Goal: Task Accomplishment & Management: Manage account settings

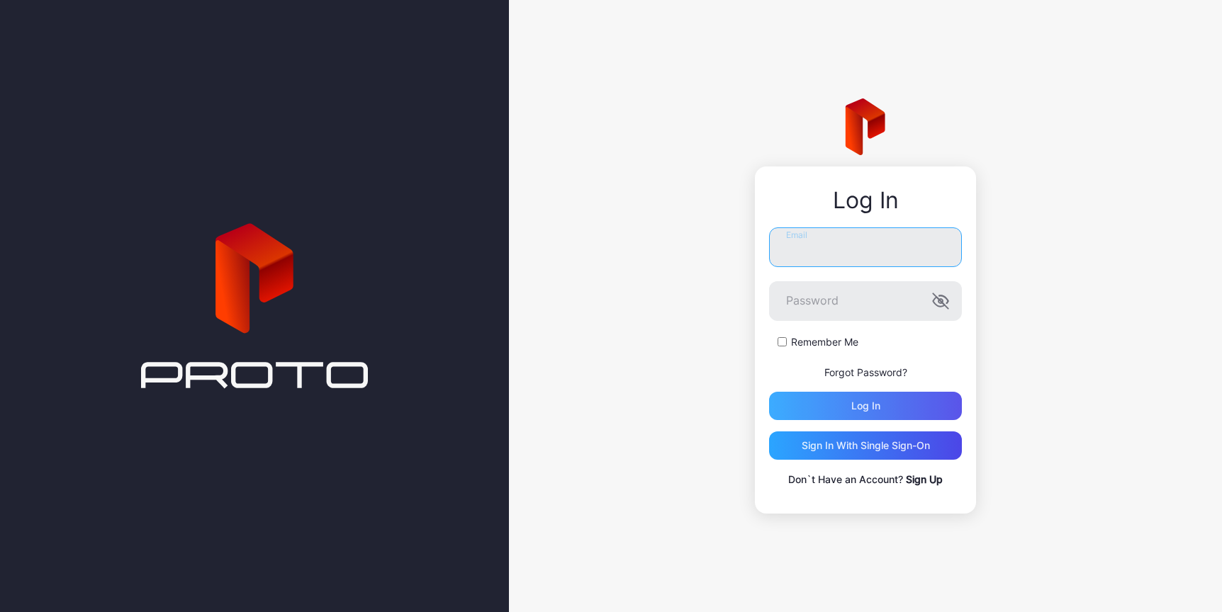
type input "**********"
click at [792, 392] on div "Log in" at bounding box center [865, 406] width 193 height 28
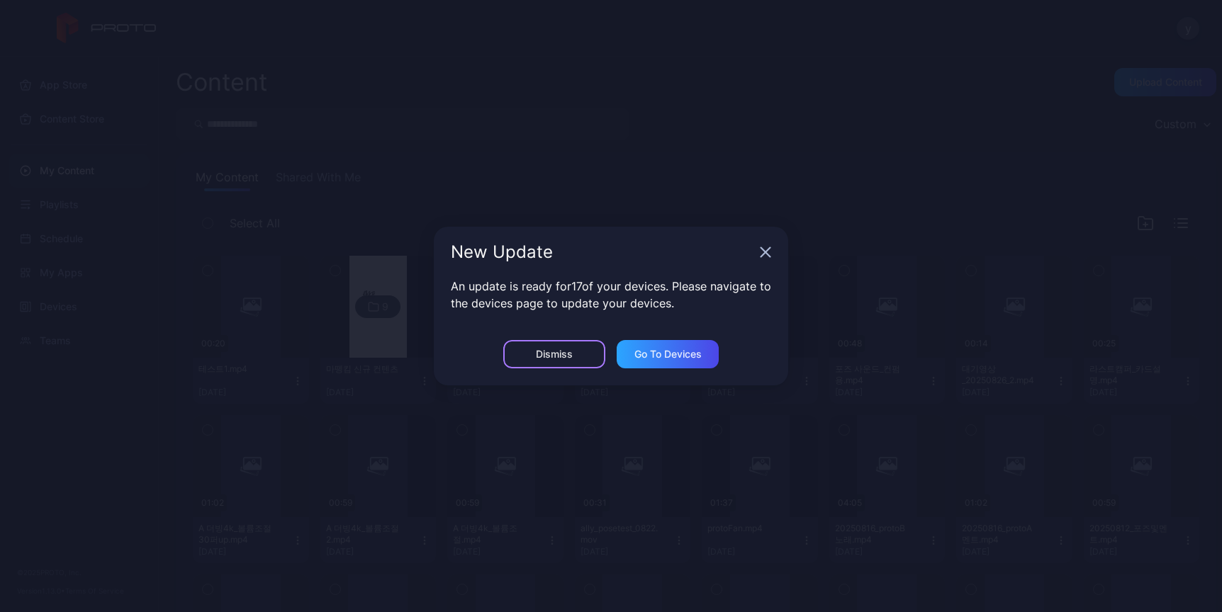
click at [569, 350] on div "Dismiss" at bounding box center [554, 354] width 37 height 11
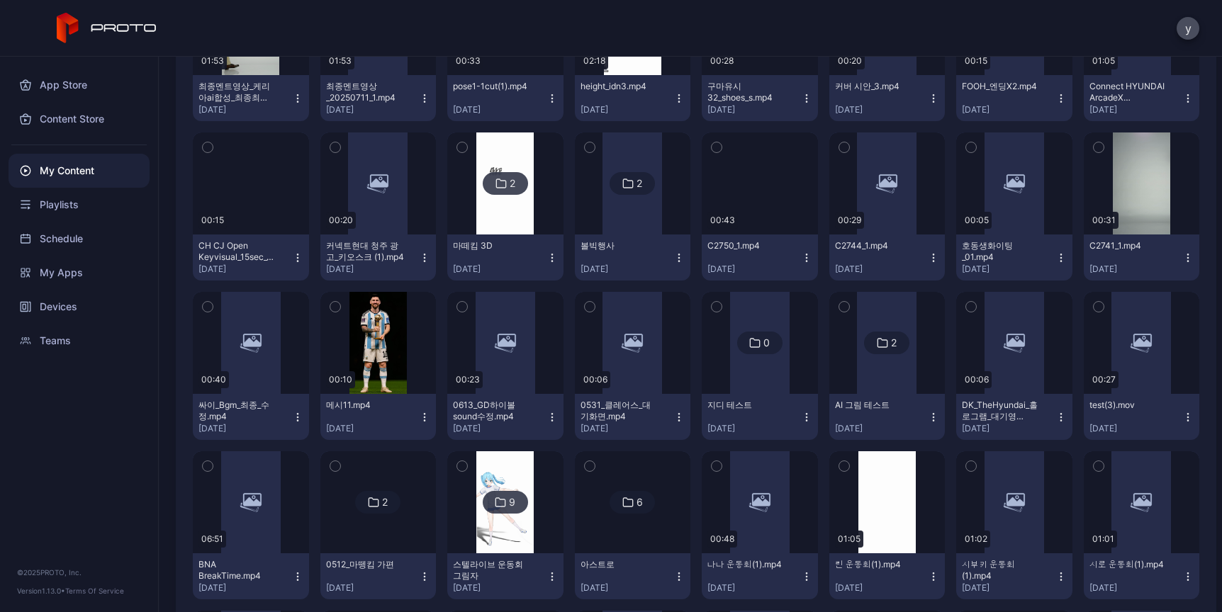
scroll to position [1590, 0]
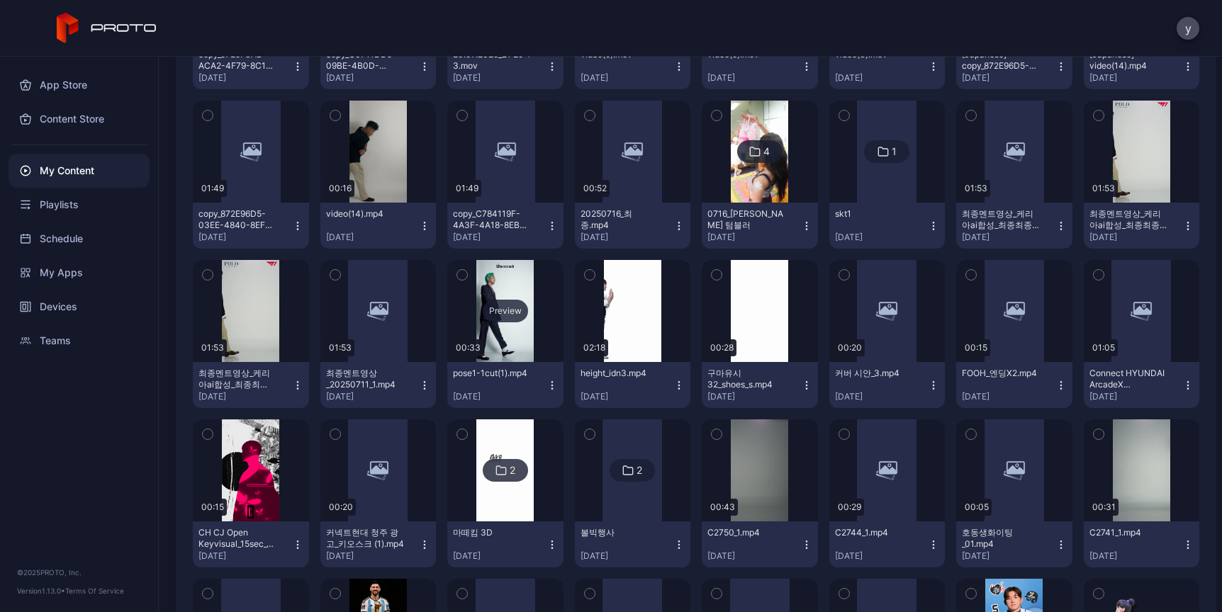
click at [499, 344] on div "Preview" at bounding box center [505, 311] width 116 height 102
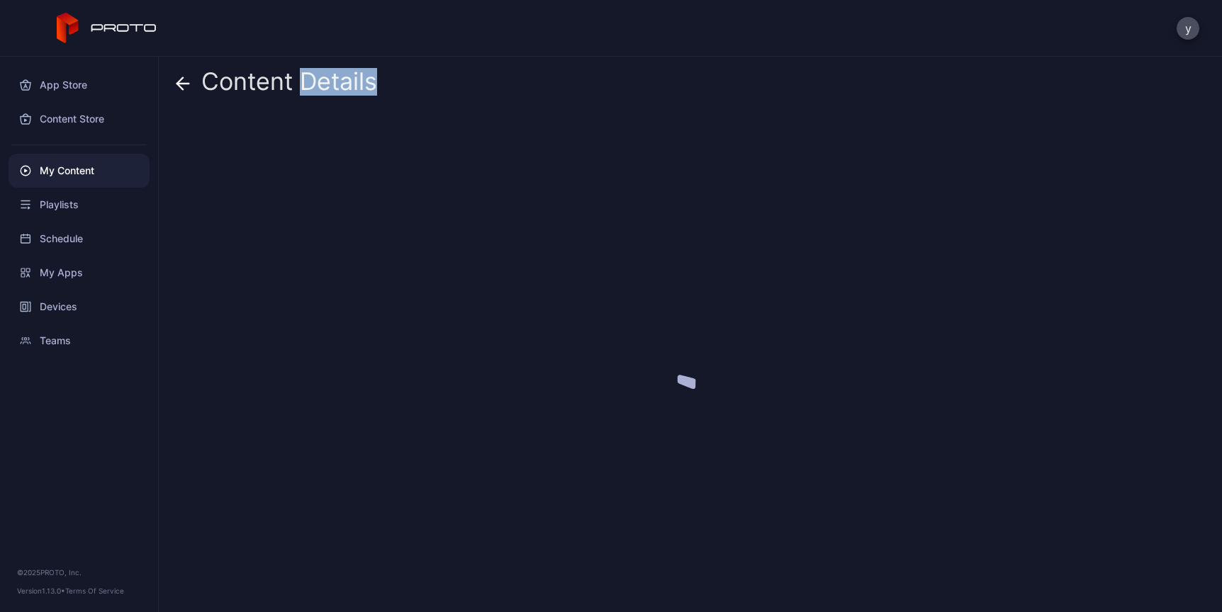
click at [499, 344] on div at bounding box center [696, 357] width 1040 height 488
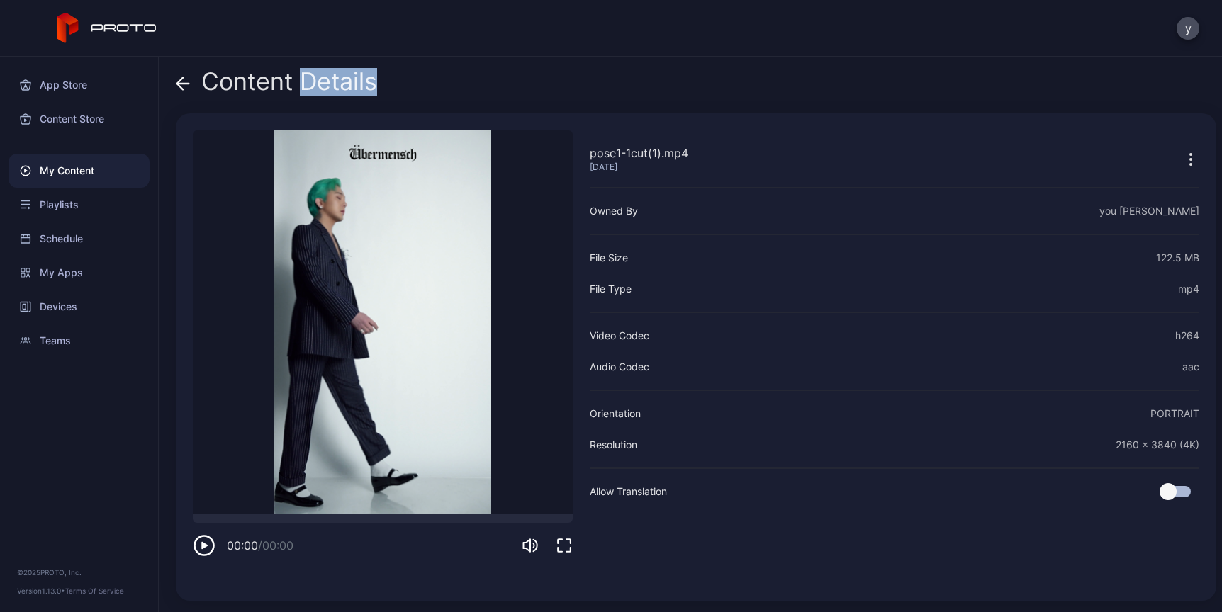
click at [388, 369] on video "Sorry, your browser doesn‘t support embedded videos" at bounding box center [383, 322] width 380 height 384
click at [344, 521] on div at bounding box center [383, 519] width 380 height 9
click at [433, 529] on div "00:13 / 00:33" at bounding box center [383, 536] width 380 height 43
click at [509, 522] on div at bounding box center [383, 519] width 380 height 9
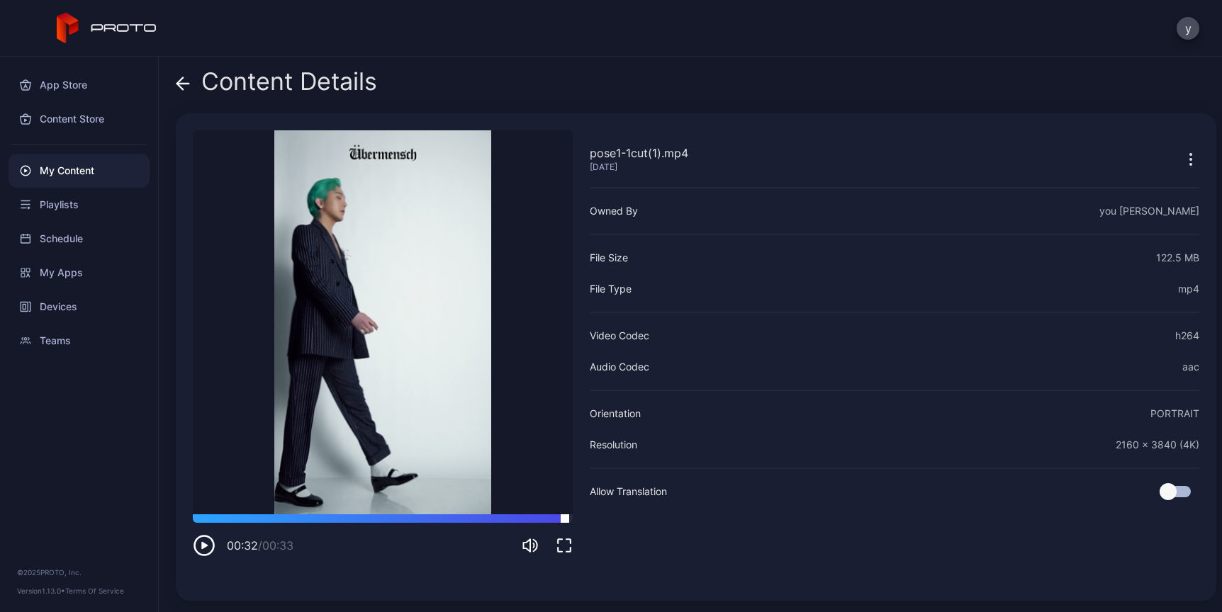
click at [565, 518] on div at bounding box center [383, 519] width 380 height 9
click at [1182, 156] on icon "button" at bounding box center [1190, 159] width 17 height 17
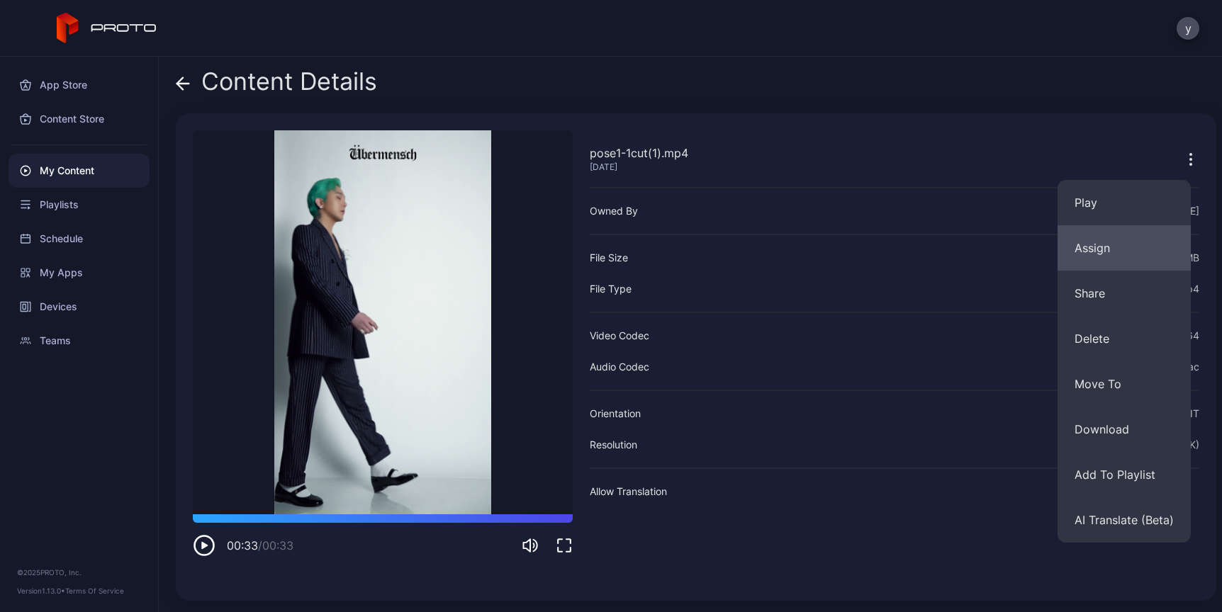
click at [1123, 258] on button "Assign" at bounding box center [1123, 247] width 133 height 45
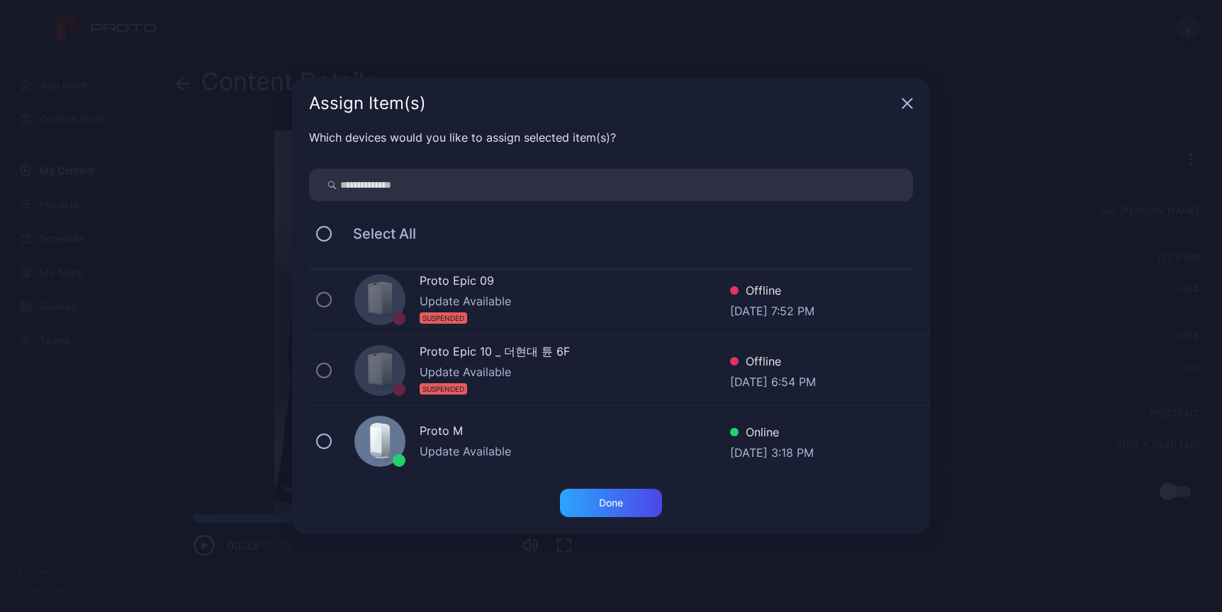
scroll to position [1215, 0]
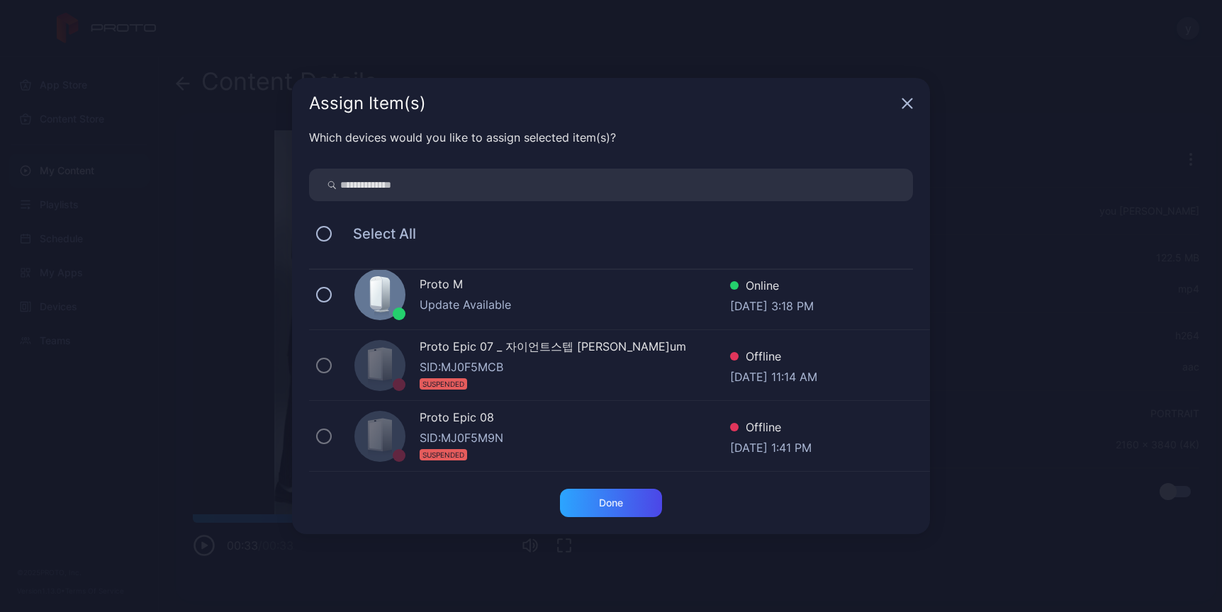
click at [548, 189] on input "search" at bounding box center [611, 185] width 604 height 33
type input "*"
click at [493, 300] on div "Update Available" at bounding box center [575, 304] width 310 height 17
click at [596, 506] on div "Done" at bounding box center [611, 503] width 102 height 28
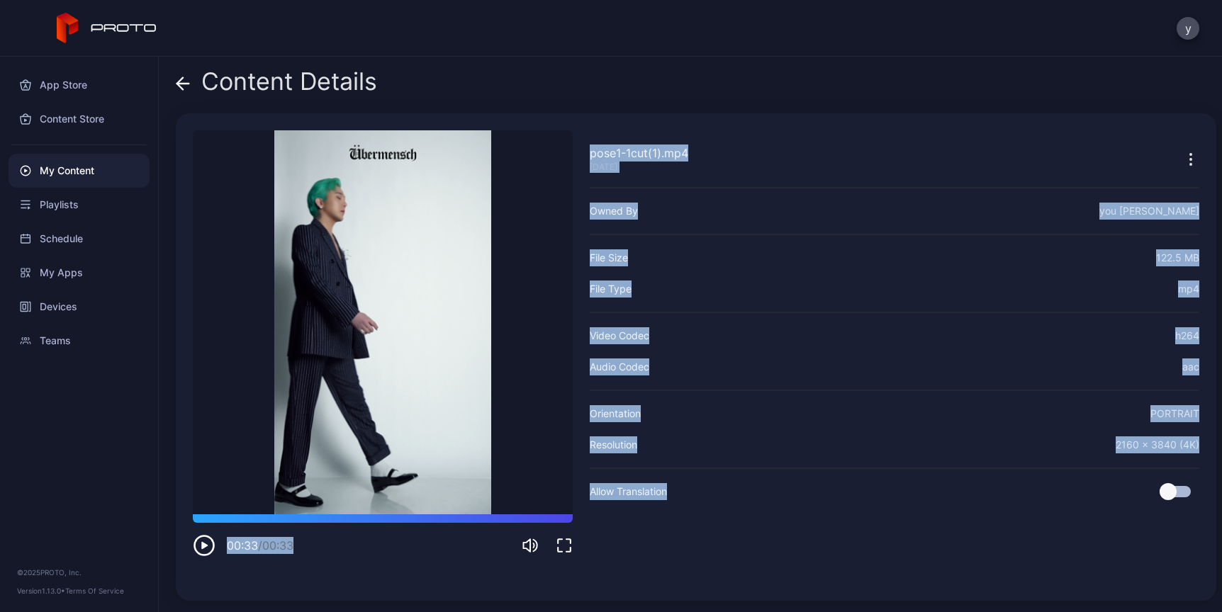
drag, startPoint x: 580, startPoint y: 513, endPoint x: 661, endPoint y: 534, distance: 83.4
click at [661, 534] on div "pose1-1cut(1).mp4 [DATE] Sorry, your browser doesn‘t support embedded videos 00…" at bounding box center [696, 357] width 1040 height 488
click at [555, 222] on video "Sorry, your browser doesn‘t support embedded videos" at bounding box center [383, 322] width 380 height 384
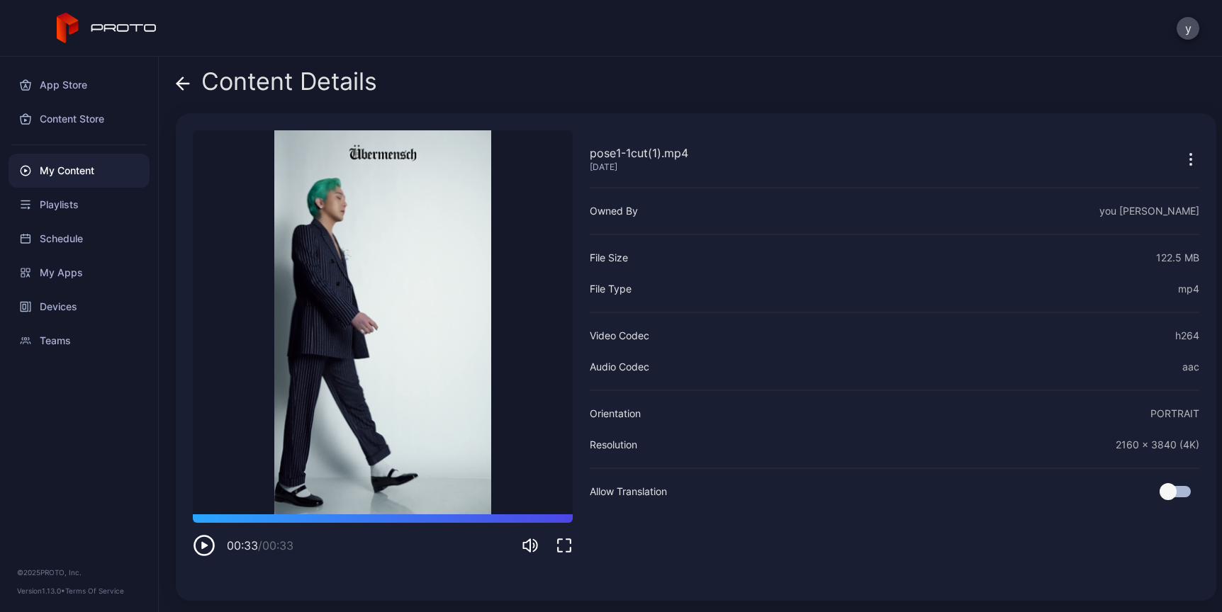
click at [185, 84] on icon at bounding box center [183, 84] width 12 height 0
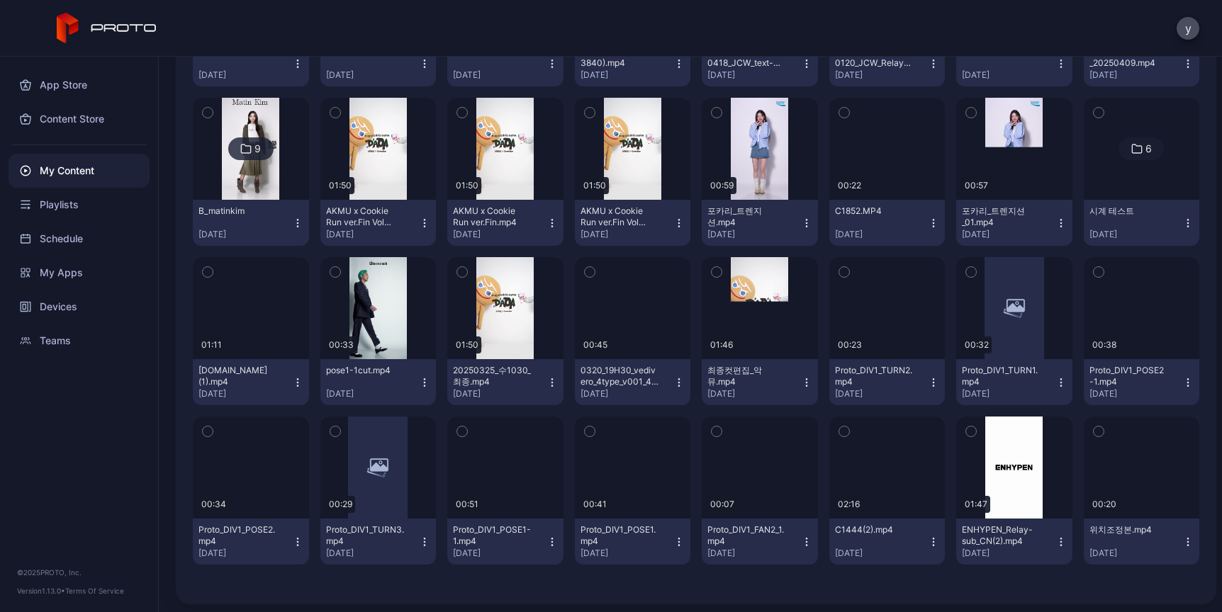
scroll to position [2873, 0]
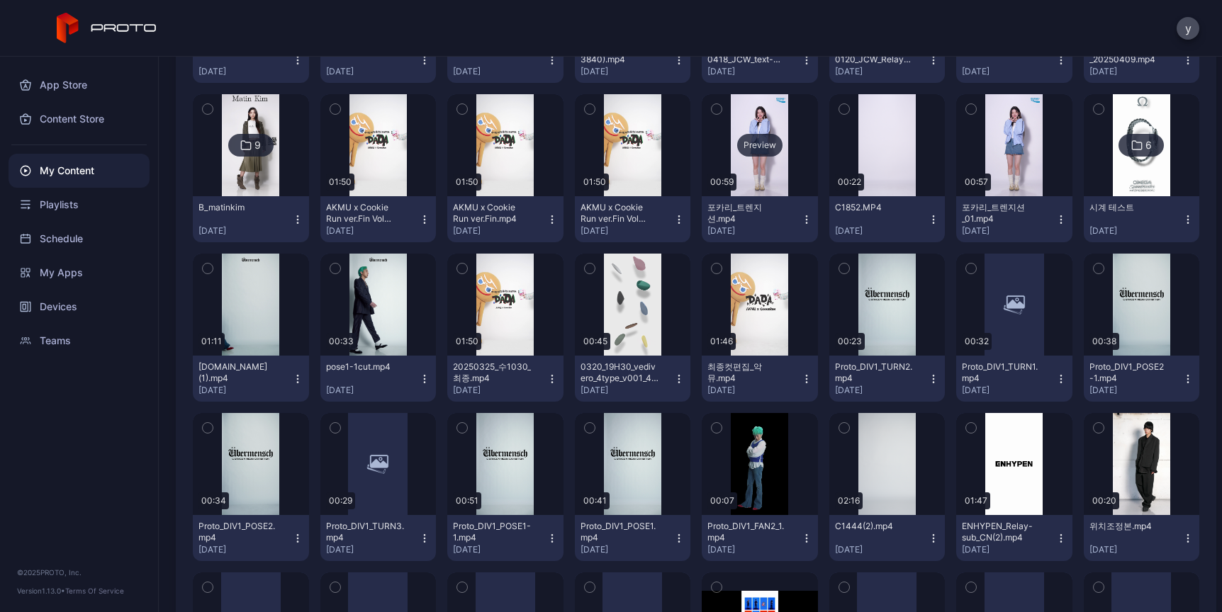
click at [748, 181] on div "Preview" at bounding box center [760, 145] width 116 height 102
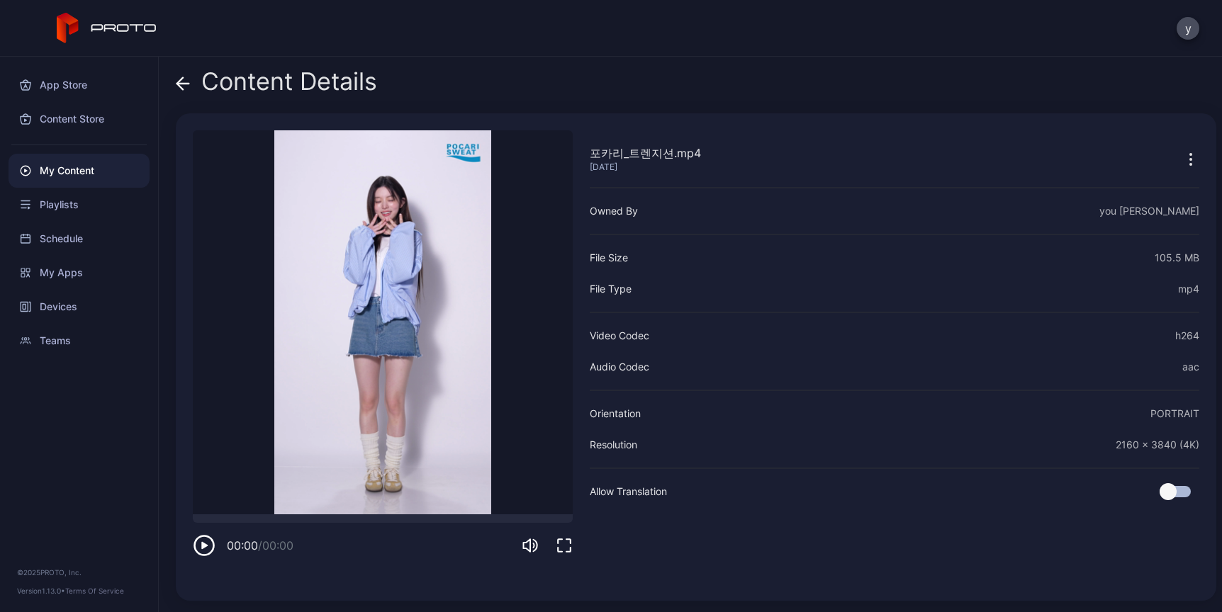
click at [395, 432] on video "Sorry, your browser doesn‘t support embedded videos" at bounding box center [383, 322] width 380 height 384
drag, startPoint x: 267, startPoint y: 518, endPoint x: 281, endPoint y: 517, distance: 14.2
click at [267, 519] on div at bounding box center [383, 519] width 380 height 9
click at [309, 511] on div "포카리_트렌지션.mp4 [DATE] Sorry, your browser doesn‘t support embedded videos 00:00 /…" at bounding box center [383, 357] width 380 height 454
click at [184, 82] on icon at bounding box center [183, 84] width 14 height 14
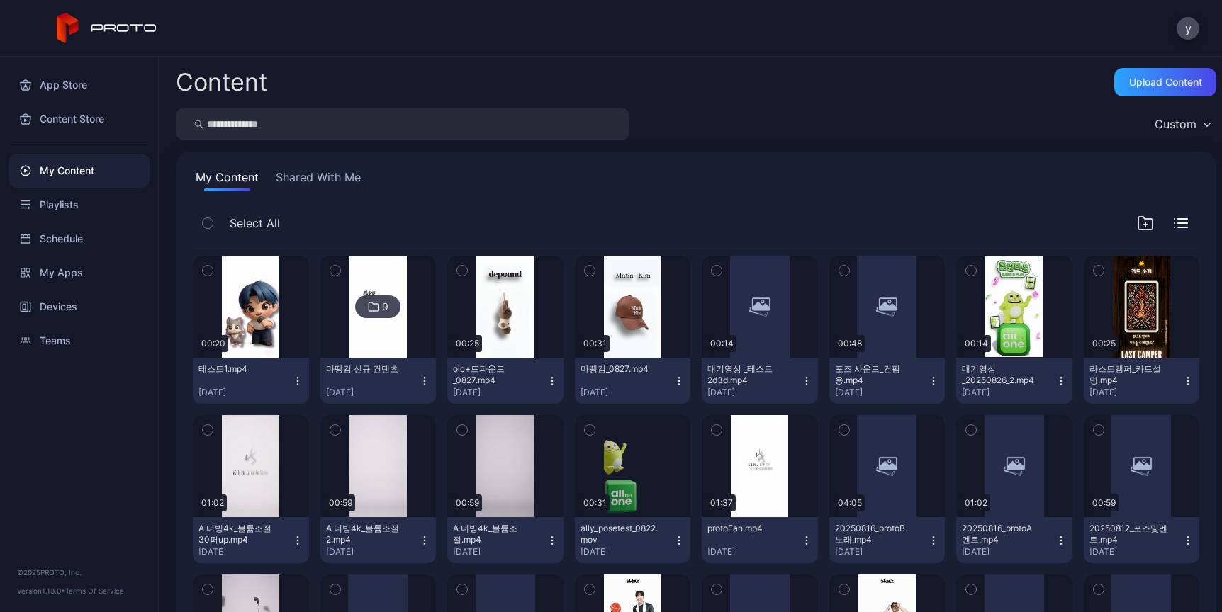
drag, startPoint x: 315, startPoint y: 129, endPoint x: 306, endPoint y: 133, distance: 10.1
click at [315, 129] on input "search" at bounding box center [403, 124] width 454 height 33
type input "******"
type input "*****"
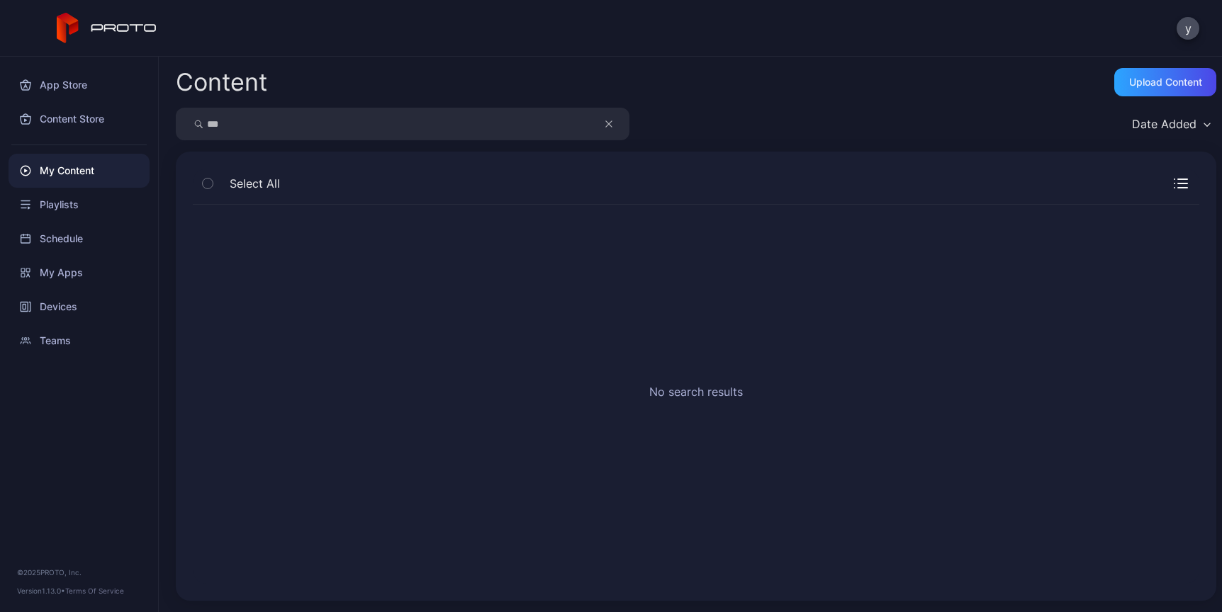
click at [298, 136] on input "***" at bounding box center [403, 124] width 454 height 33
type input "*"
type input "**"
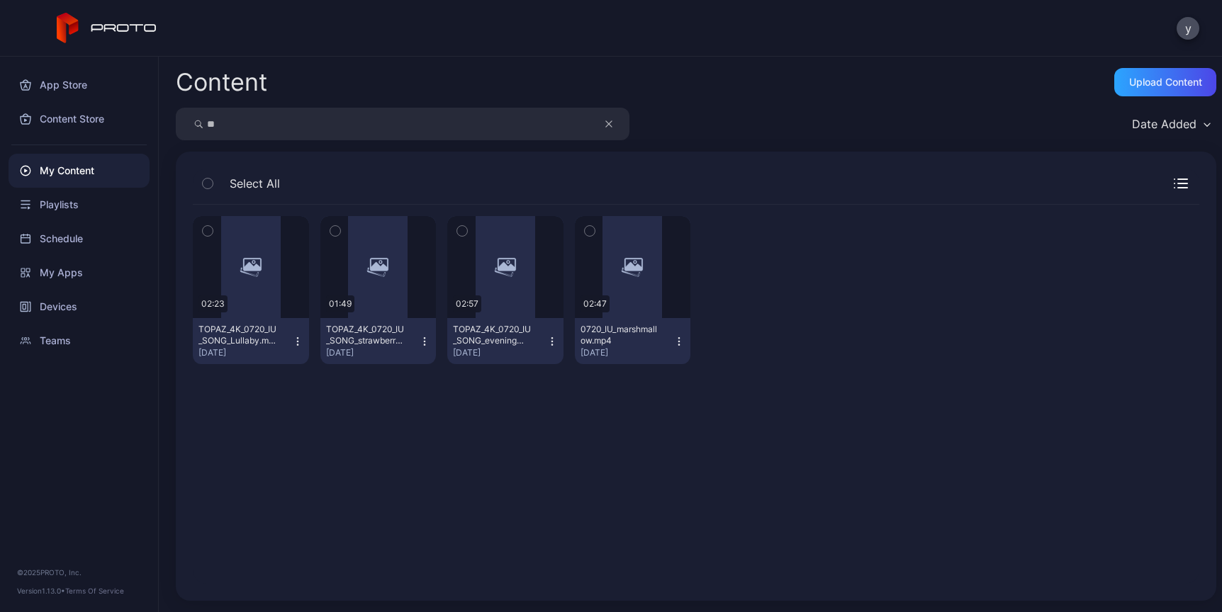
click at [326, 433] on div "Preview 02:23 TOPAZ_4K_0720_IU_SONG_Lullaby.mov [DATE] Preview 01:49 TOPAZ_4K_0…" at bounding box center [695, 394] width 1029 height 402
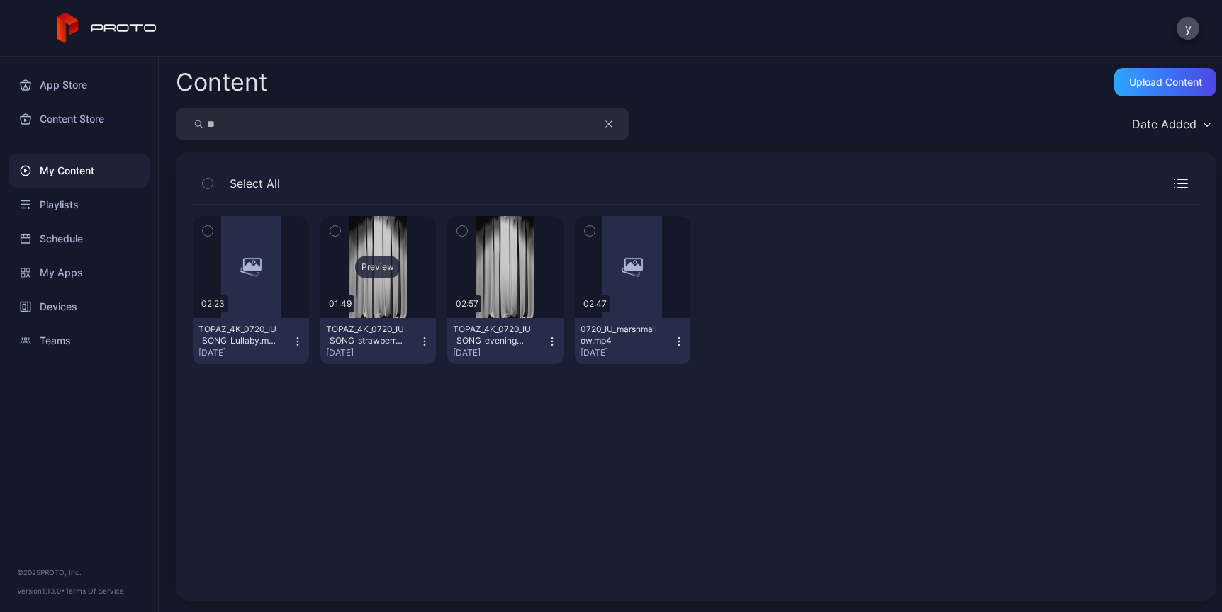
click at [342, 274] on div "Preview" at bounding box center [378, 267] width 116 height 102
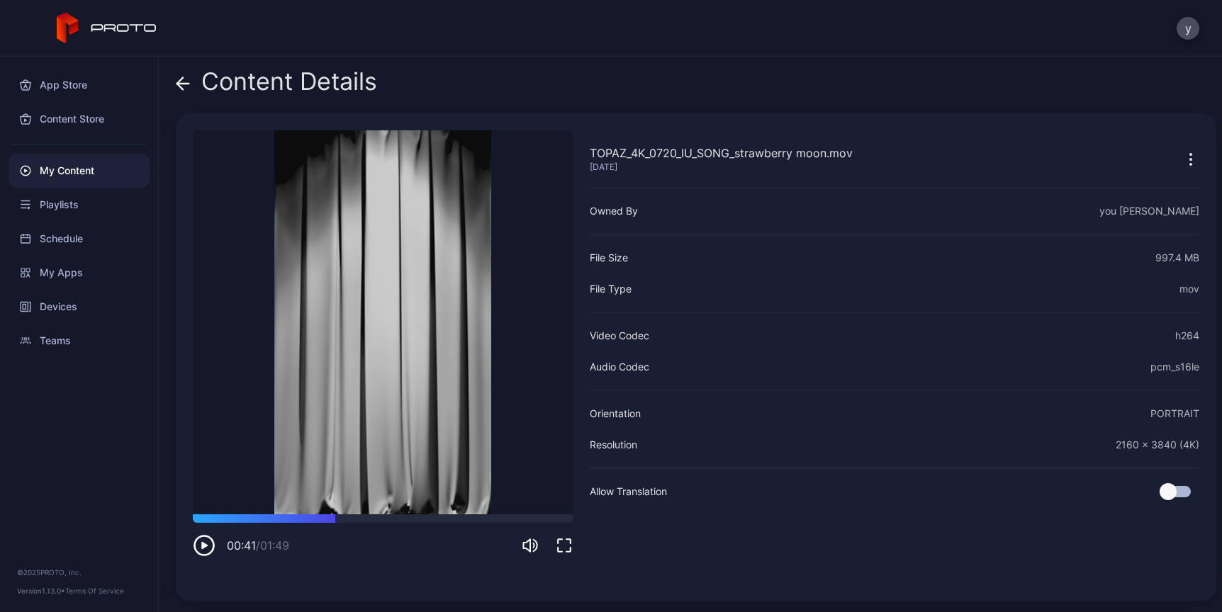
drag, startPoint x: 288, startPoint y: 522, endPoint x: 456, endPoint y: 529, distance: 168.8
click at [456, 529] on div "00:41 / 01:49" at bounding box center [383, 536] width 380 height 43
click at [1190, 164] on icon "button" at bounding box center [1190, 164] width 1 height 1
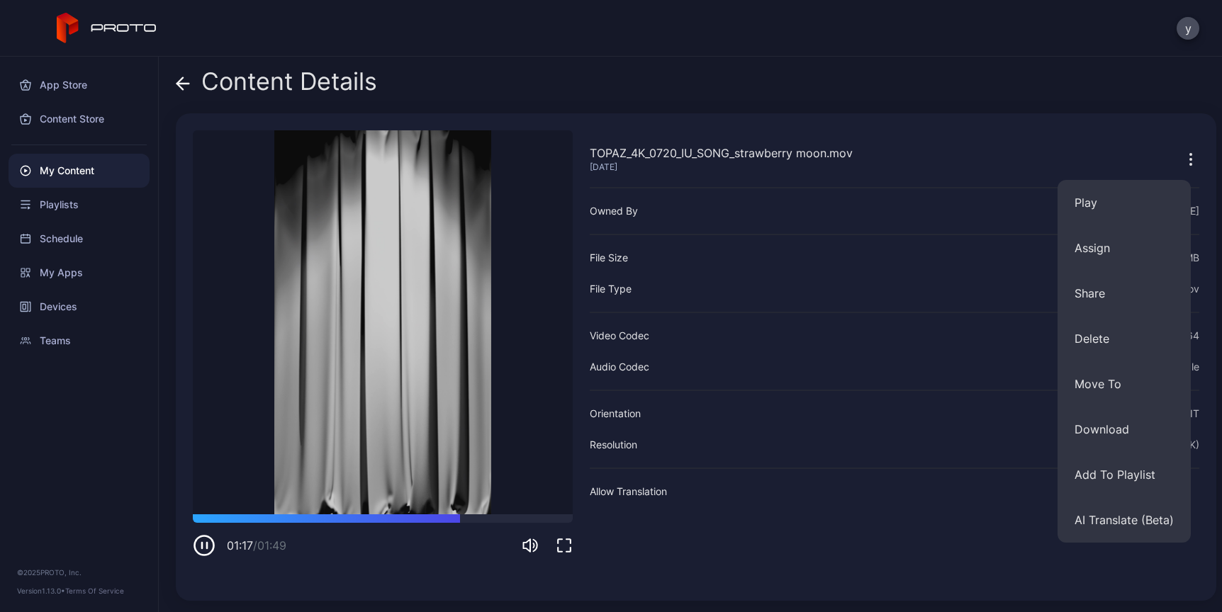
click at [232, 490] on video "Sorry, your browser doesn‘t support embedded videos" at bounding box center [383, 322] width 380 height 384
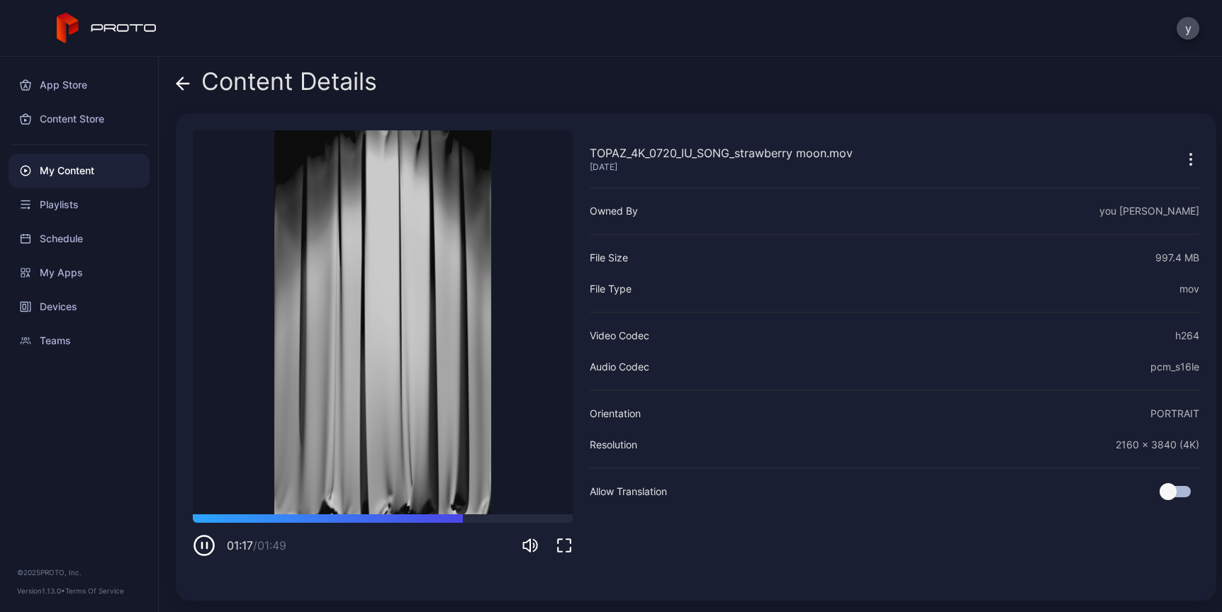
click at [210, 548] on icon "button" at bounding box center [204, 545] width 23 height 23
click at [1190, 159] on icon "button" at bounding box center [1190, 159] width 1 height 1
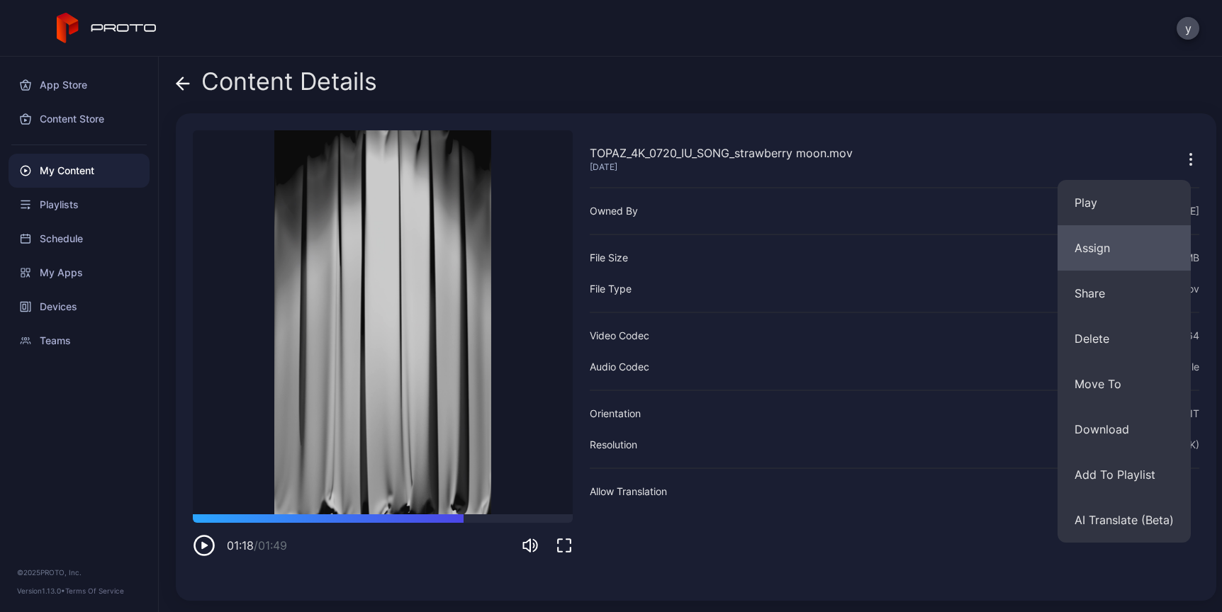
click at [1101, 248] on button "Assign" at bounding box center [1123, 247] width 133 height 45
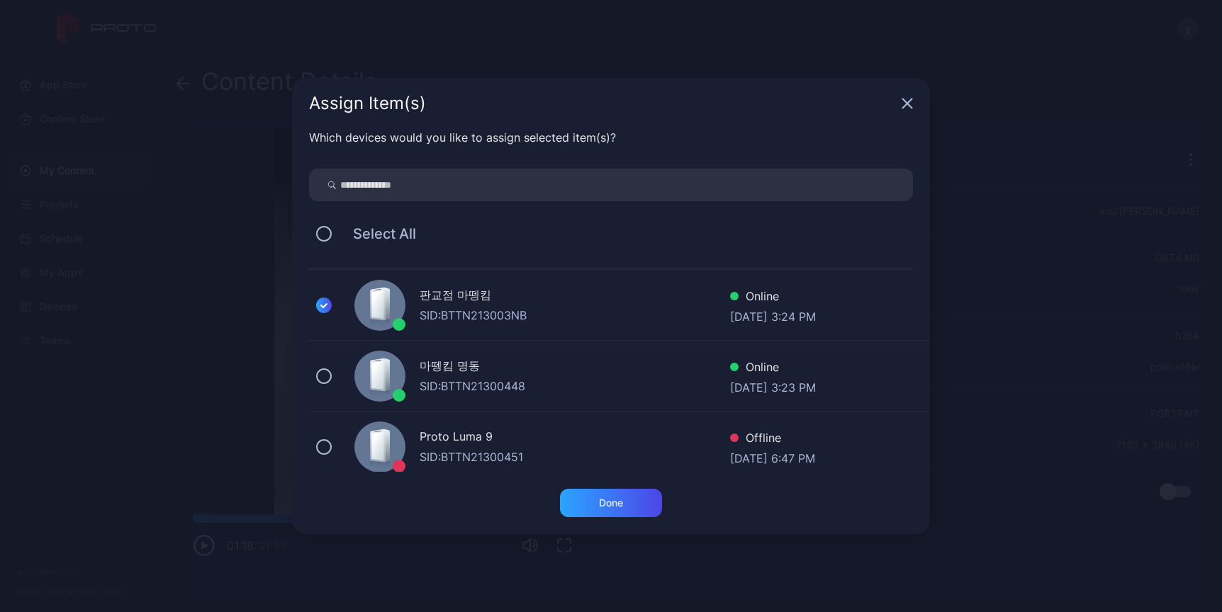
click at [440, 137] on div "Which devices would you like to assign selected item(s)?" at bounding box center [611, 137] width 604 height 17
click at [418, 198] on input "search" at bounding box center [611, 185] width 604 height 33
type input "*"
type input "*******"
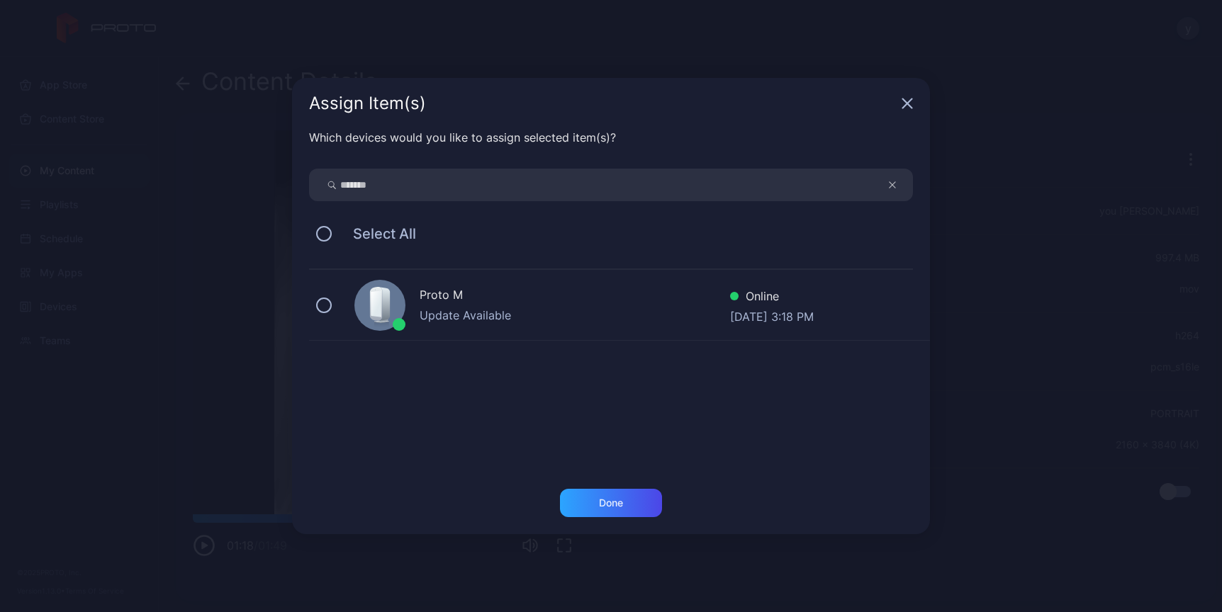
click at [391, 348] on div "Proto M Update Available Online [DATE] 3:18 PM" at bounding box center [619, 371] width 621 height 202
click at [322, 305] on button at bounding box center [324, 306] width 16 height 16
click at [635, 505] on div "Done" at bounding box center [611, 503] width 102 height 28
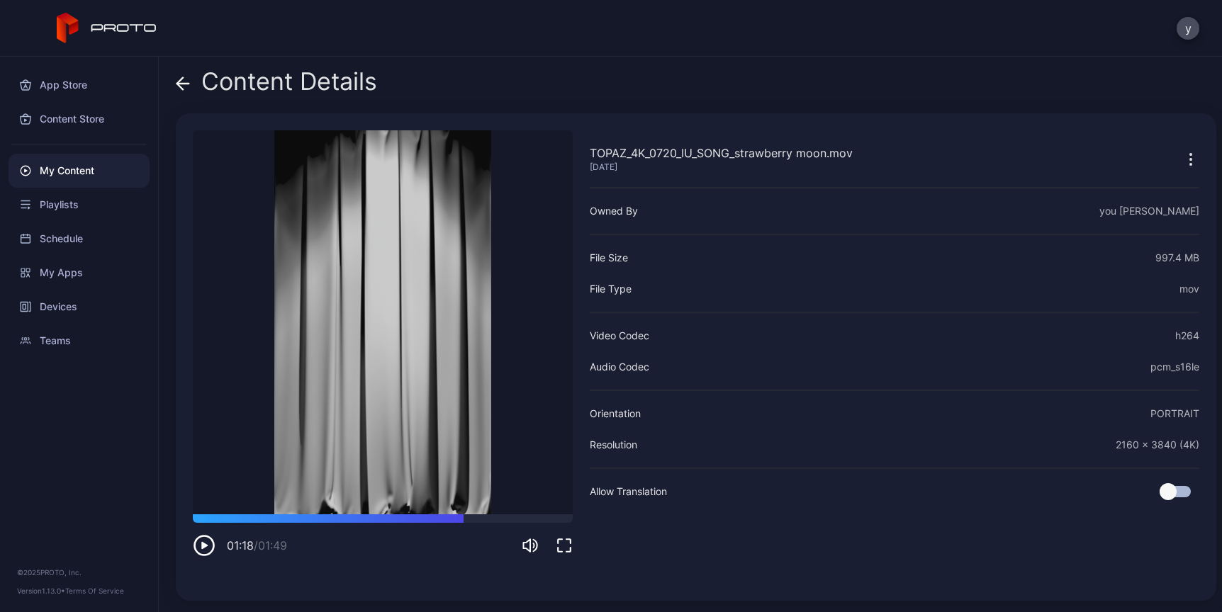
click at [655, 543] on div "TOPAZ_4K_0720_IU_SONG_strawberry moon.mov [DATE] Owned By you [PERSON_NAME] Fil…" at bounding box center [895, 357] width 610 height 454
click at [174, 82] on div "Content Details TOPAZ_4K_0720_IU_SONG_strawberry moon.mov [DATE] Sorry, your br…" at bounding box center [690, 335] width 1063 height 556
click at [183, 80] on icon at bounding box center [183, 84] width 14 height 14
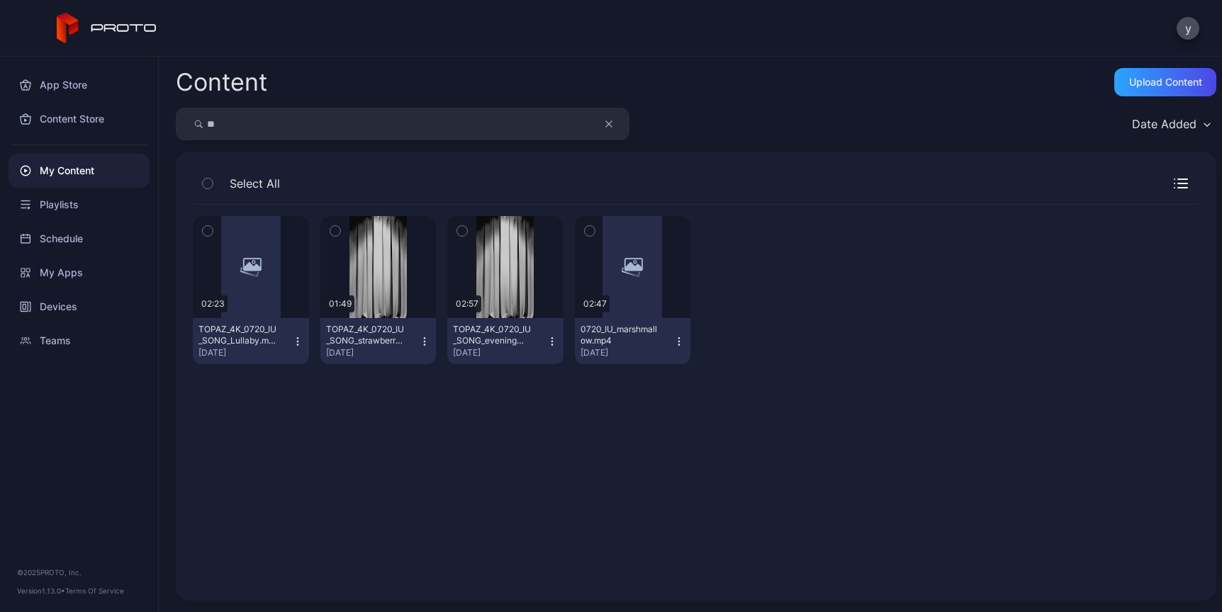
click at [252, 125] on input "**" at bounding box center [403, 124] width 454 height 33
type input "***"
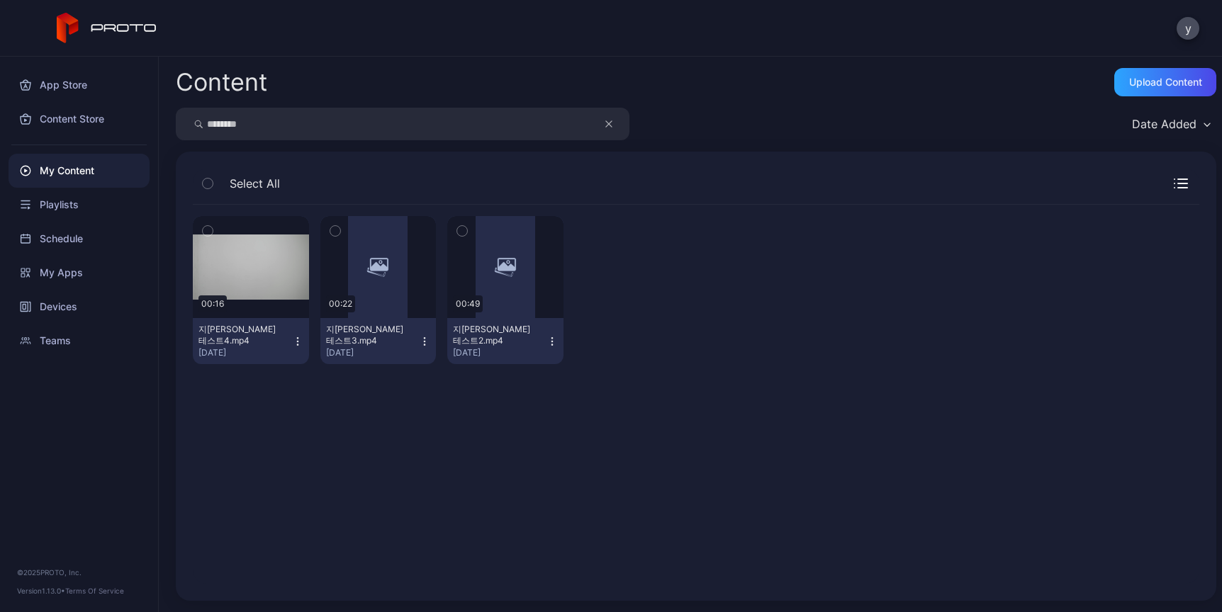
type input "********"
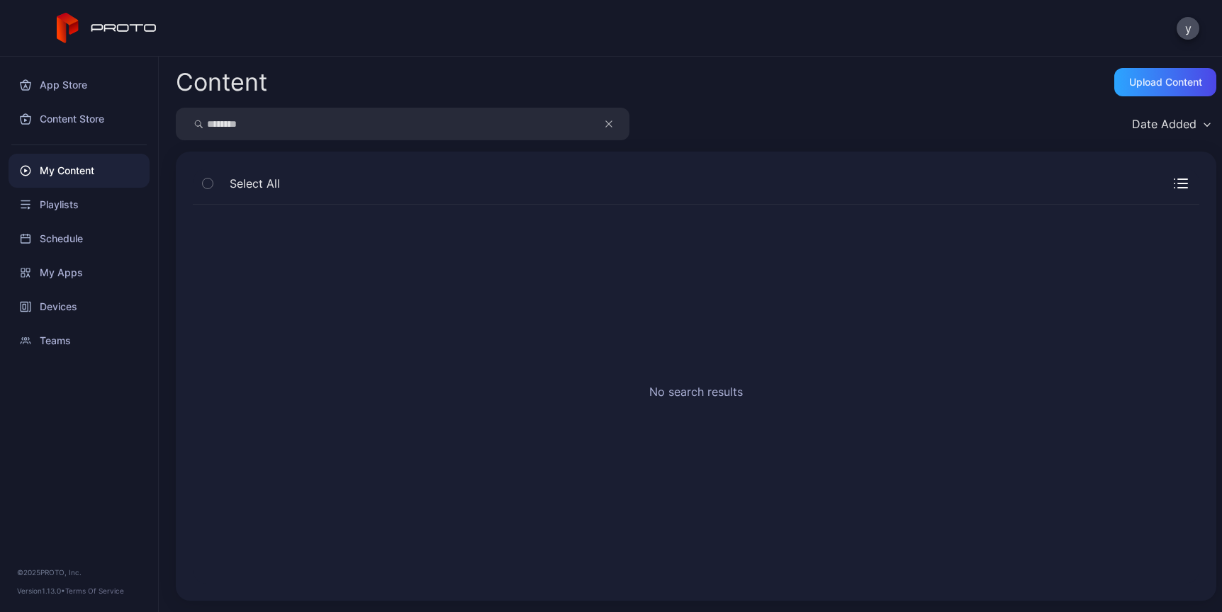
click at [59, 171] on div "My Content" at bounding box center [79, 171] width 141 height 34
click at [617, 131] on button "button" at bounding box center [615, 124] width 27 height 33
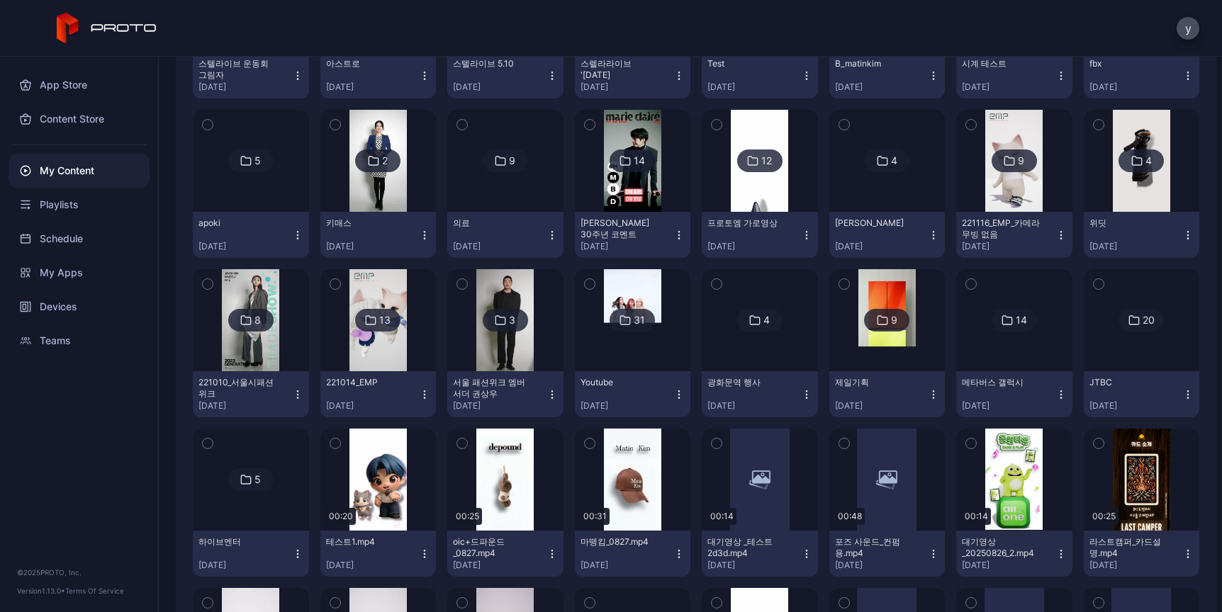
scroll to position [172, 0]
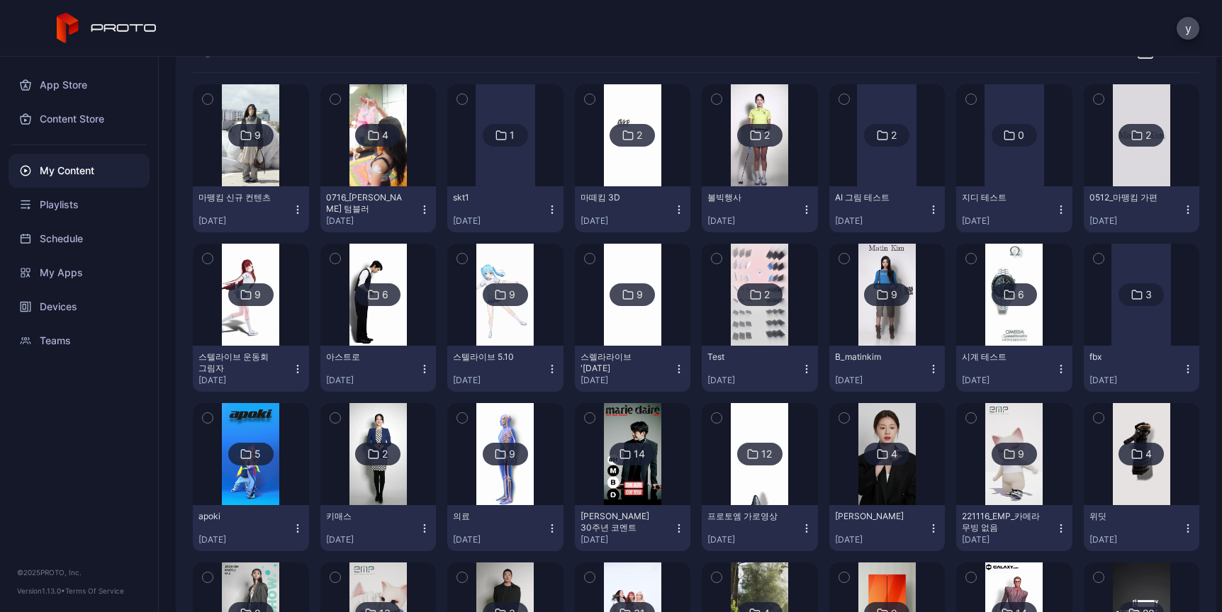
click at [391, 320] on img at bounding box center [377, 295] width 57 height 102
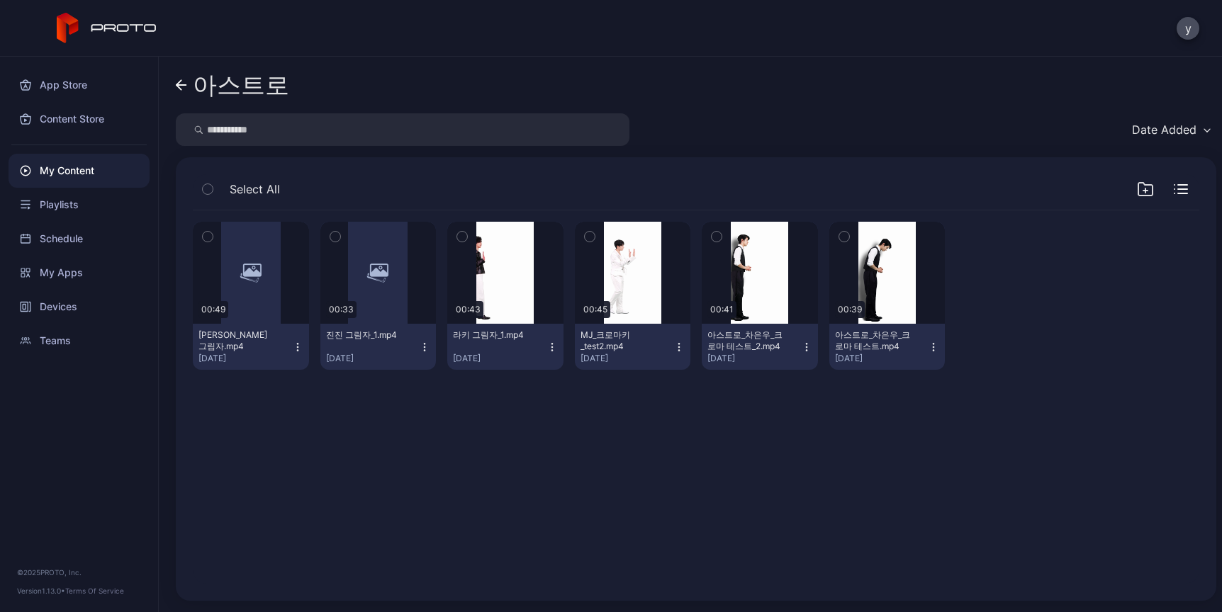
click at [77, 176] on div "My Content" at bounding box center [79, 171] width 141 height 34
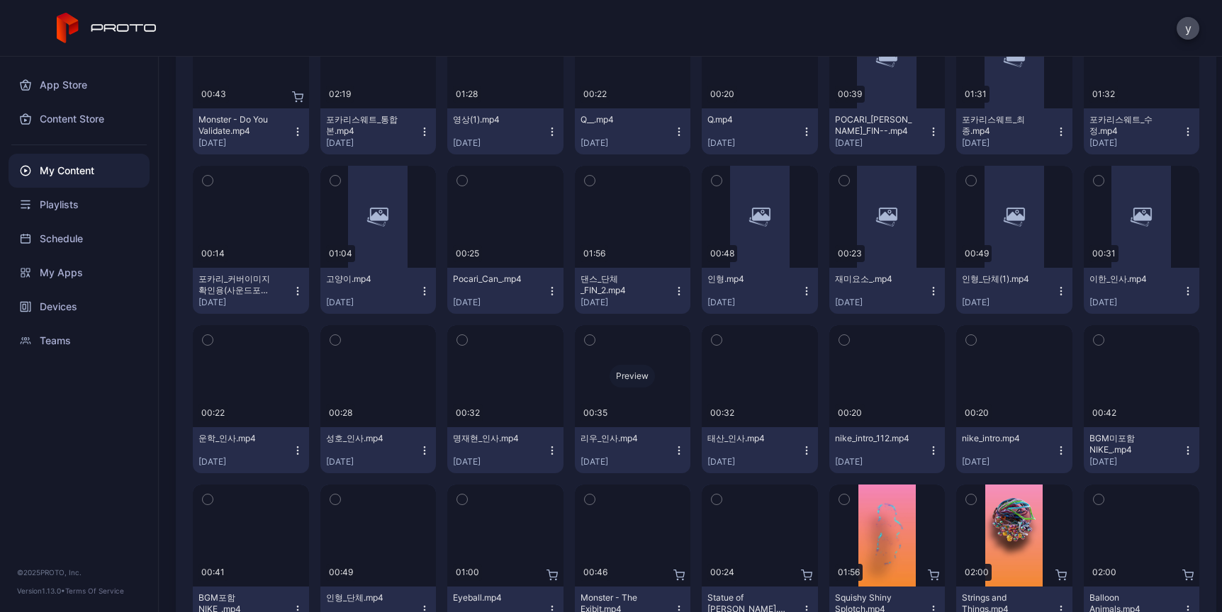
scroll to position [6352, 0]
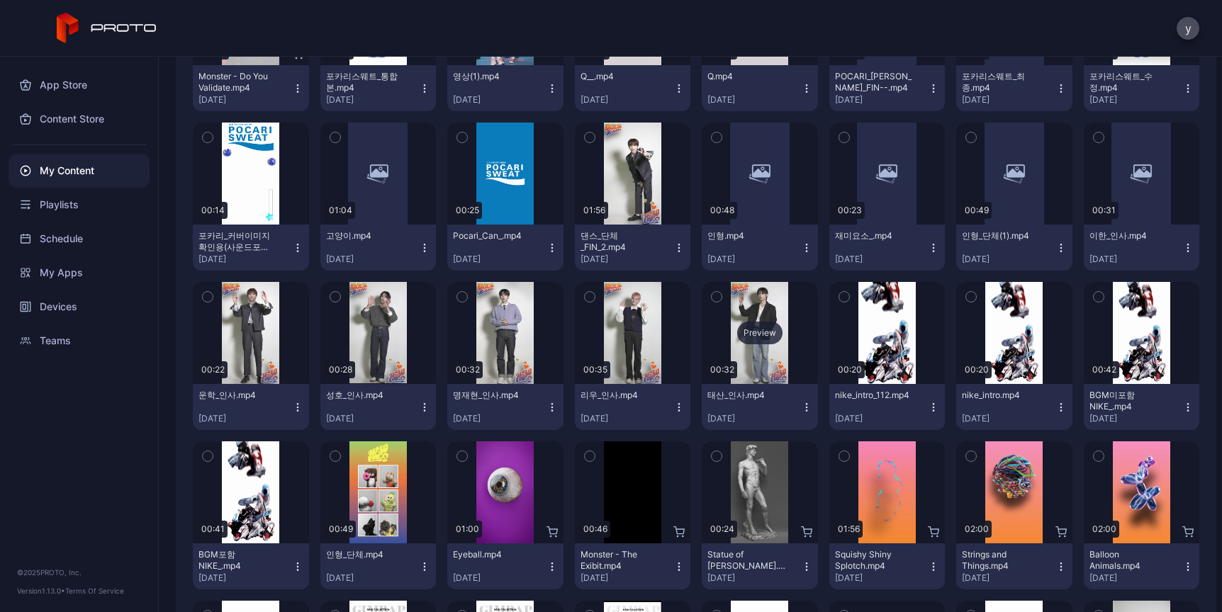
click at [719, 337] on div "Preview" at bounding box center [760, 333] width 116 height 102
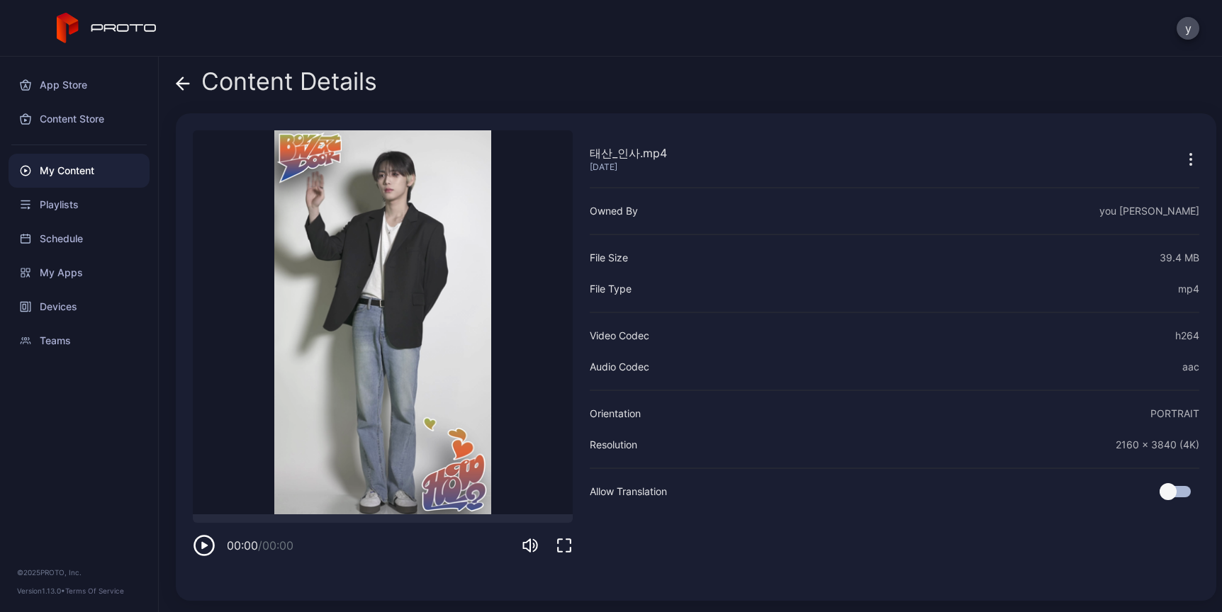
click at [364, 337] on video "Sorry, your browser doesn‘t support embedded videos" at bounding box center [383, 322] width 380 height 384
click at [405, 525] on div "00:08 / 00:32" at bounding box center [383, 536] width 380 height 43
click at [427, 521] on div at bounding box center [383, 519] width 380 height 9
click at [473, 522] on div at bounding box center [383, 519] width 380 height 9
click at [179, 91] on span at bounding box center [183, 81] width 14 height 27
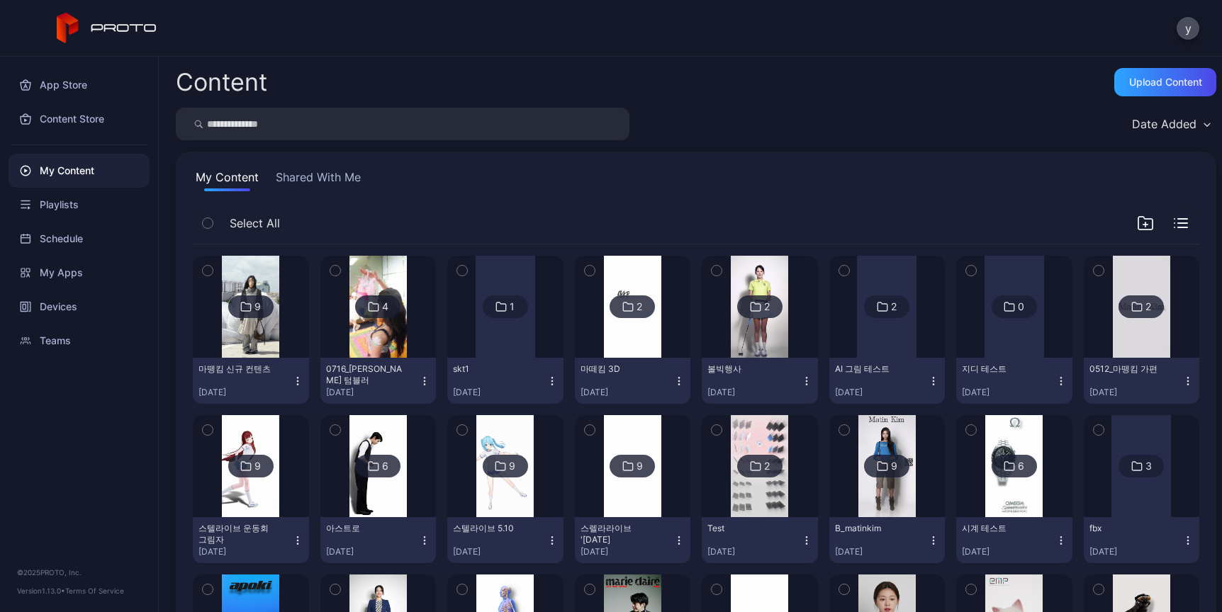
scroll to position [6352, 0]
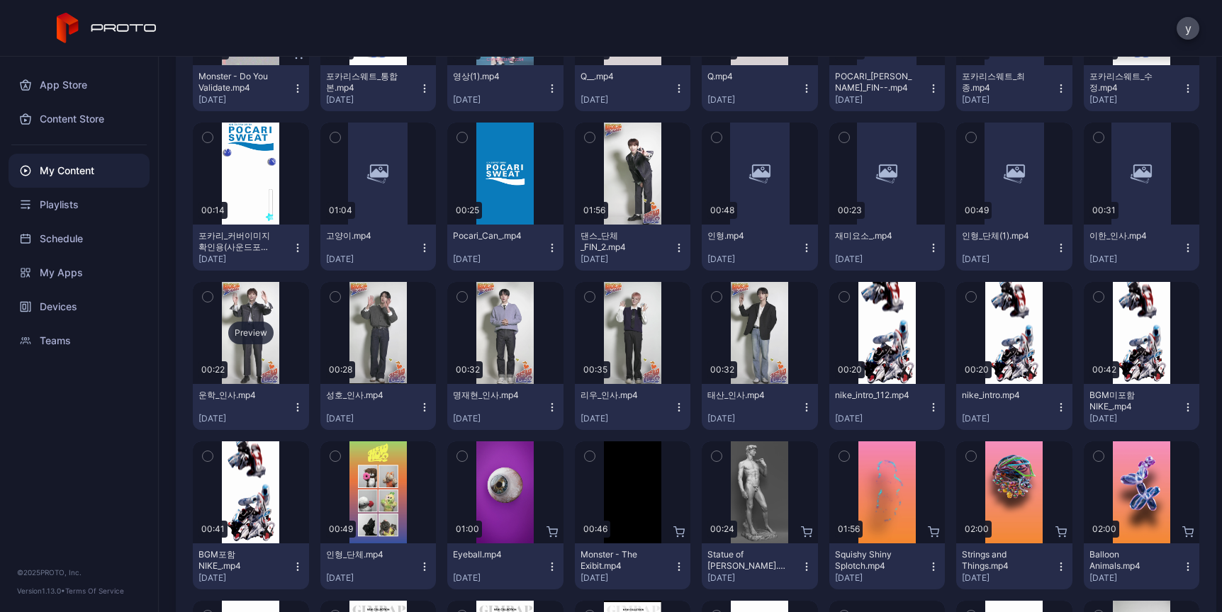
click at [242, 345] on div "Preview" at bounding box center [251, 333] width 116 height 102
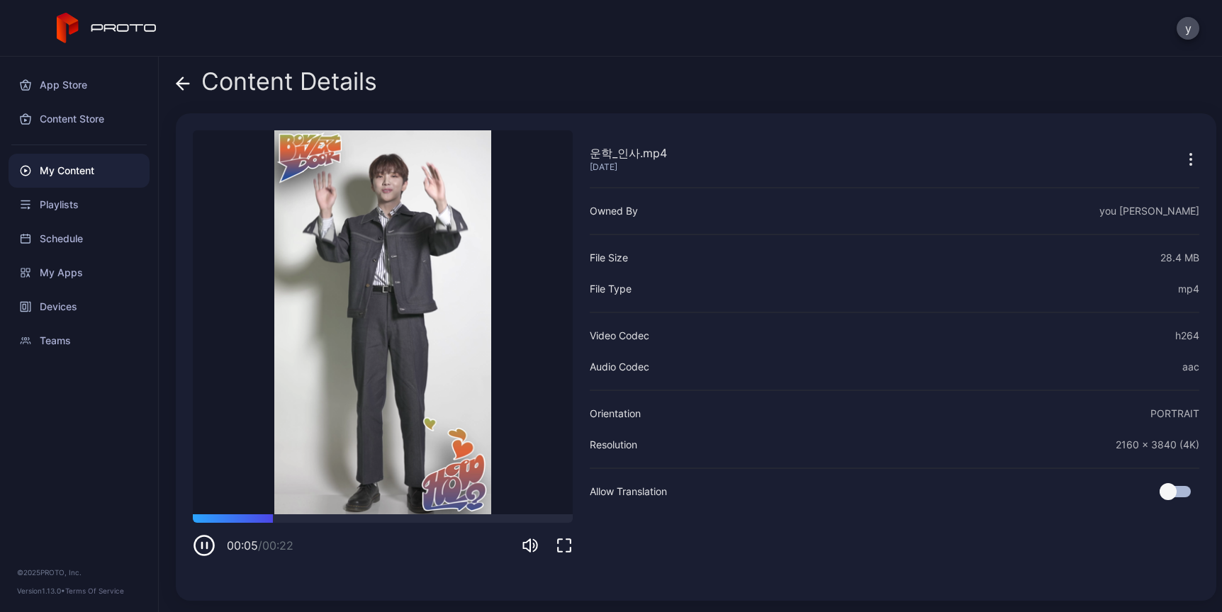
click at [402, 526] on div "00:05 / 00:22" at bounding box center [383, 536] width 380 height 43
click at [451, 518] on div at bounding box center [383, 519] width 380 height 9
click at [1182, 161] on icon "button" at bounding box center [1190, 159] width 17 height 17
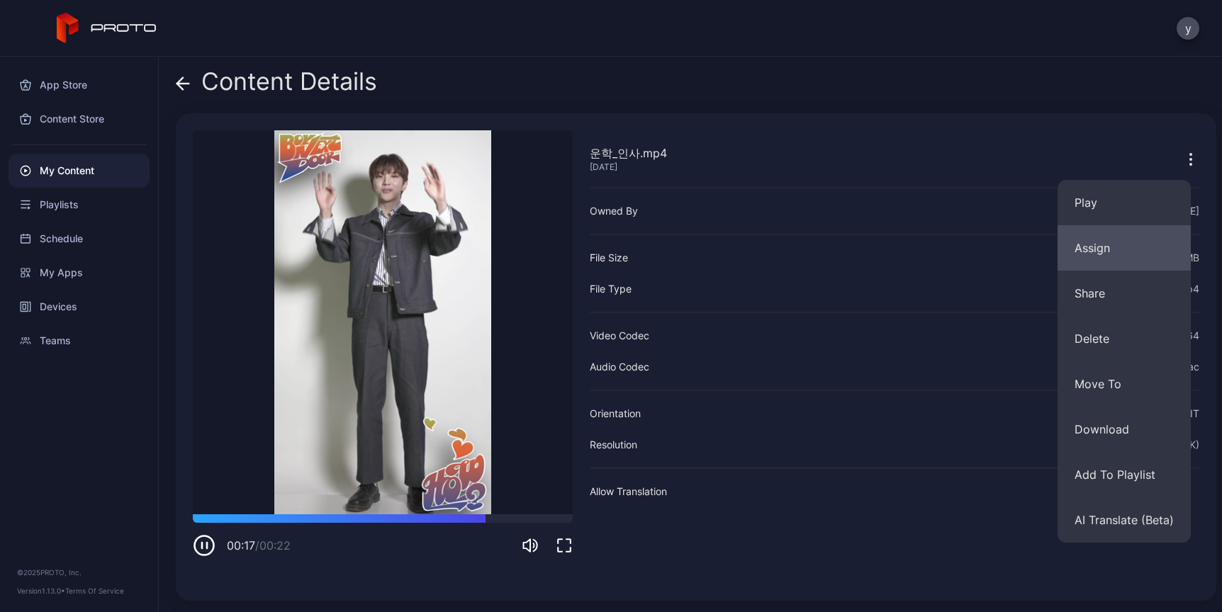
click at [1120, 236] on button "Assign" at bounding box center [1123, 247] width 133 height 45
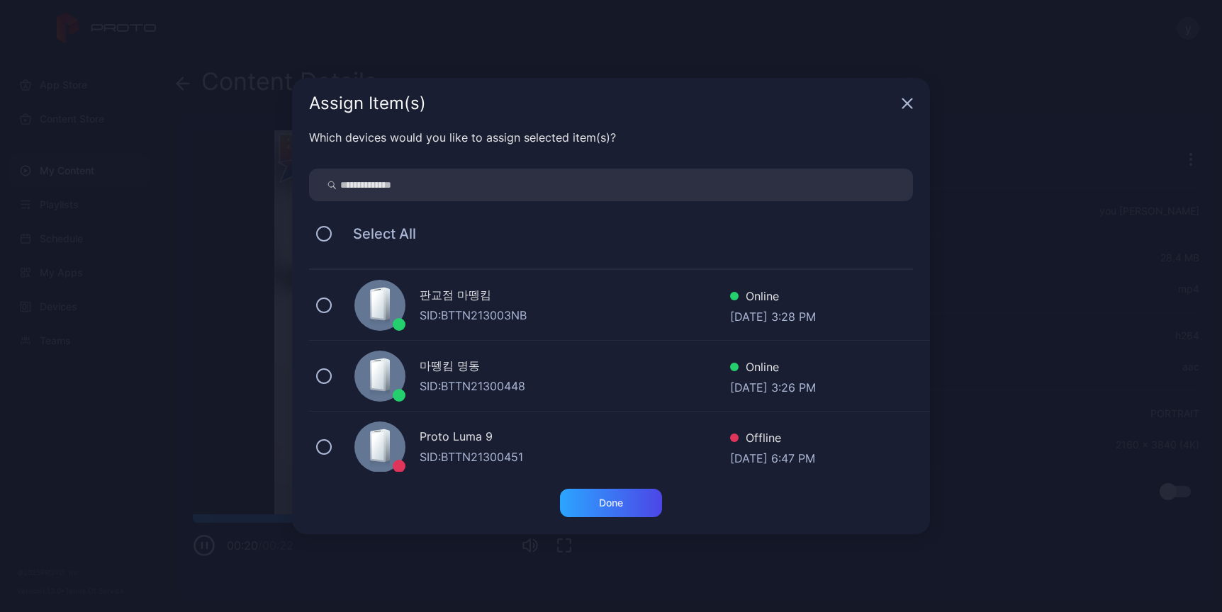
click at [539, 195] on input "search" at bounding box center [611, 185] width 604 height 33
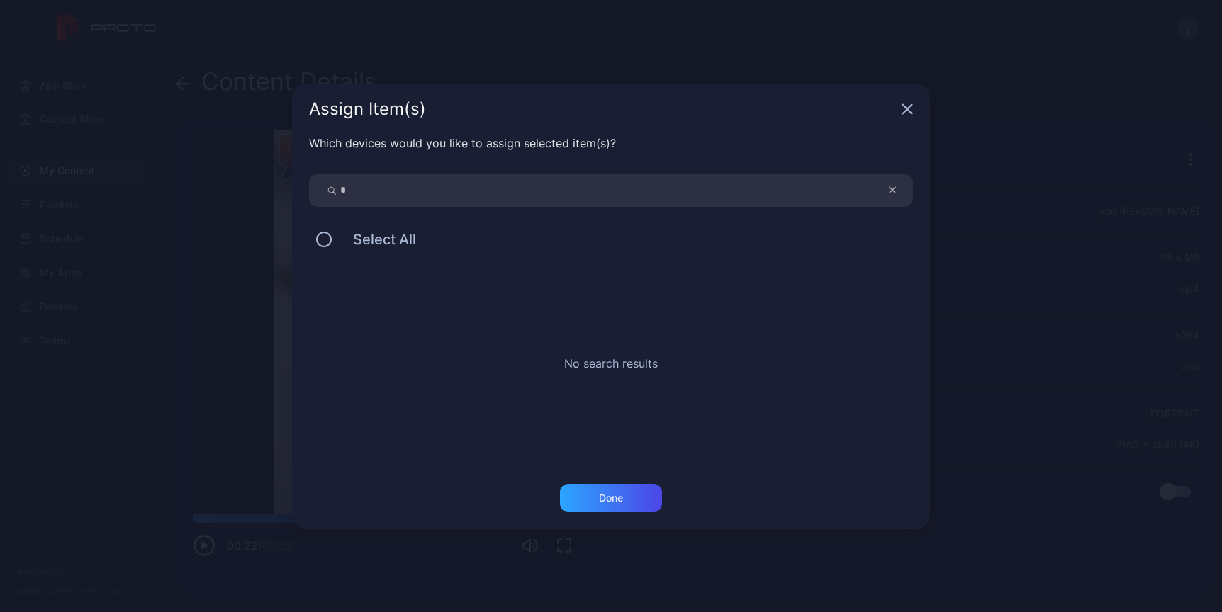
type input "*"
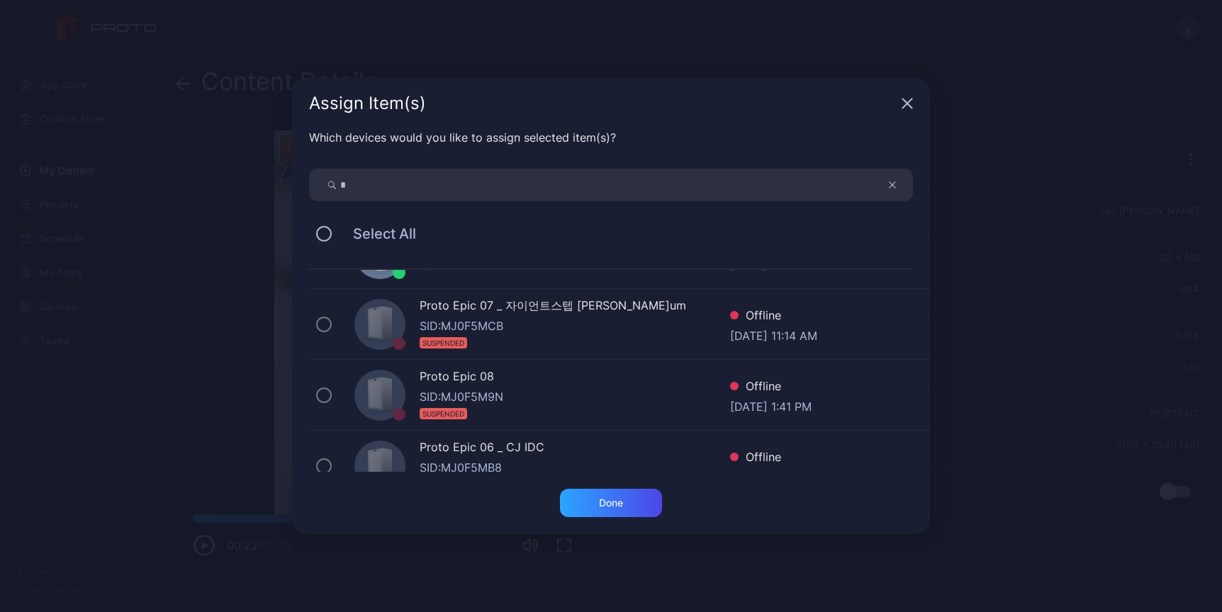
scroll to position [480, 0]
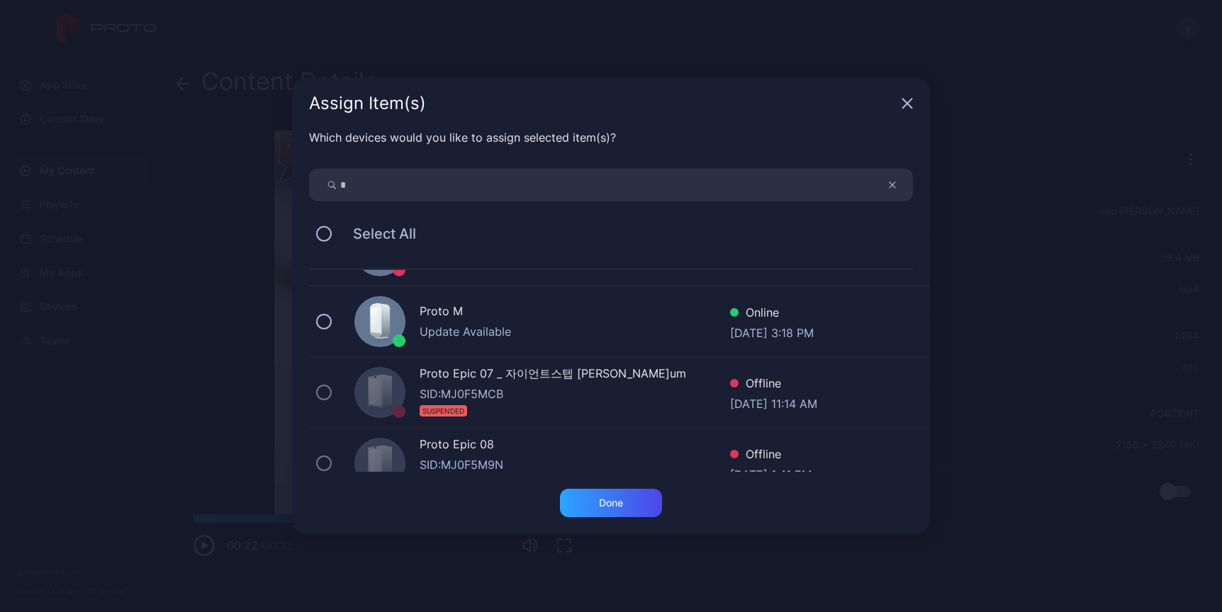
click at [388, 335] on icon at bounding box center [380, 323] width 24 height 40
click at [606, 512] on div "Done" at bounding box center [611, 503] width 102 height 28
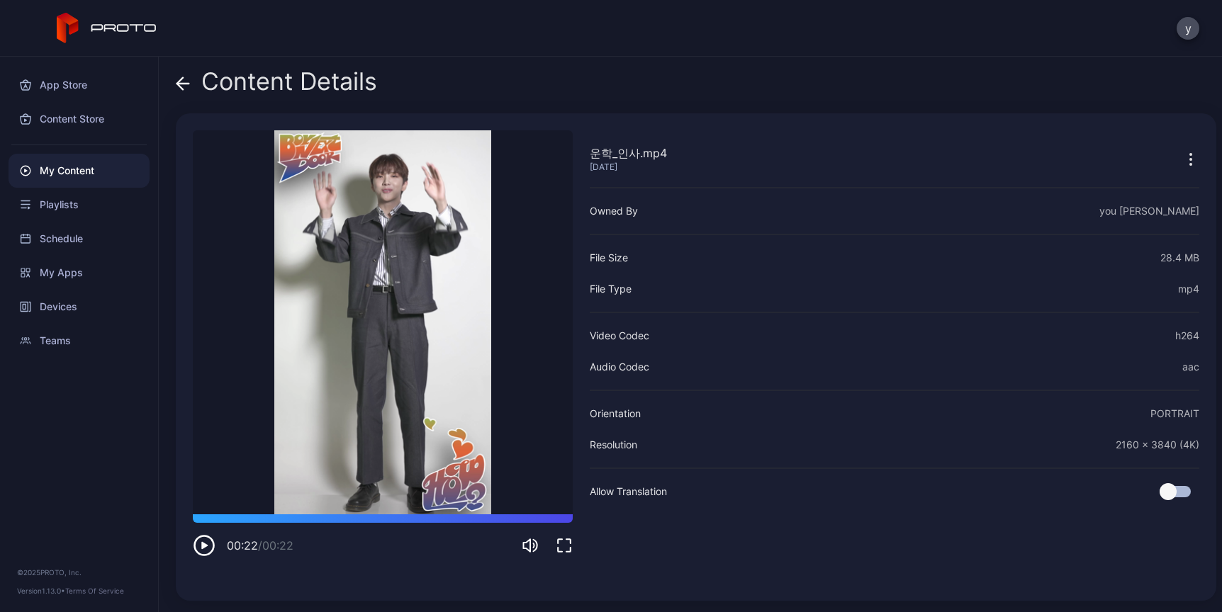
click at [606, 510] on div "운학_인사.mp4 [DATE] Owned By you [PERSON_NAME] File Size 28.4 MB File Type mp4 Vid…" at bounding box center [895, 357] width 610 height 454
click at [174, 89] on div "Content Details 운학_인사.mp4 [DATE] Sorry, your browser doesn‘t support embedded v…" at bounding box center [690, 335] width 1063 height 556
click at [181, 82] on icon at bounding box center [183, 84] width 14 height 14
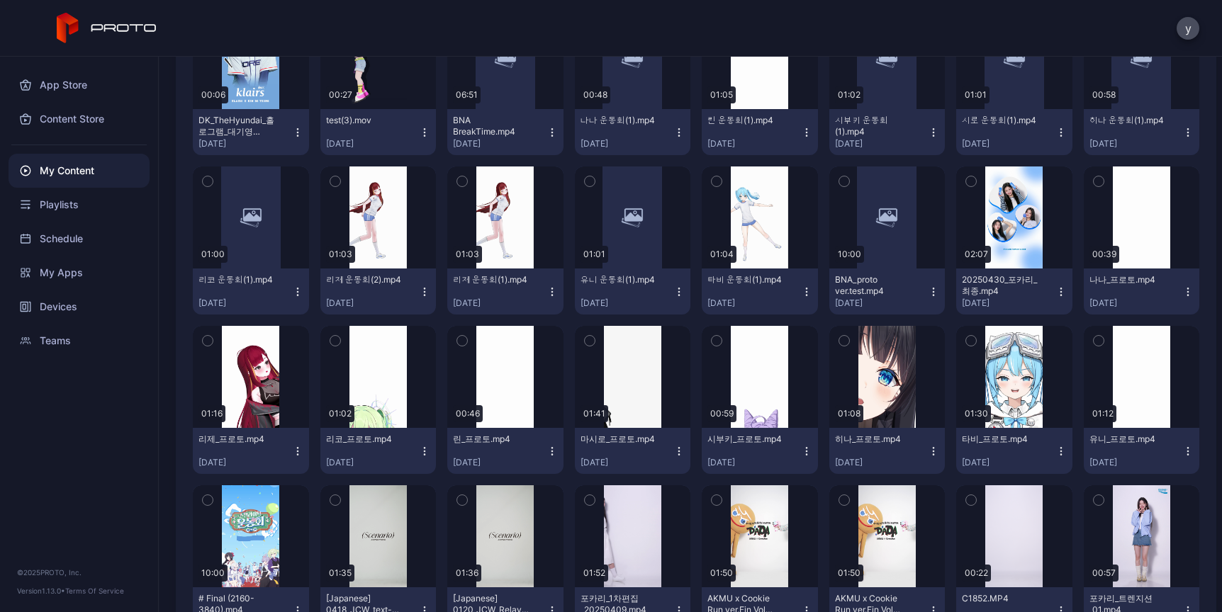
scroll to position [2707, 0]
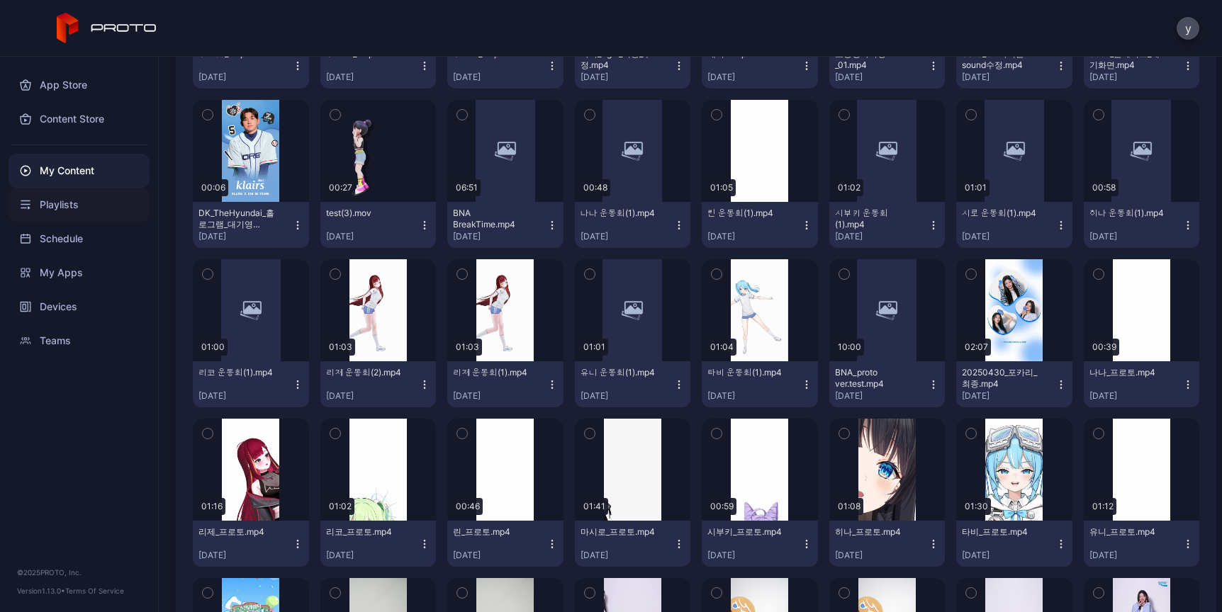
click at [74, 205] on div "Playlists" at bounding box center [79, 205] width 141 height 34
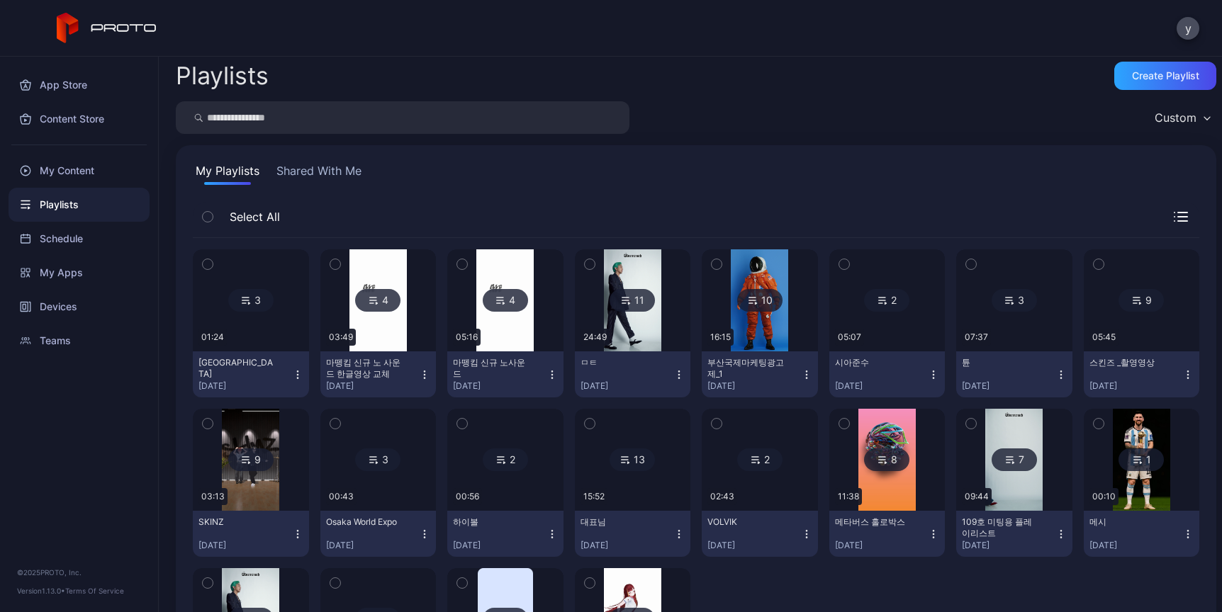
scroll to position [9, 0]
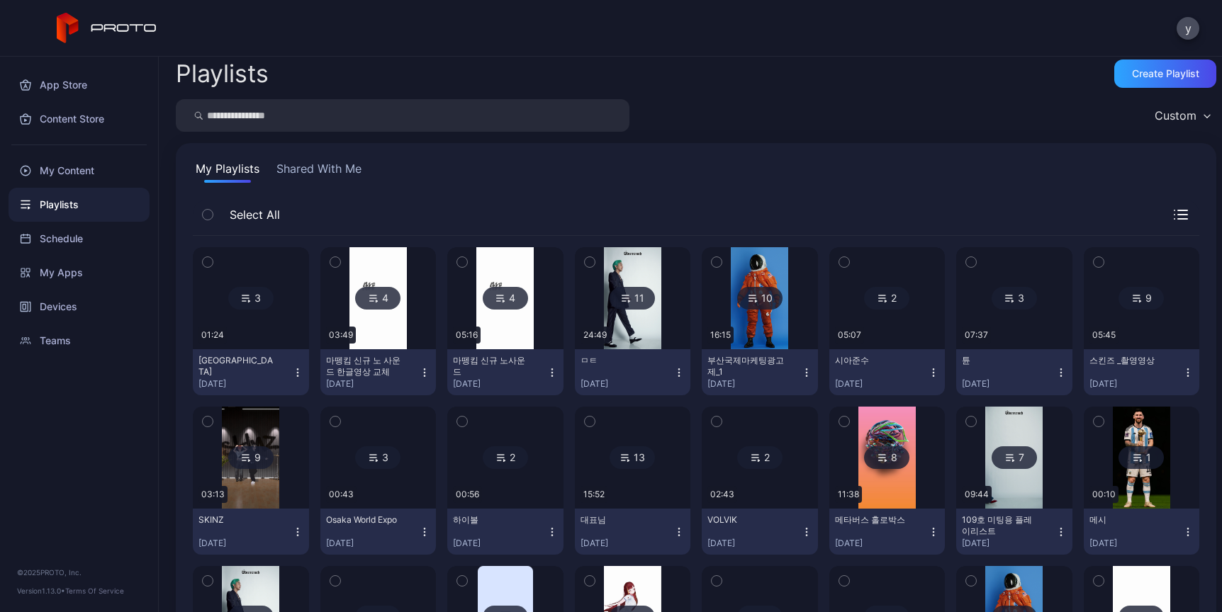
click at [624, 302] on div "11" at bounding box center [632, 298] width 45 height 23
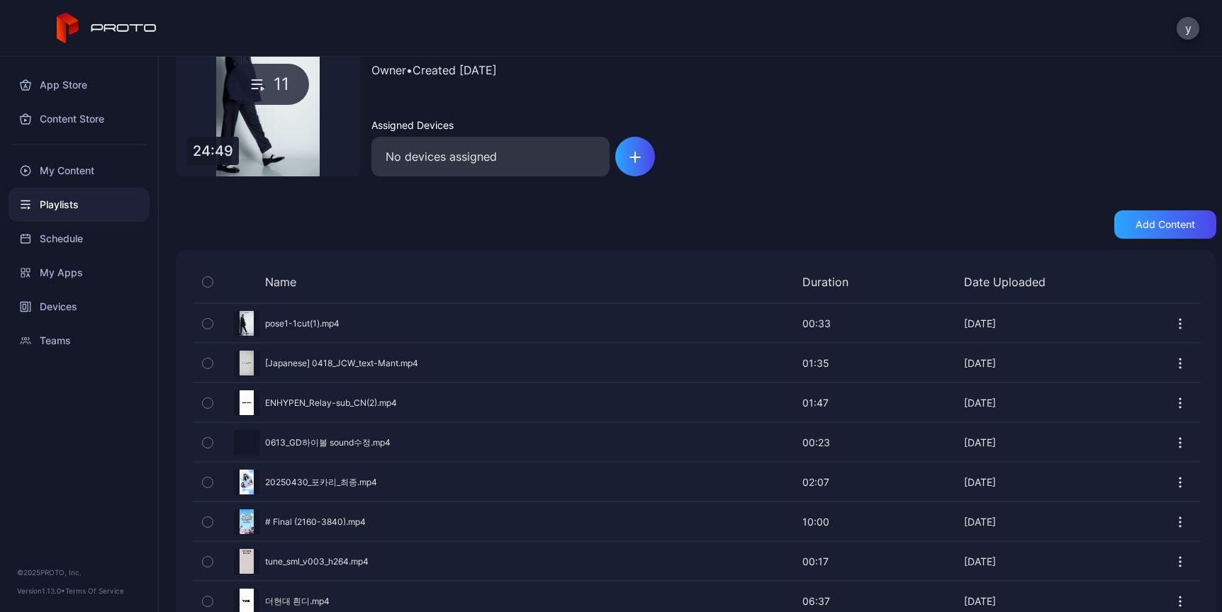
scroll to position [278, 0]
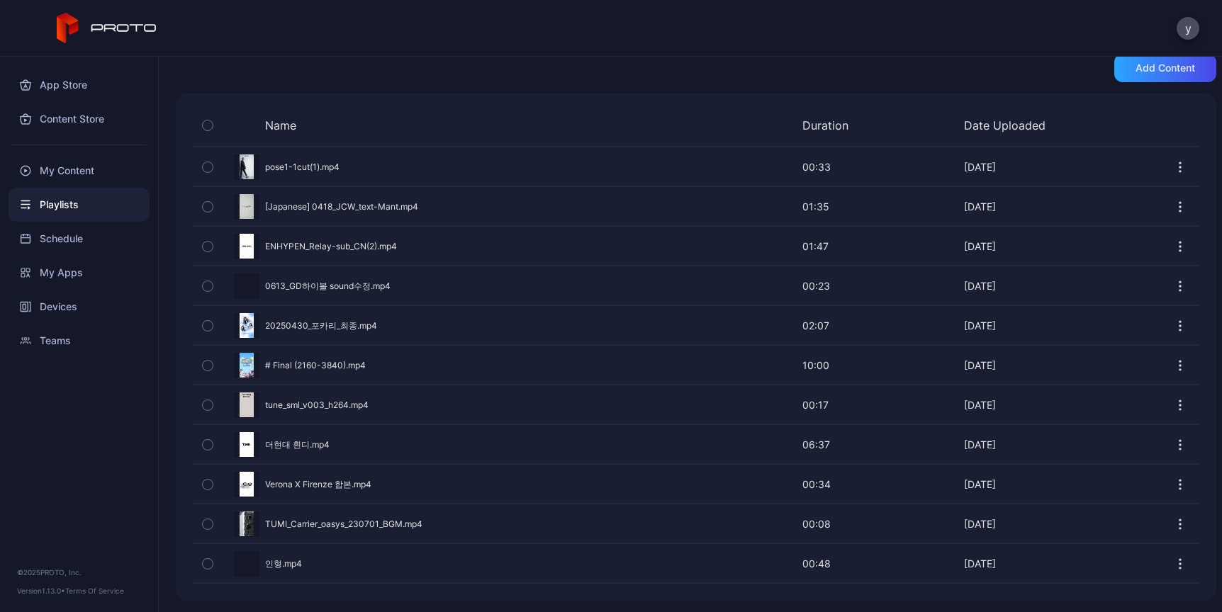
click at [240, 214] on div "Preview" at bounding box center [696, 207] width 1006 height 38
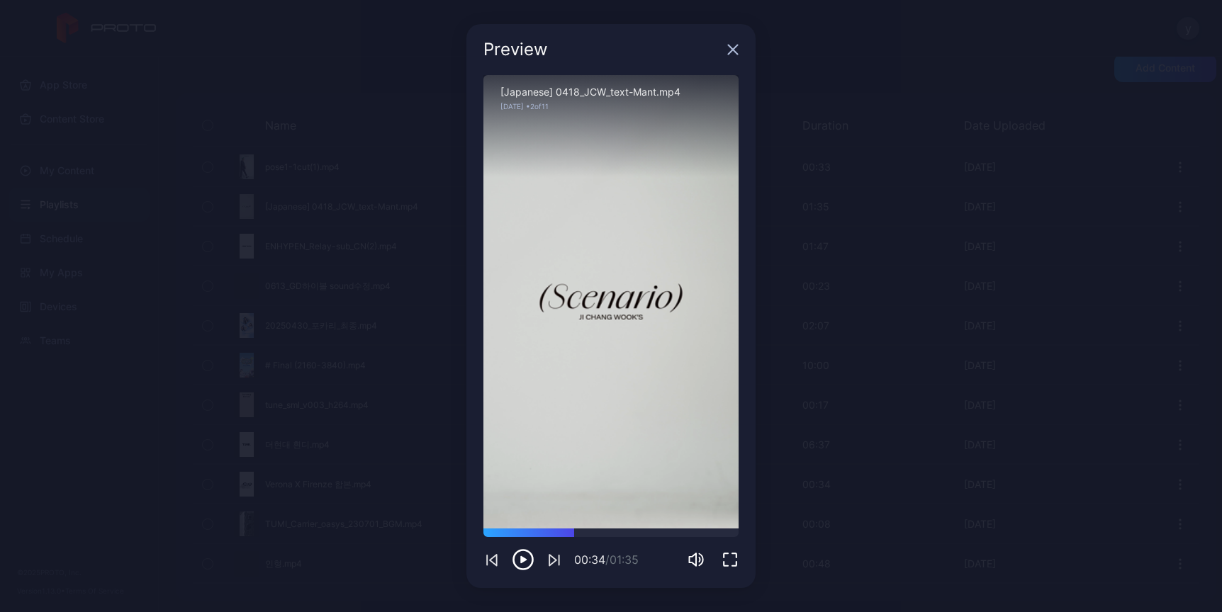
drag, startPoint x: 537, startPoint y: 537, endPoint x: 586, endPoint y: 542, distance: 49.2
click at [583, 541] on div "00:34 / 01:35" at bounding box center [610, 550] width 255 height 43
drag, startPoint x: 601, startPoint y: 542, endPoint x: 622, endPoint y: 546, distance: 21.6
click at [607, 544] on div "00:37 / 01:35" at bounding box center [610, 550] width 255 height 43
click at [731, 50] on icon "button" at bounding box center [733, 49] width 9 height 9
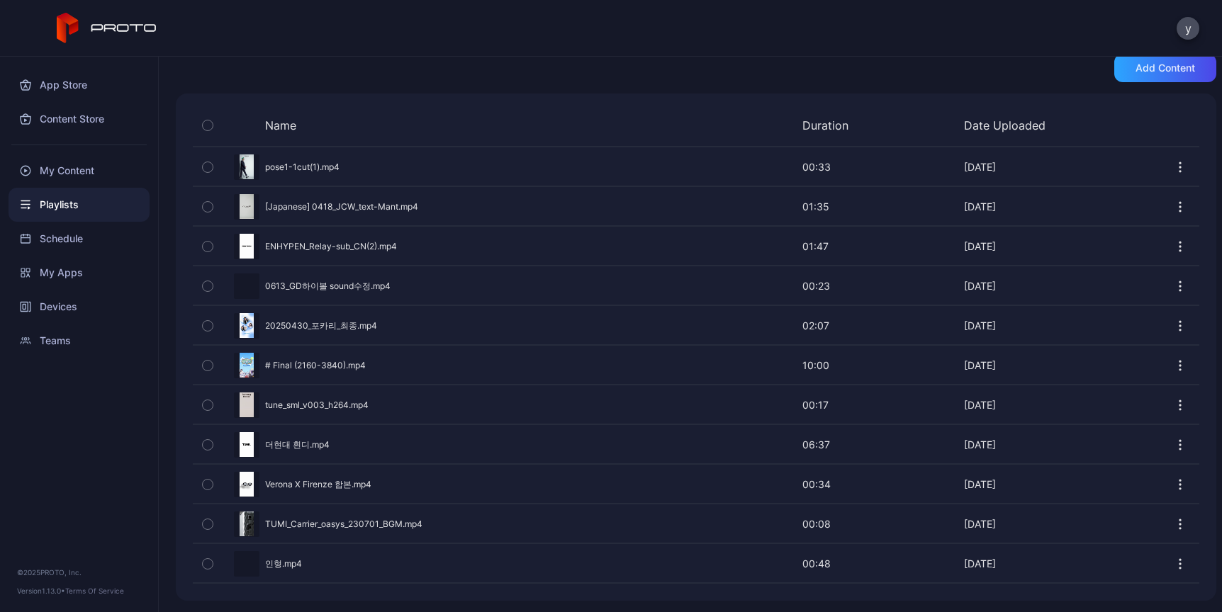
click at [1173, 209] on icon "button" at bounding box center [1180, 207] width 14 height 14
click at [209, 207] on icon "button" at bounding box center [208, 207] width 10 height 16
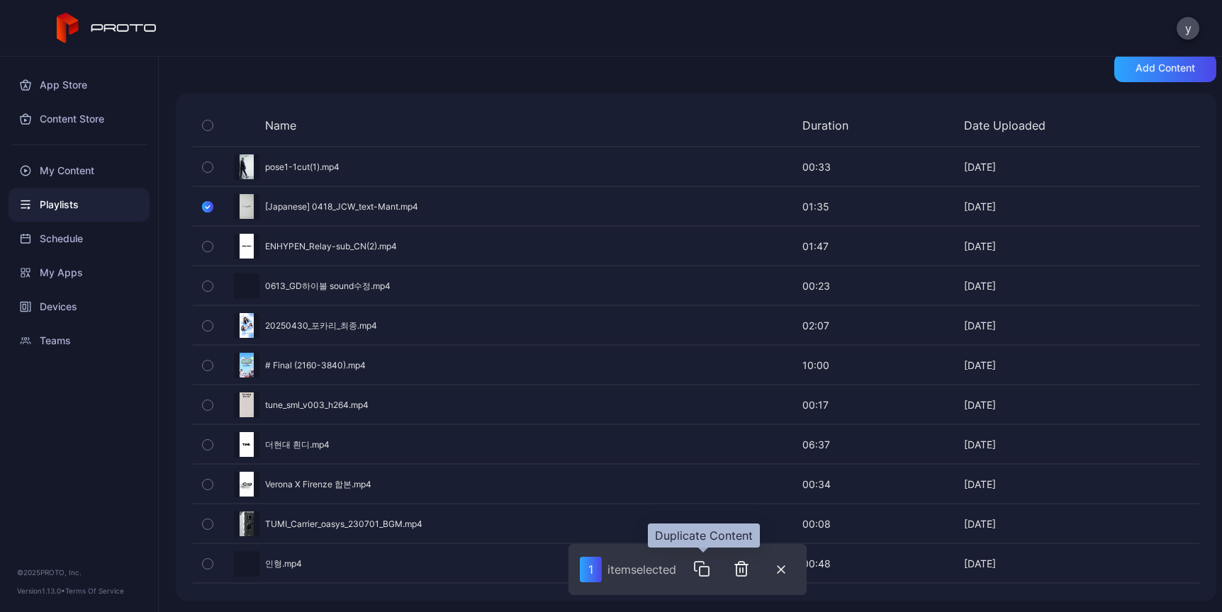
click at [709, 571] on icon "button" at bounding box center [704, 571] width 9 height 9
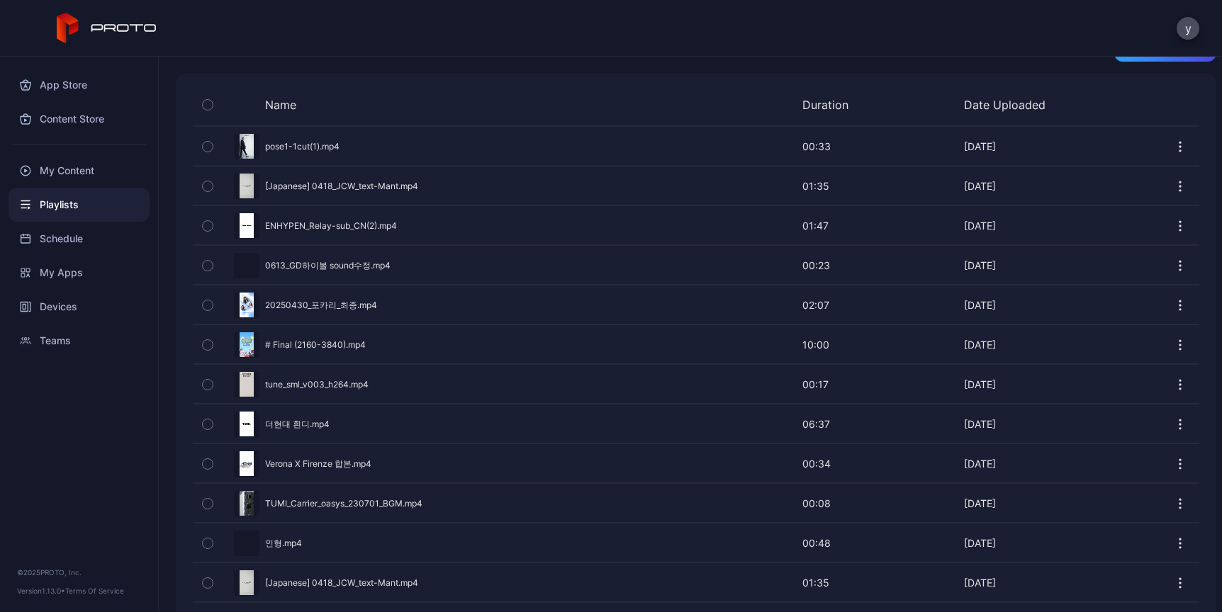
scroll to position [318, 0]
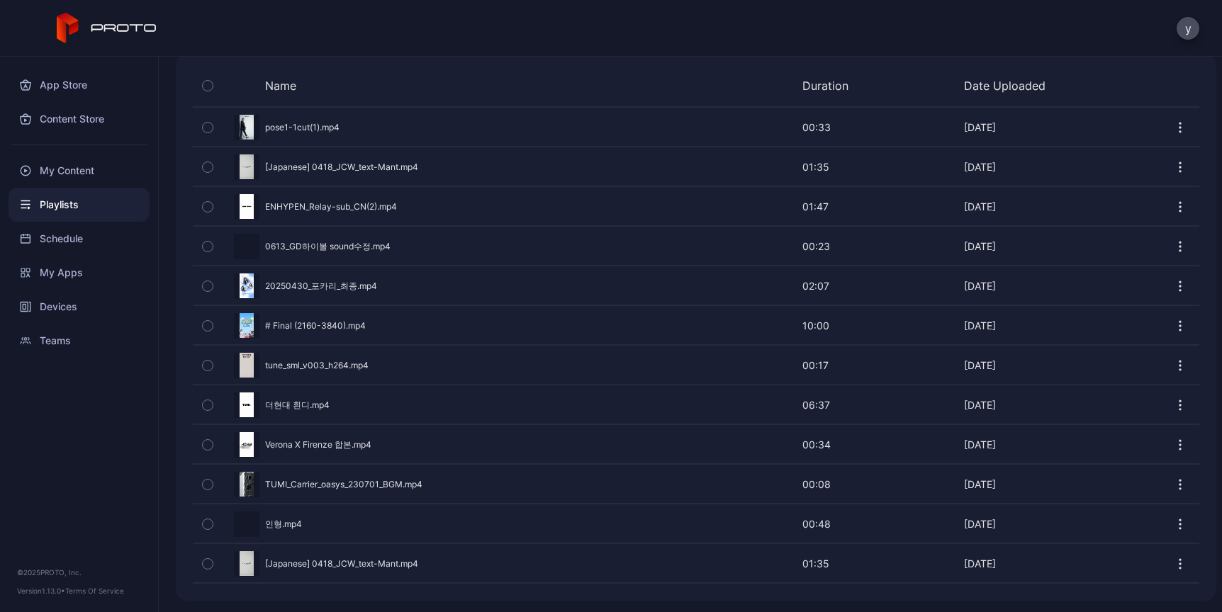
click at [300, 173] on div "Preview" at bounding box center [696, 167] width 1006 height 38
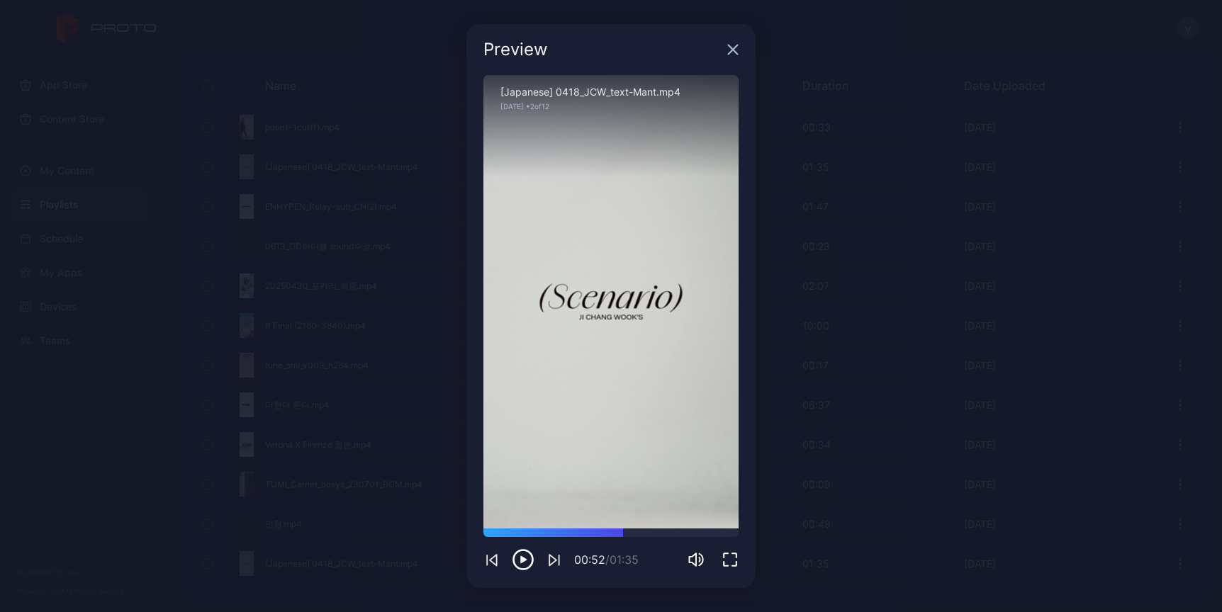
drag, startPoint x: 573, startPoint y: 533, endPoint x: 623, endPoint y: 540, distance: 50.8
click at [623, 540] on div "00:52 / 01:35" at bounding box center [610, 550] width 255 height 43
click at [729, 52] on icon "button" at bounding box center [733, 49] width 9 height 9
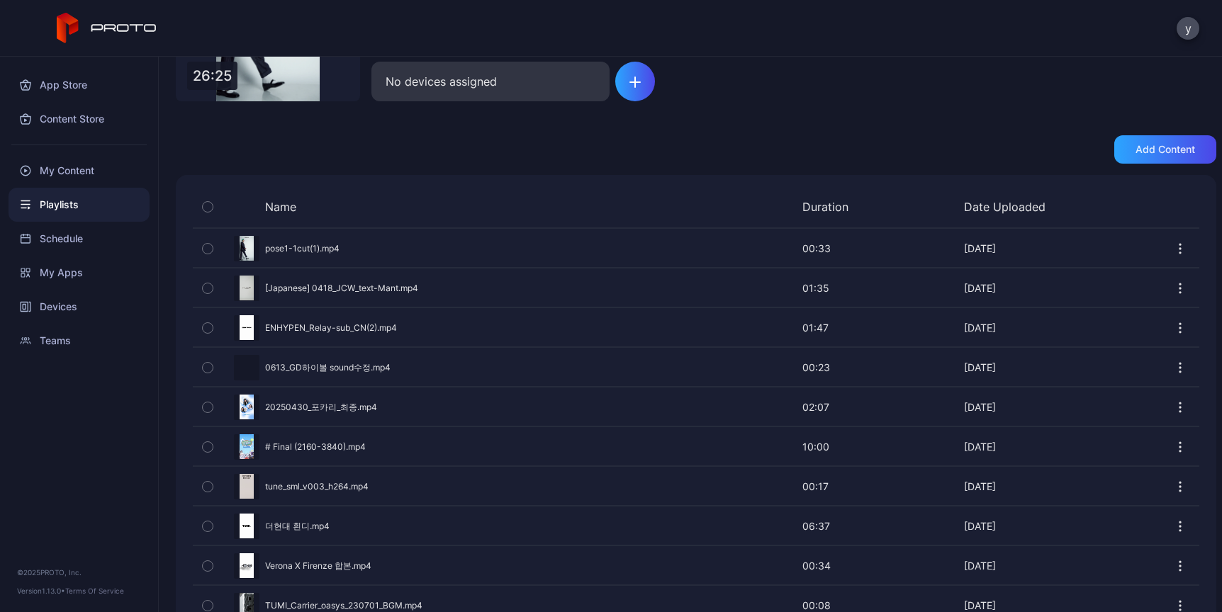
scroll to position [0, 0]
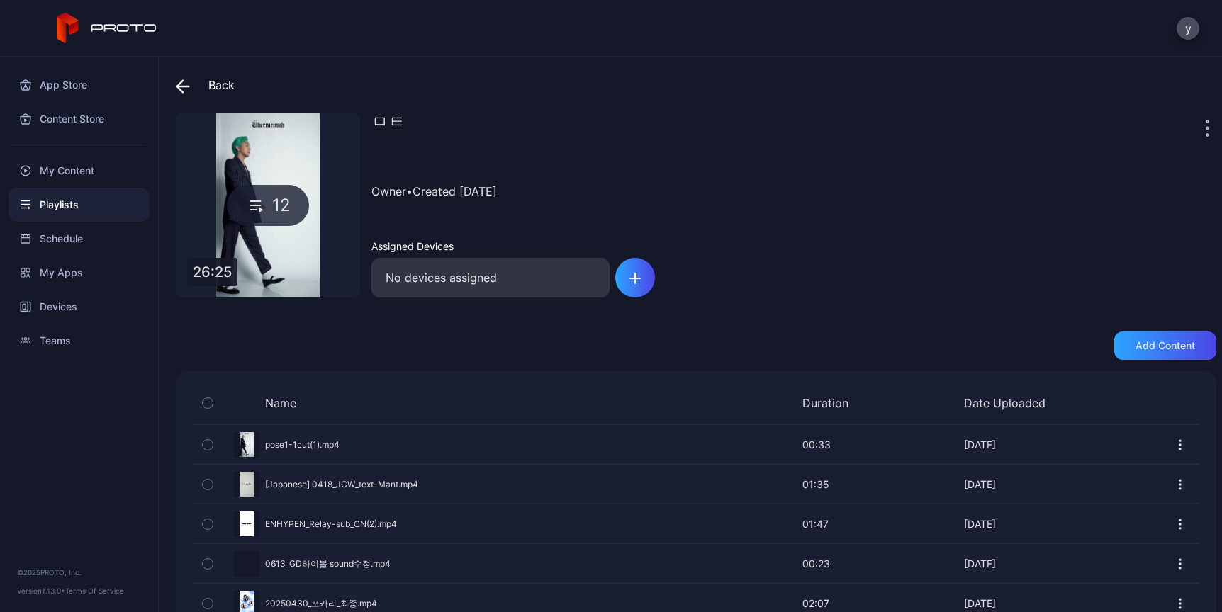
click at [181, 84] on icon at bounding box center [183, 86] width 14 height 14
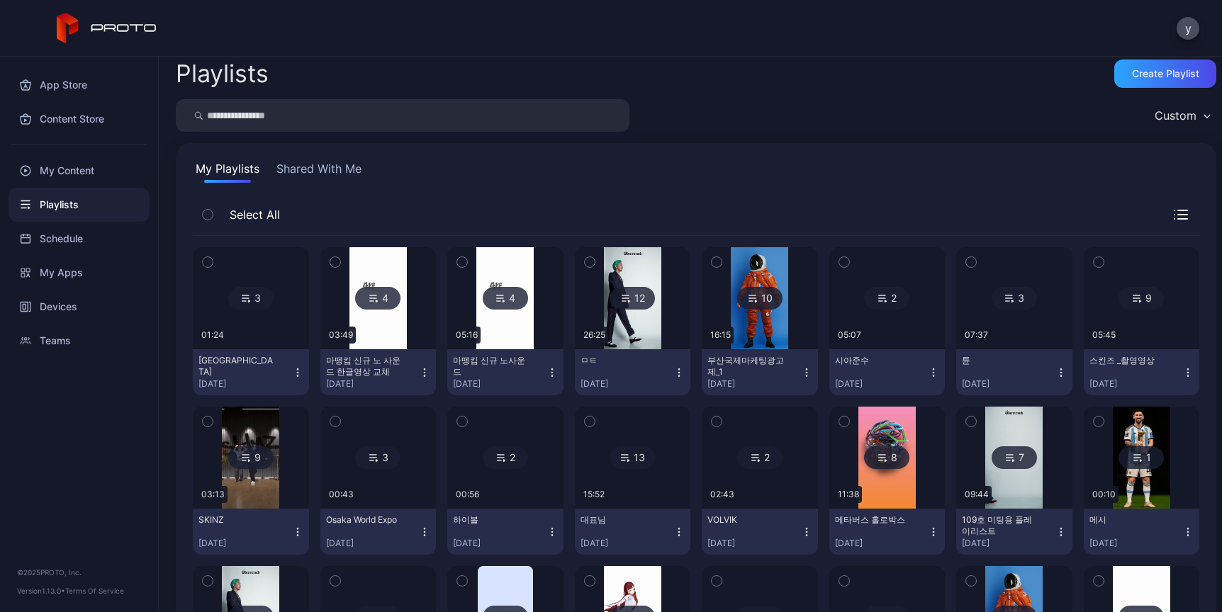
scroll to position [136, 0]
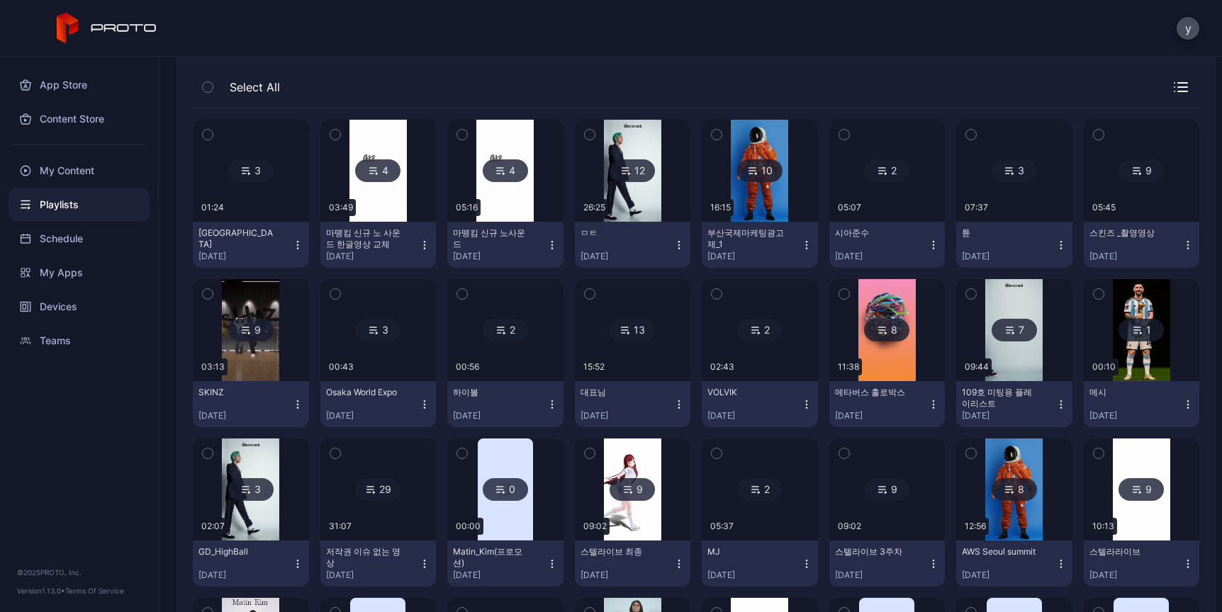
click at [265, 484] on div "3" at bounding box center [250, 489] width 45 height 23
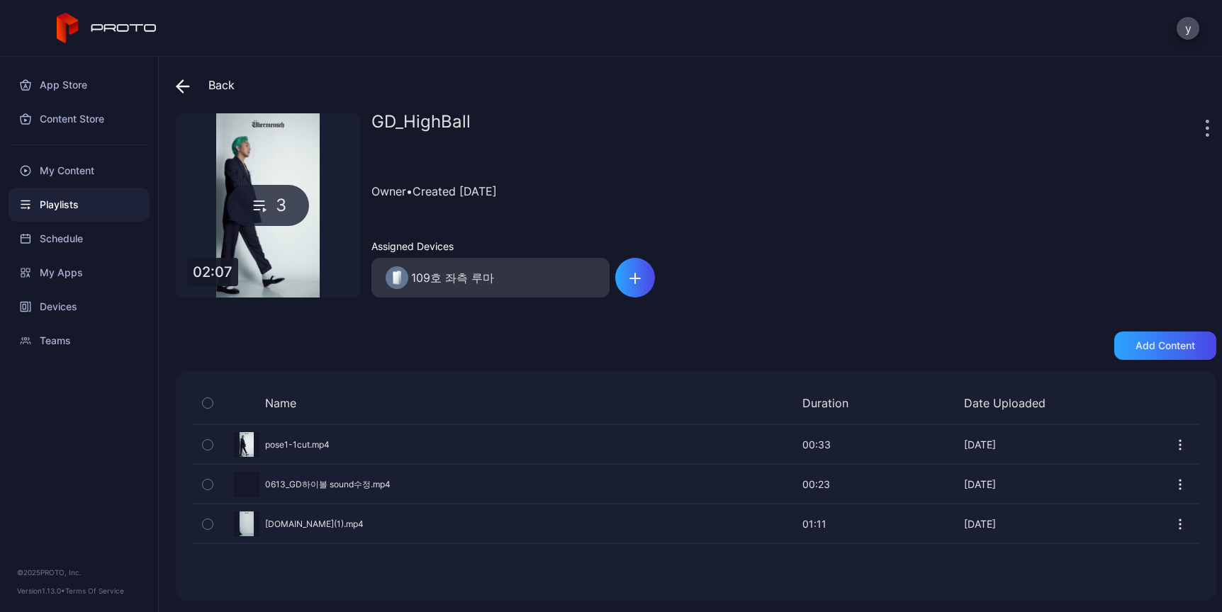
click at [249, 516] on div "Preview" at bounding box center [696, 524] width 1006 height 38
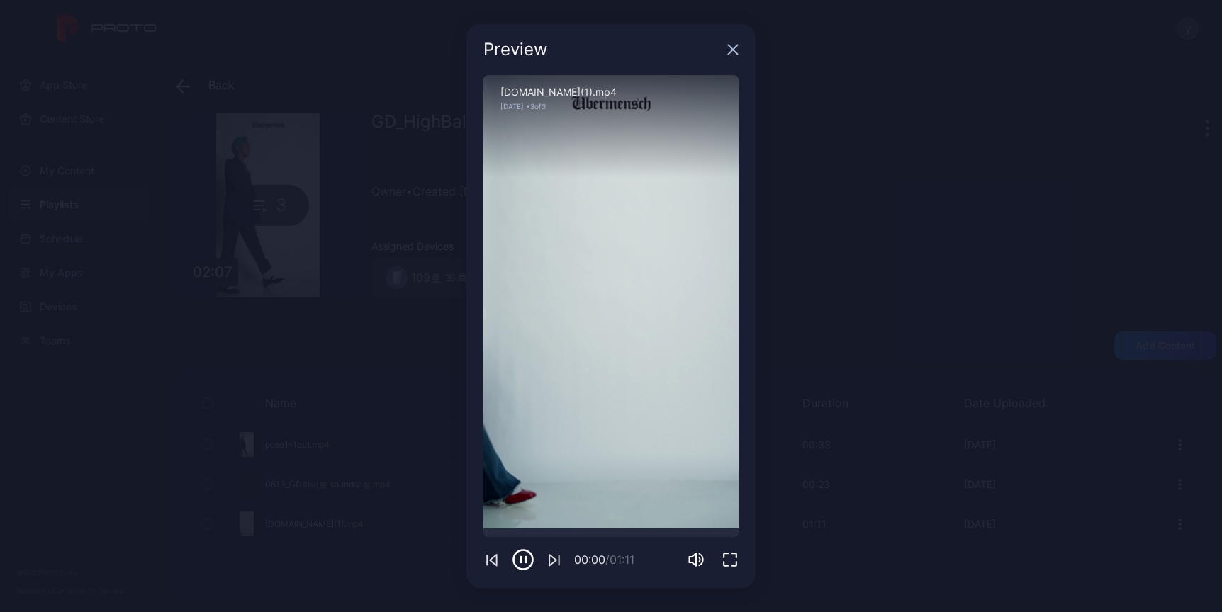
click at [528, 561] on icon "button" at bounding box center [523, 560] width 23 height 23
click at [527, 558] on icon "button" at bounding box center [523, 560] width 23 height 23
drag, startPoint x: 562, startPoint y: 532, endPoint x: 583, endPoint y: 537, distance: 21.7
click at [583, 537] on div at bounding box center [610, 533] width 255 height 9
click at [600, 538] on div "00:28 / 01:11" at bounding box center [610, 550] width 255 height 43
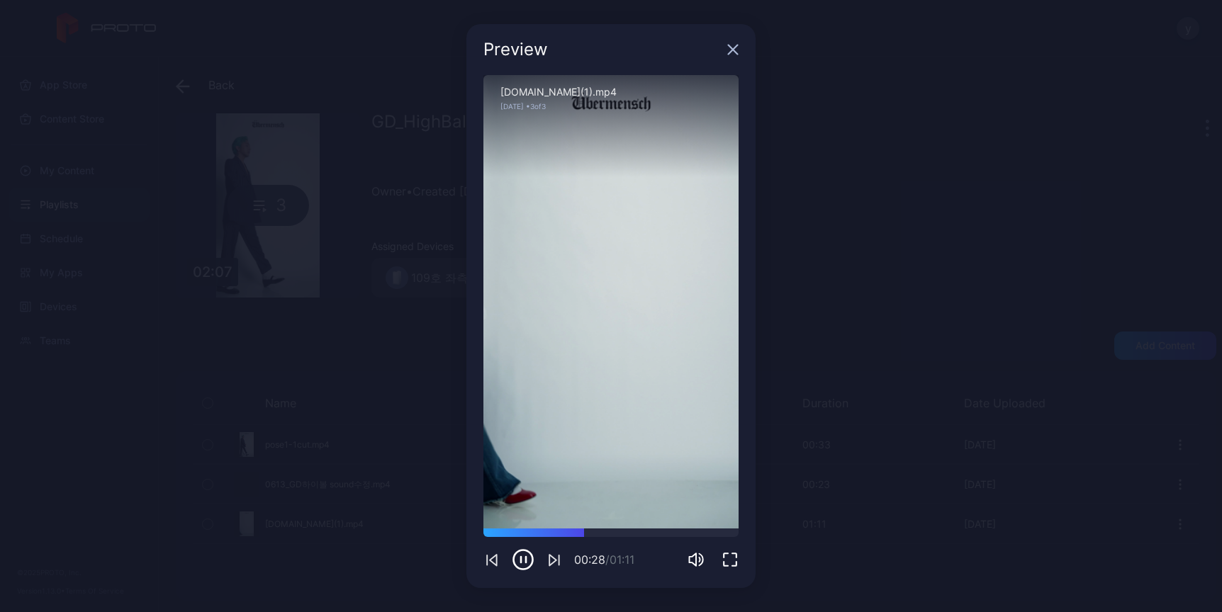
click at [639, 537] on div "00:28 / 01:11" at bounding box center [610, 550] width 255 height 43
click at [665, 537] on div "00:28 / 01:11" at bounding box center [610, 550] width 255 height 43
click at [673, 543] on div "00:29 / 01:11" at bounding box center [610, 550] width 255 height 43
click at [655, 534] on div at bounding box center [610, 533] width 255 height 9
click at [673, 534] on div at bounding box center [610, 533] width 255 height 9
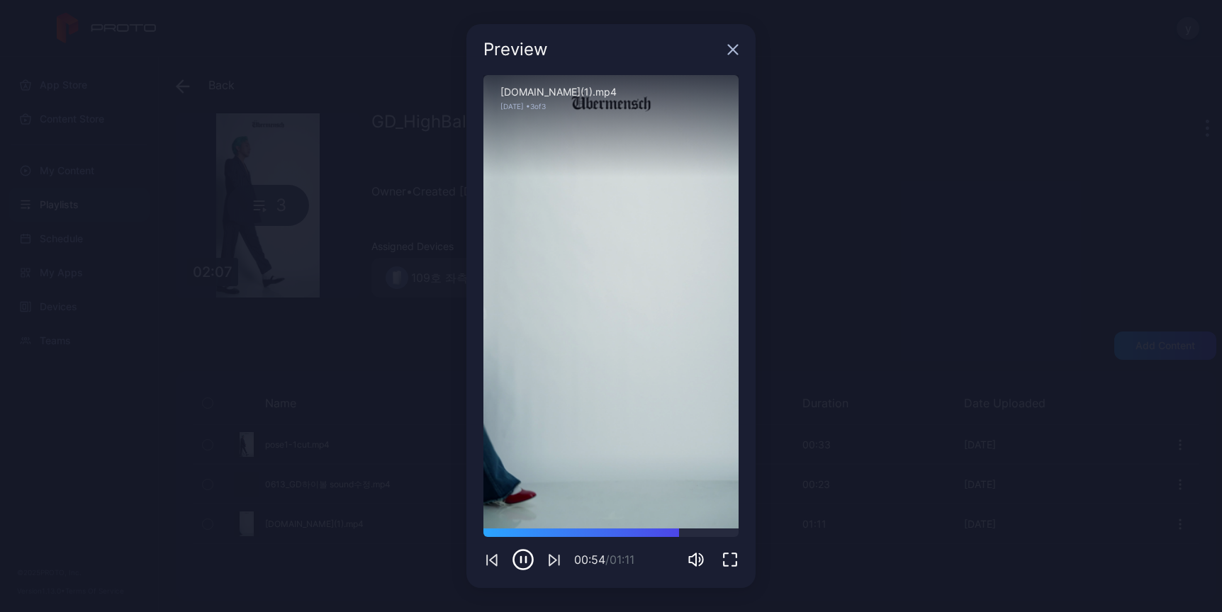
click at [731, 51] on icon "button" at bounding box center [733, 49] width 9 height 9
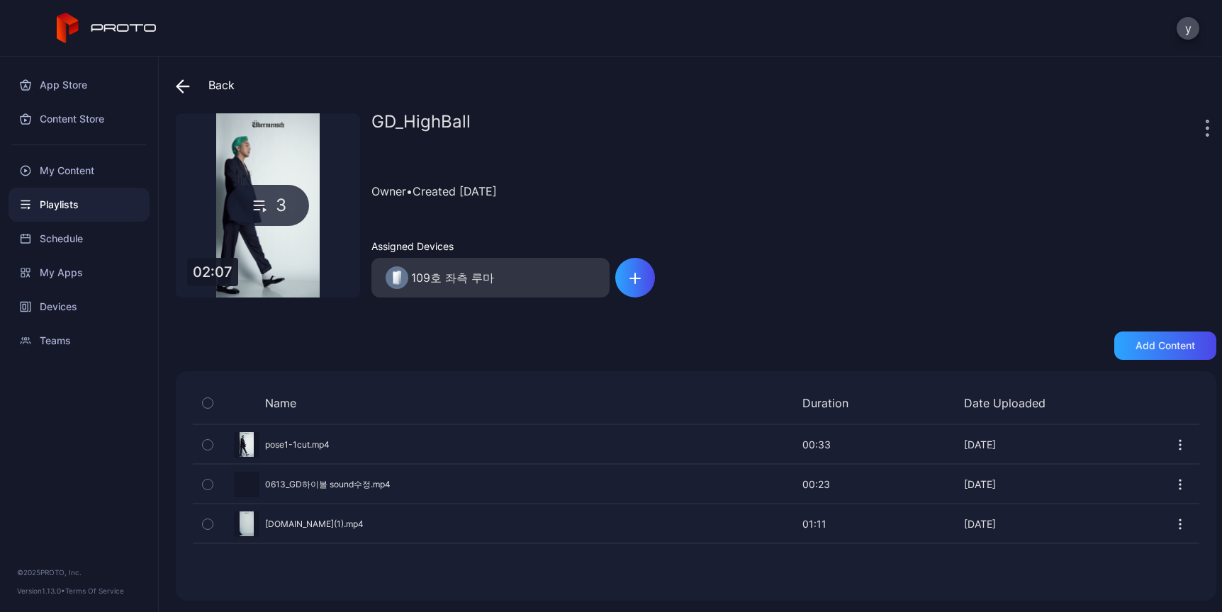
click at [1173, 526] on icon "button" at bounding box center [1180, 524] width 14 height 14
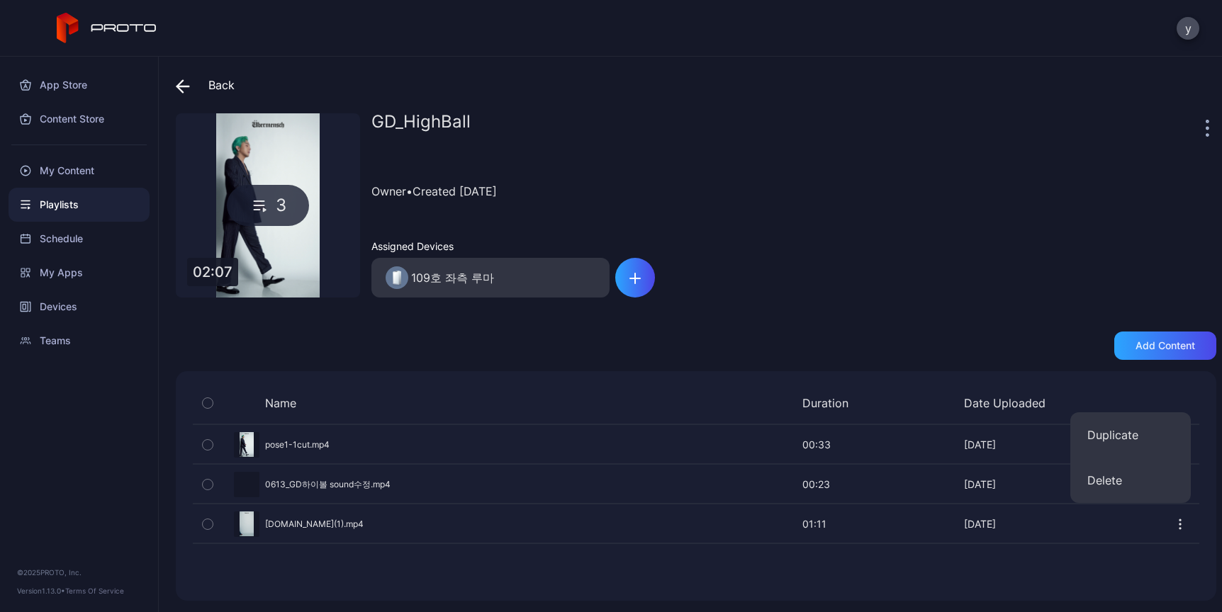
click at [1116, 571] on div "Name Duration Date Uploaded Preview pose1-1cut.mp4 00:33 00:33 [DATE] Preview 0…" at bounding box center [696, 486] width 1040 height 230
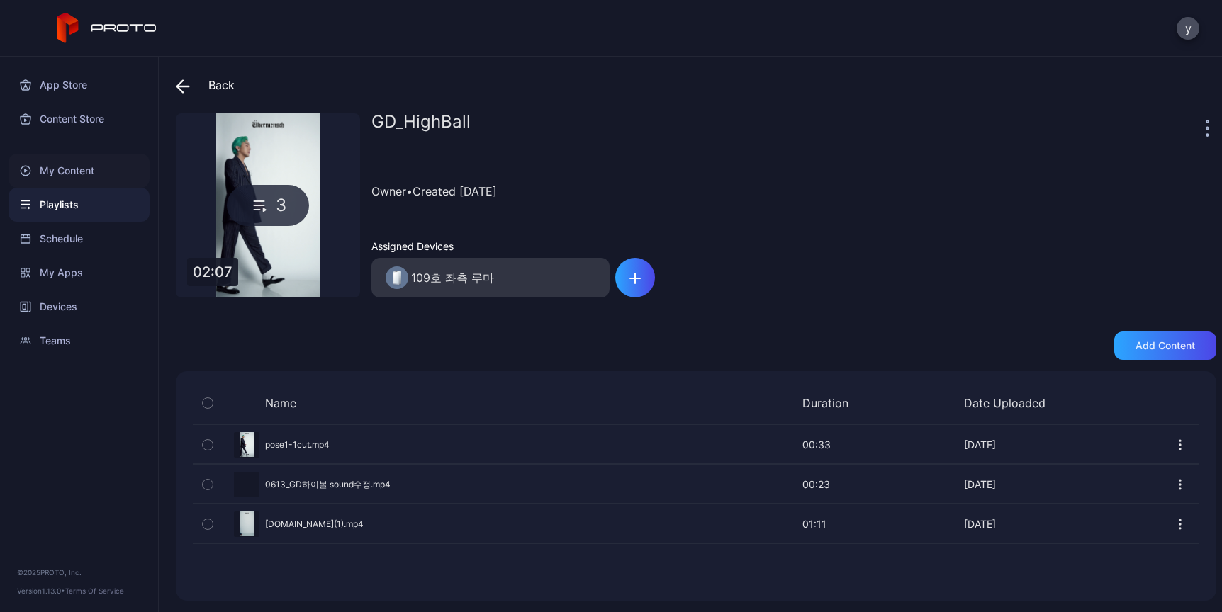
click at [72, 182] on div "My Content" at bounding box center [79, 171] width 141 height 34
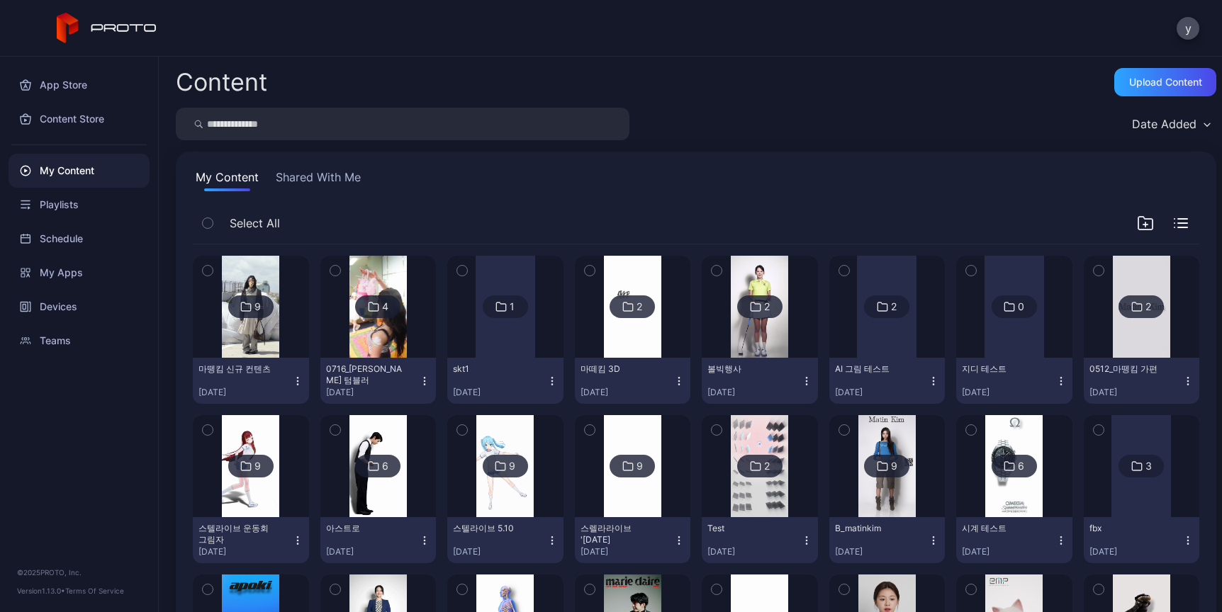
click at [369, 139] on input "search" at bounding box center [403, 124] width 454 height 33
type input "*"
type input "**"
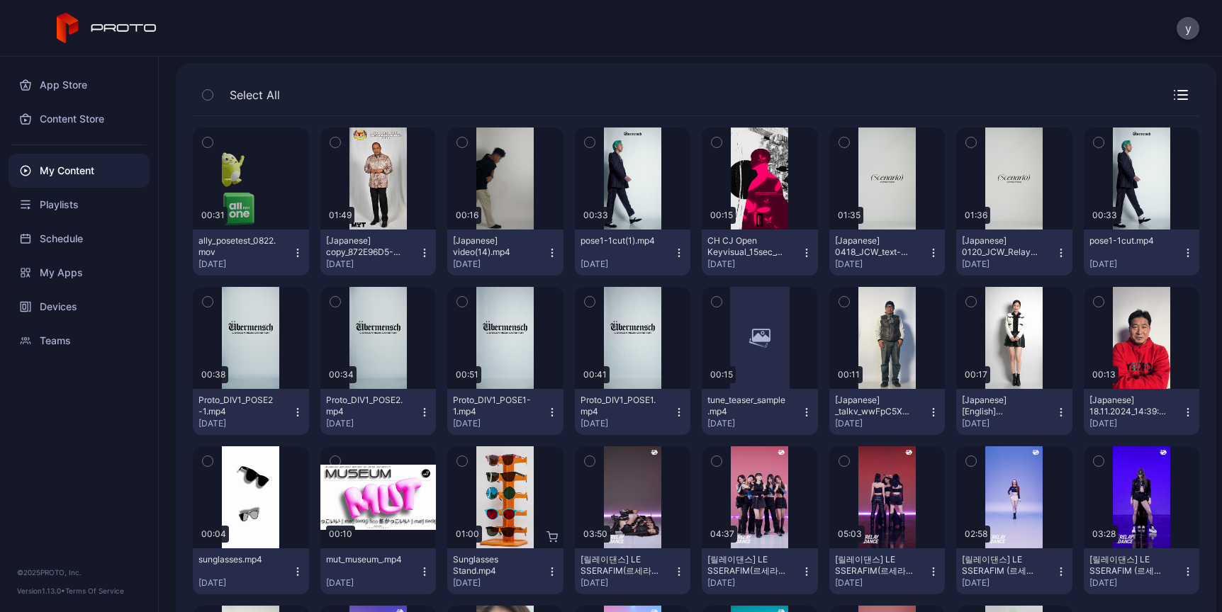
scroll to position [270, 0]
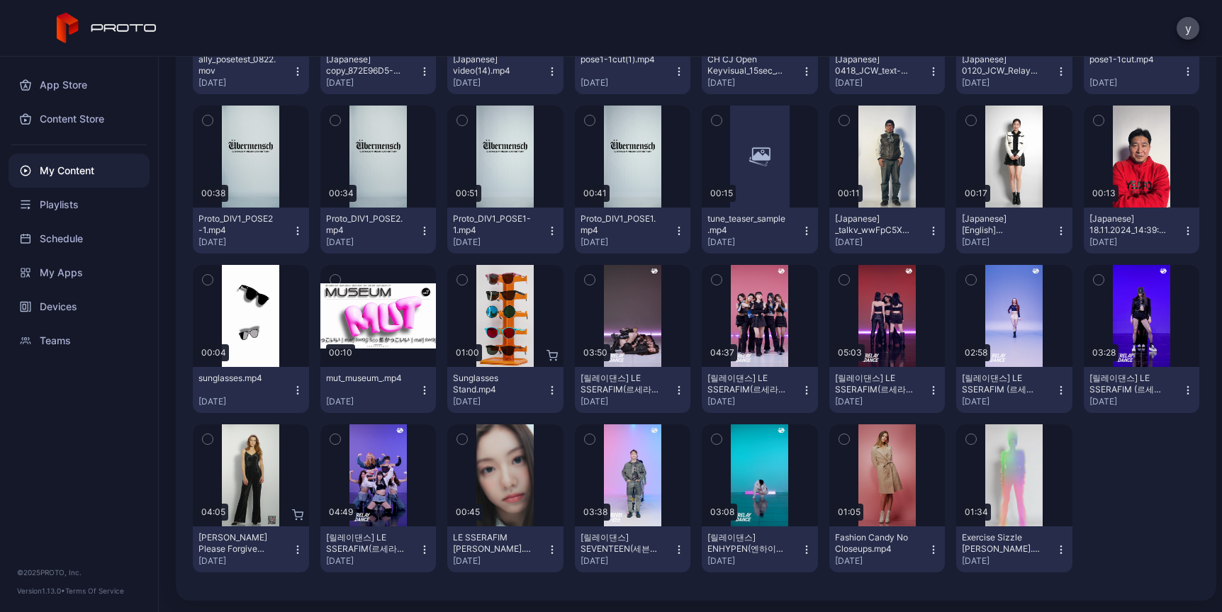
click at [93, 177] on div "My Content" at bounding box center [79, 171] width 141 height 34
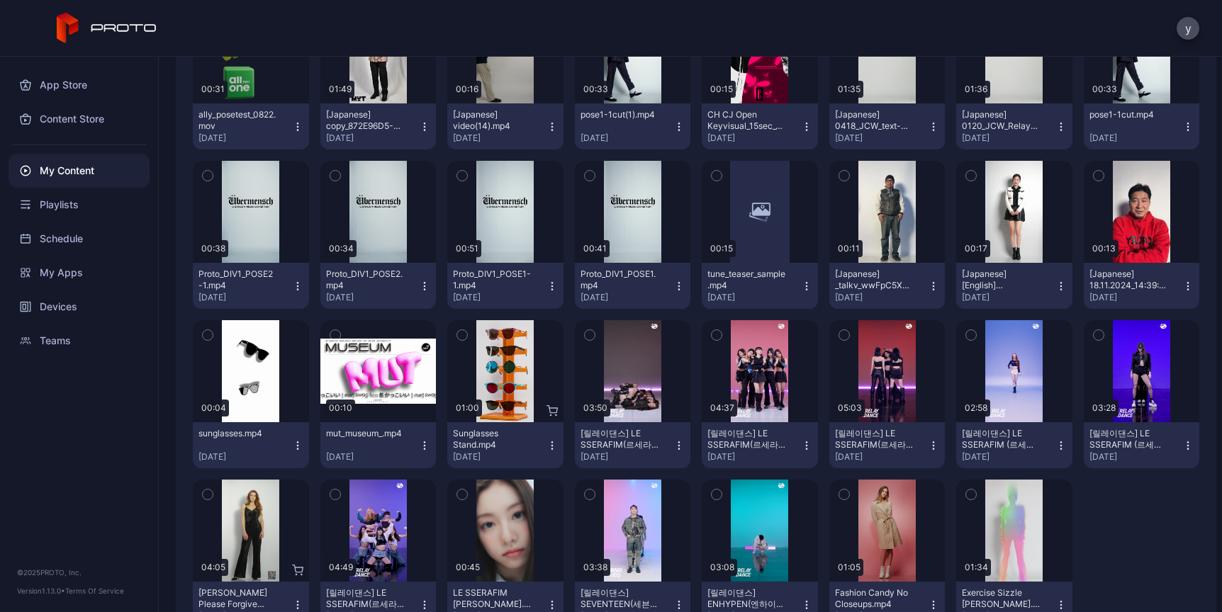
scroll to position [0, 0]
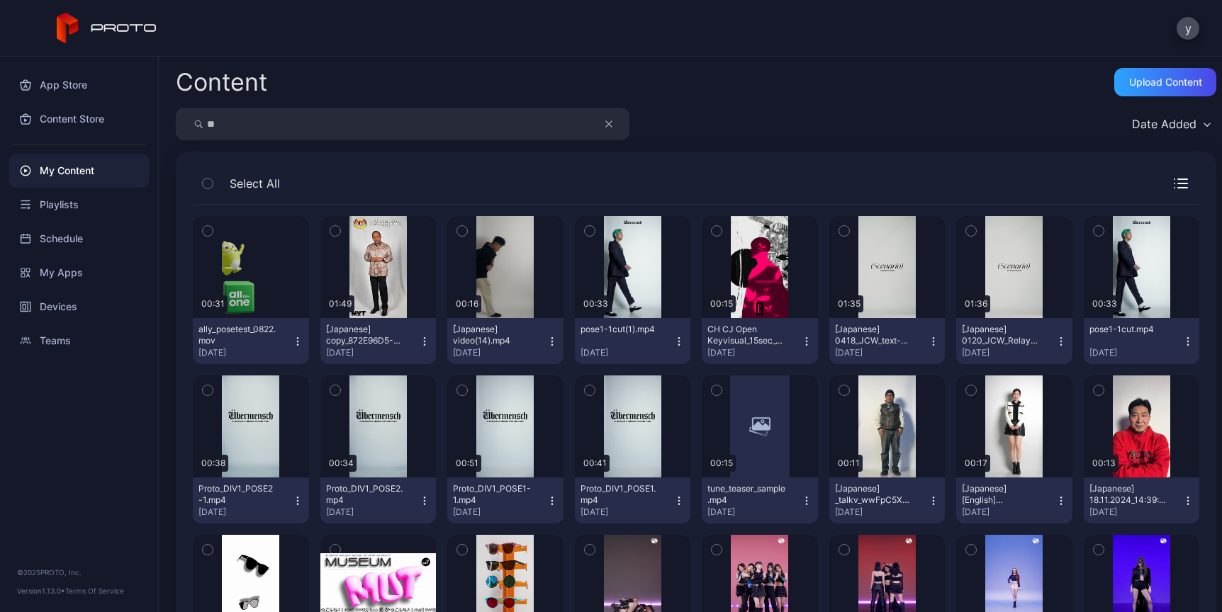
click at [600, 130] on input "**" at bounding box center [403, 124] width 454 height 33
click at [607, 126] on icon "button" at bounding box center [608, 124] width 7 height 17
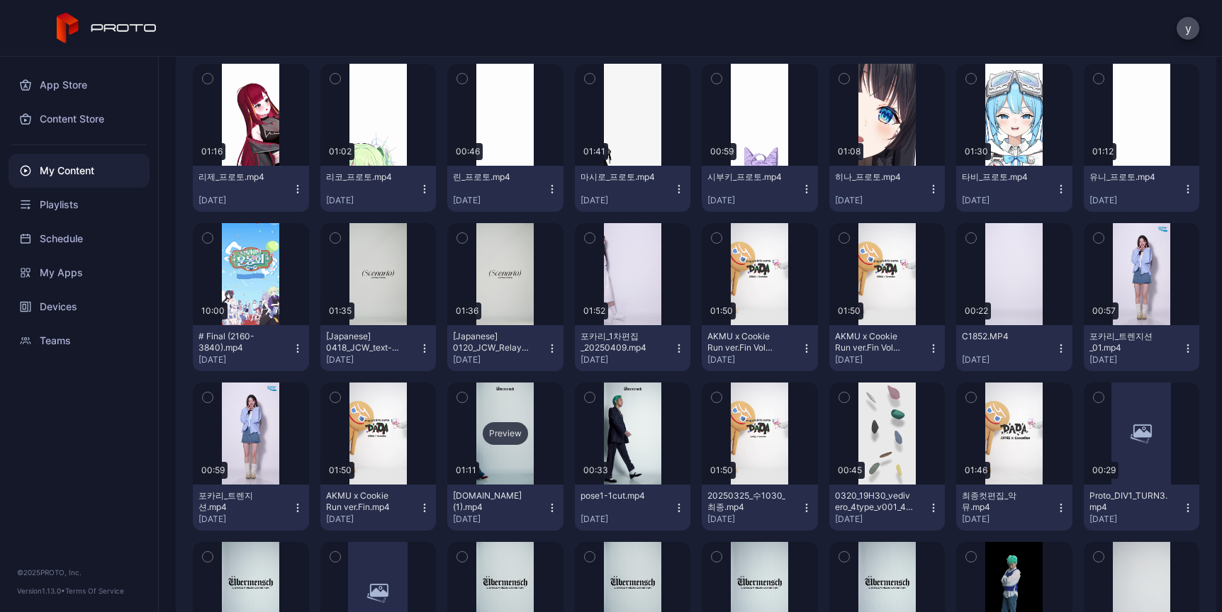
scroll to position [3069, 0]
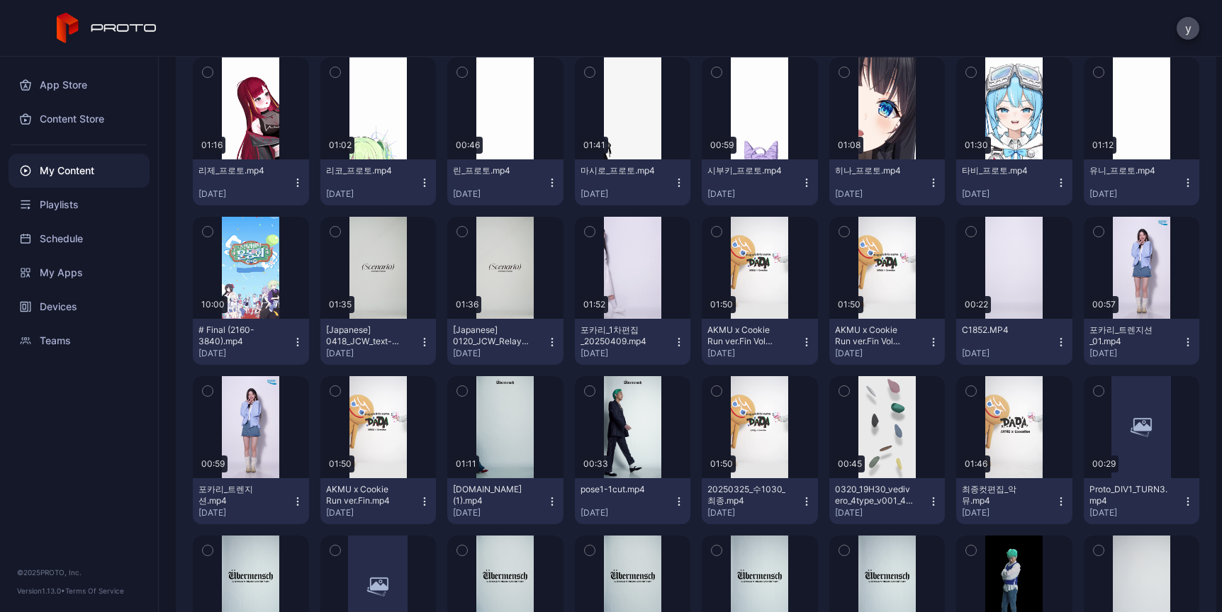
click at [465, 397] on button "button" at bounding box center [462, 391] width 30 height 30
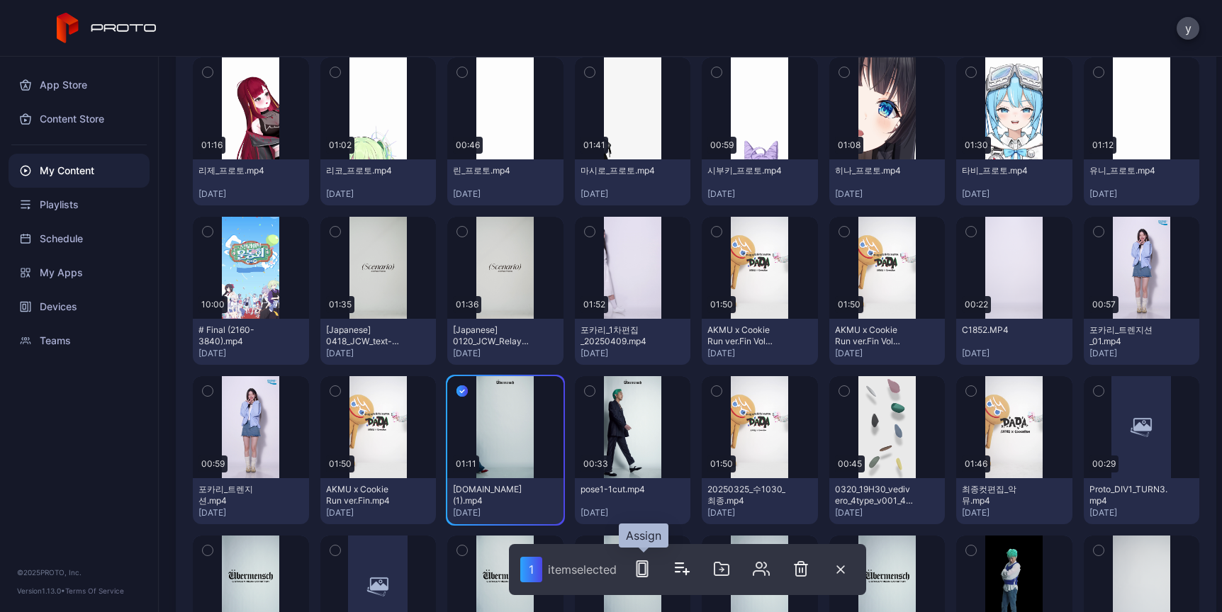
click at [651, 562] on icon "button" at bounding box center [642, 569] width 17 height 17
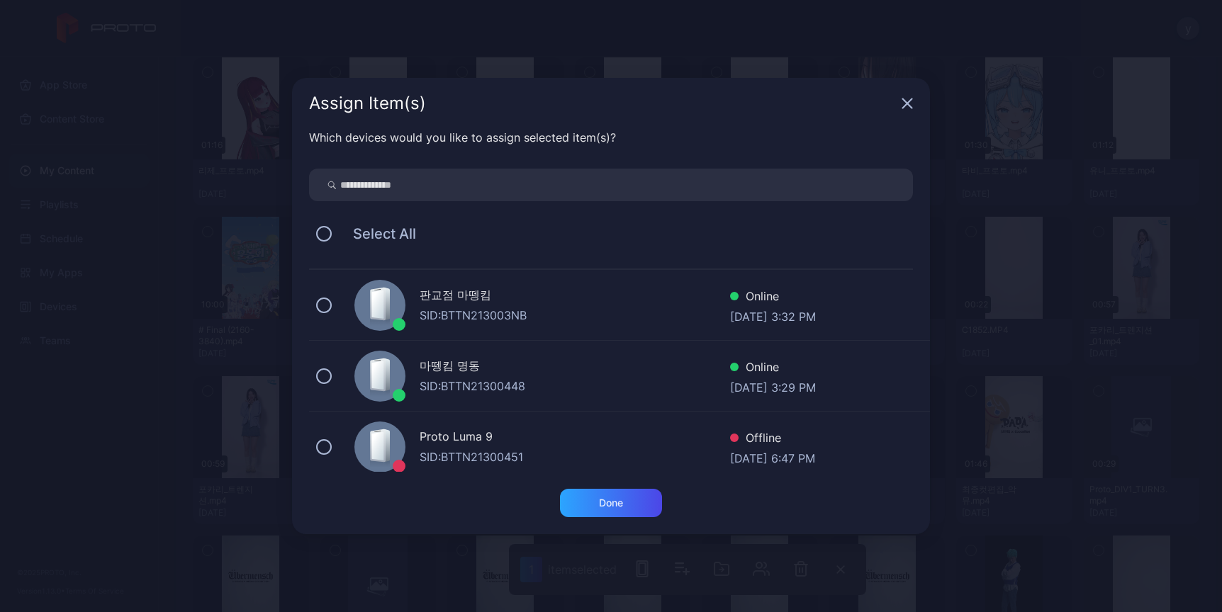
click at [449, 183] on input "search" at bounding box center [611, 185] width 604 height 33
type input "*"
type input "*******"
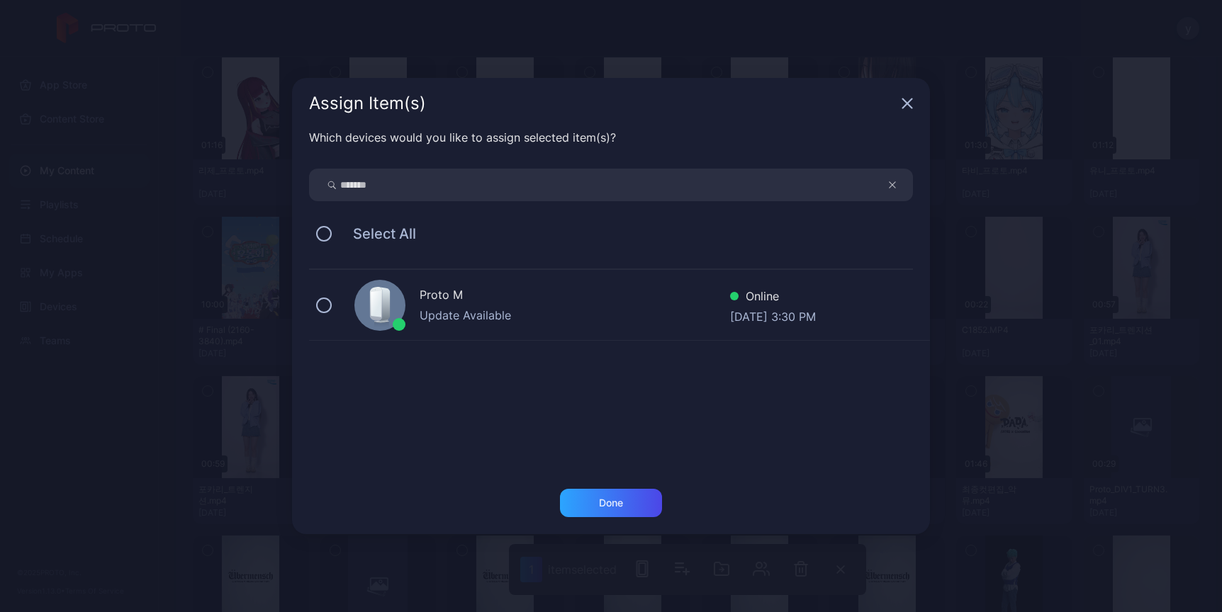
click at [348, 322] on div "Proto M Update Available Online [DATE] 3:30 PM" at bounding box center [619, 305] width 621 height 71
click at [621, 509] on div "Done" at bounding box center [611, 503] width 102 height 28
click at [637, 507] on button "Done" at bounding box center [611, 503] width 102 height 28
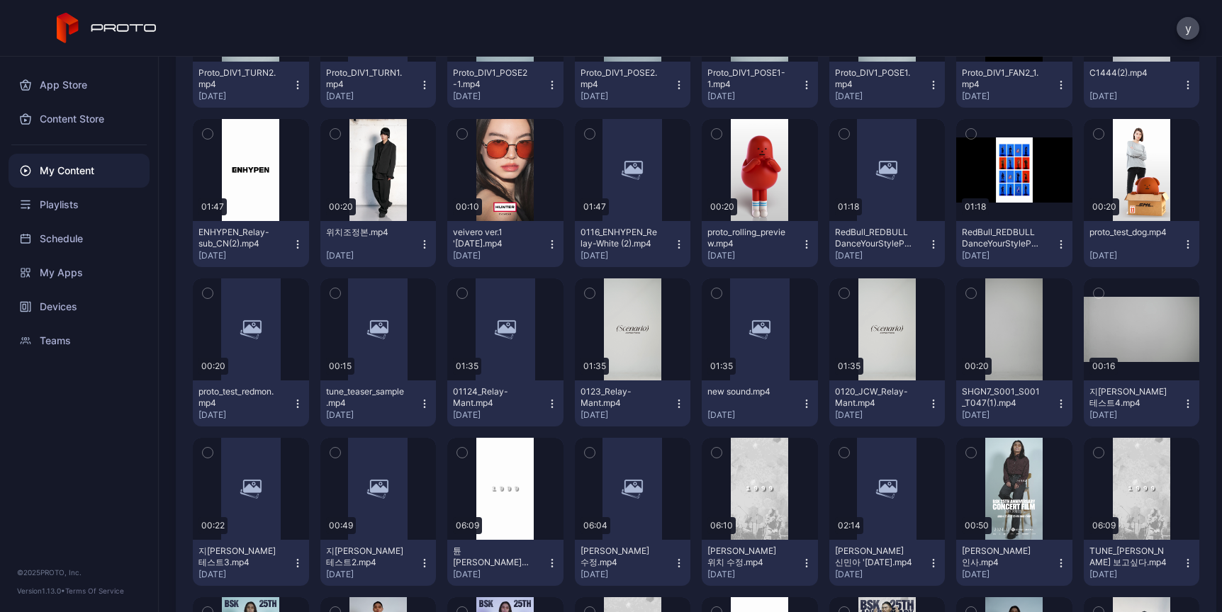
scroll to position [3647, 0]
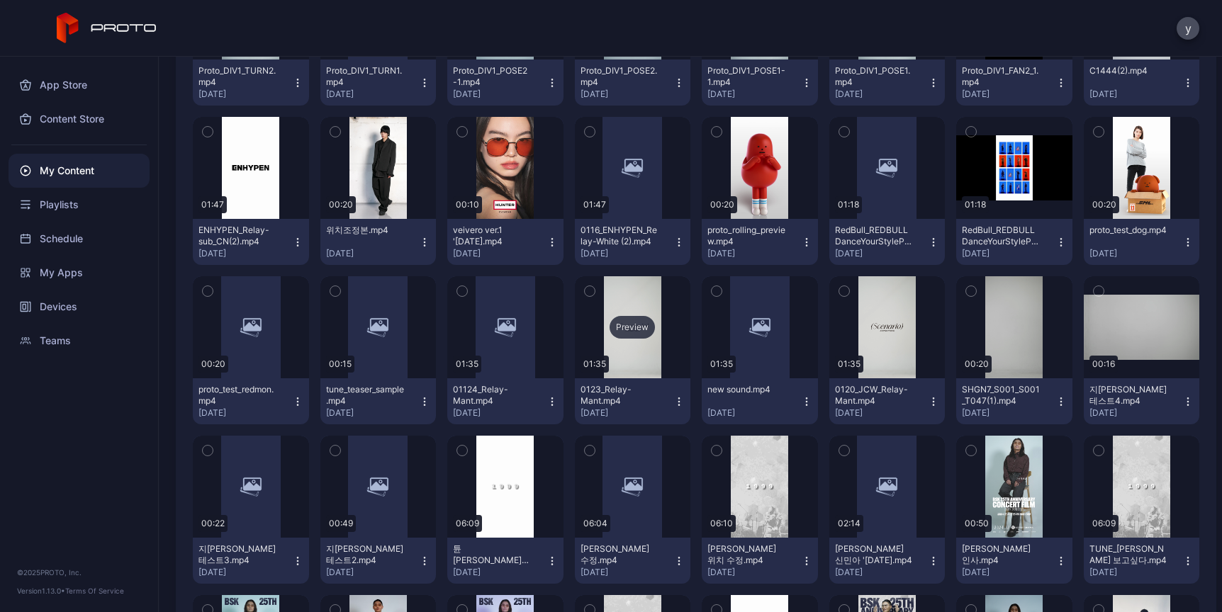
click at [644, 309] on div "Preview" at bounding box center [633, 327] width 116 height 102
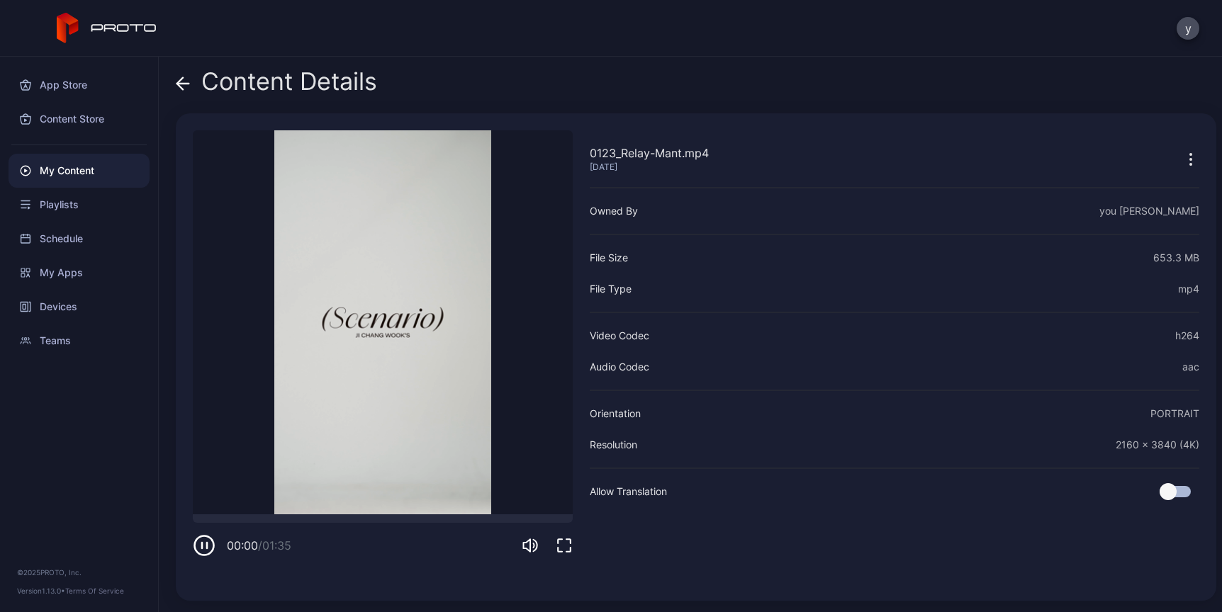
click at [203, 539] on icon "button" at bounding box center [204, 545] width 23 height 23
click at [200, 548] on icon "button" at bounding box center [204, 545] width 23 height 23
click at [298, 513] on video "Sorry, your browser doesn‘t support embedded videos" at bounding box center [383, 322] width 380 height 384
click at [289, 520] on div at bounding box center [383, 519] width 380 height 9
click at [331, 517] on div at bounding box center [383, 519] width 380 height 9
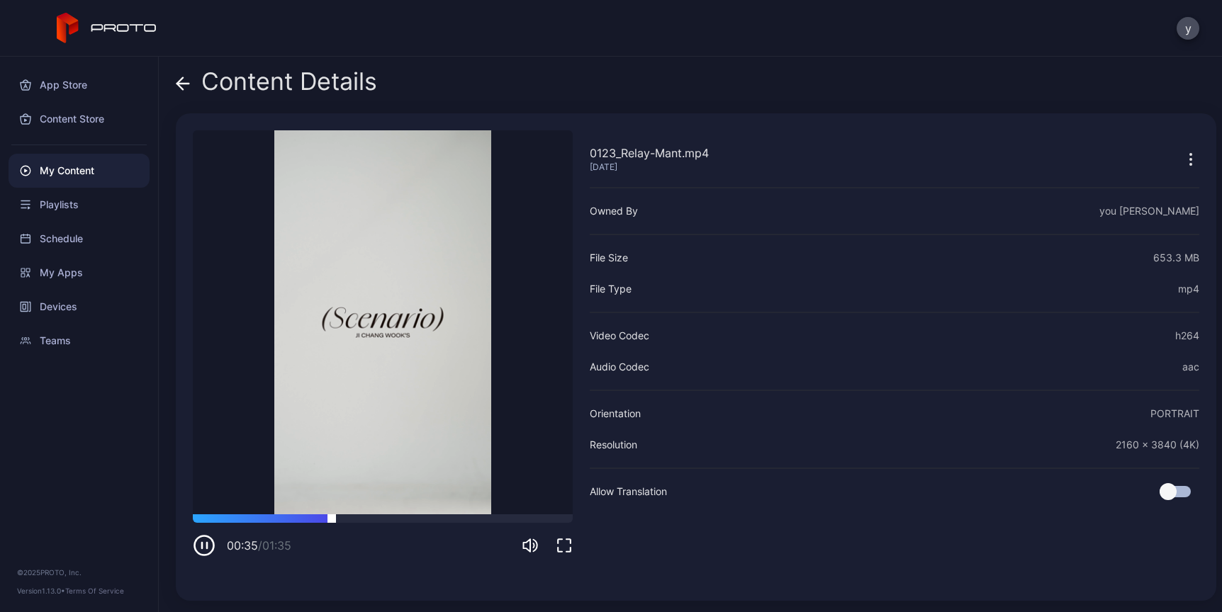
click at [384, 517] on div at bounding box center [383, 519] width 380 height 9
click at [414, 516] on div at bounding box center [383, 519] width 380 height 9
click at [208, 521] on div at bounding box center [383, 519] width 380 height 9
click at [289, 517] on div at bounding box center [383, 519] width 380 height 9
click at [318, 517] on div at bounding box center [383, 519] width 380 height 9
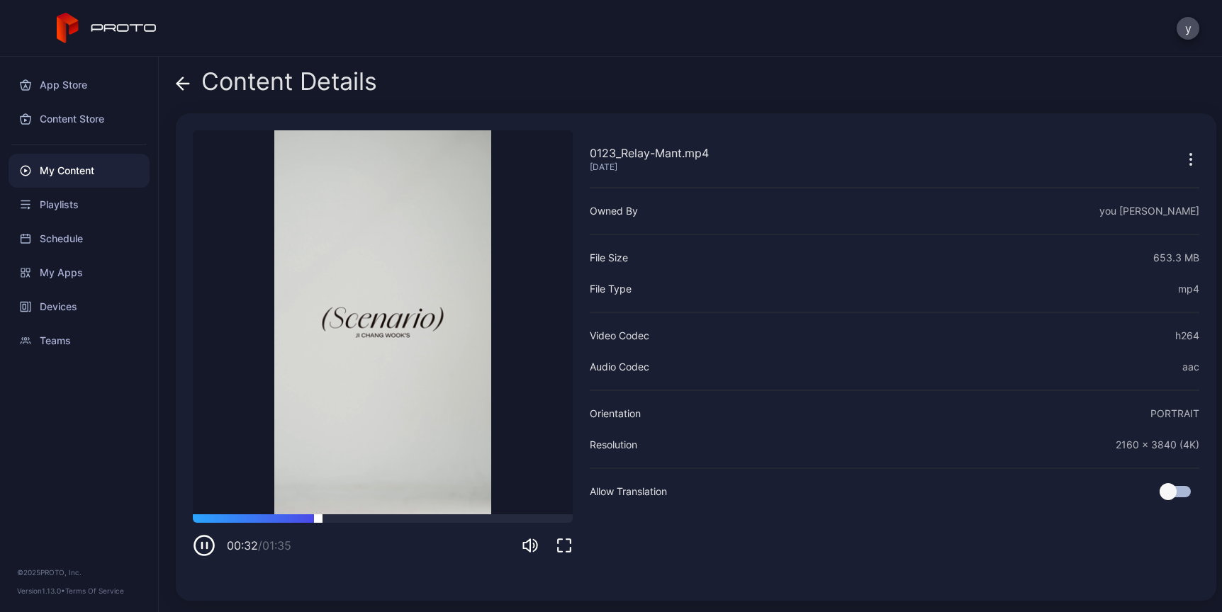
click at [399, 520] on div at bounding box center [383, 519] width 380 height 9
click at [439, 517] on div at bounding box center [383, 519] width 380 height 9
click at [492, 516] on div at bounding box center [383, 519] width 380 height 9
click at [1182, 151] on icon "button" at bounding box center [1190, 159] width 17 height 17
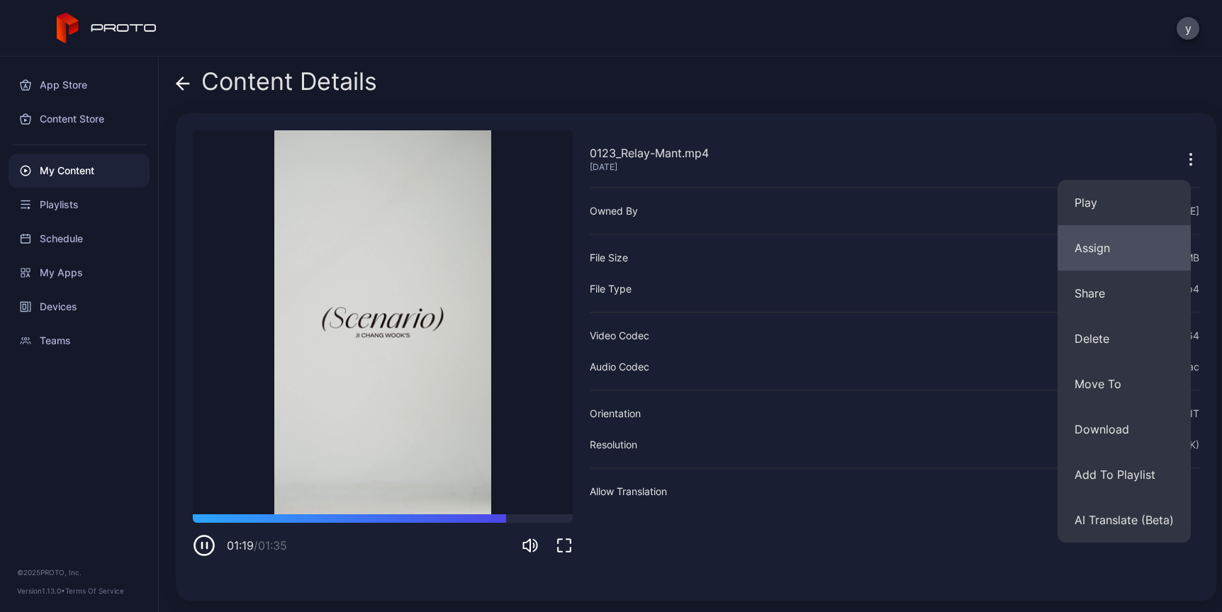
click at [1088, 232] on button "Assign" at bounding box center [1123, 247] width 133 height 45
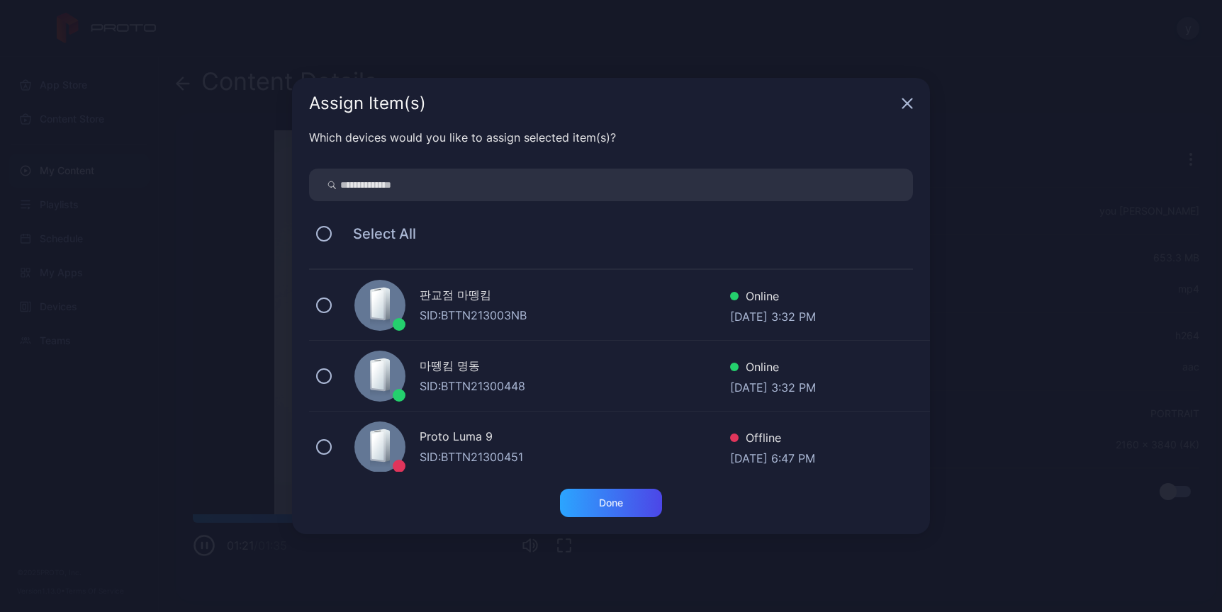
click at [554, 206] on div "Which devices would you like to assign selected item(s)? Select All 판교점 마뗑킴 SID…" at bounding box center [611, 309] width 638 height 360
click at [567, 191] on input "search" at bounding box center [611, 185] width 604 height 33
type input "*******"
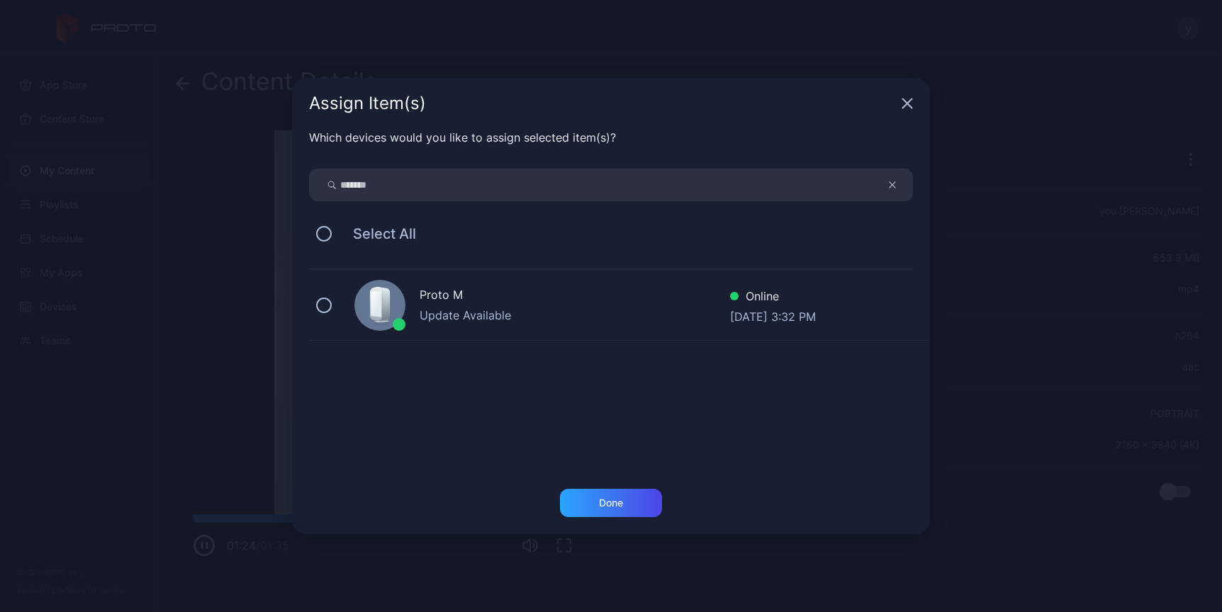
click at [430, 311] on div "Update Available" at bounding box center [575, 315] width 310 height 17
drag, startPoint x: 595, startPoint y: 493, endPoint x: 593, endPoint y: 502, distance: 9.3
click at [595, 493] on div "Done" at bounding box center [611, 503] width 102 height 28
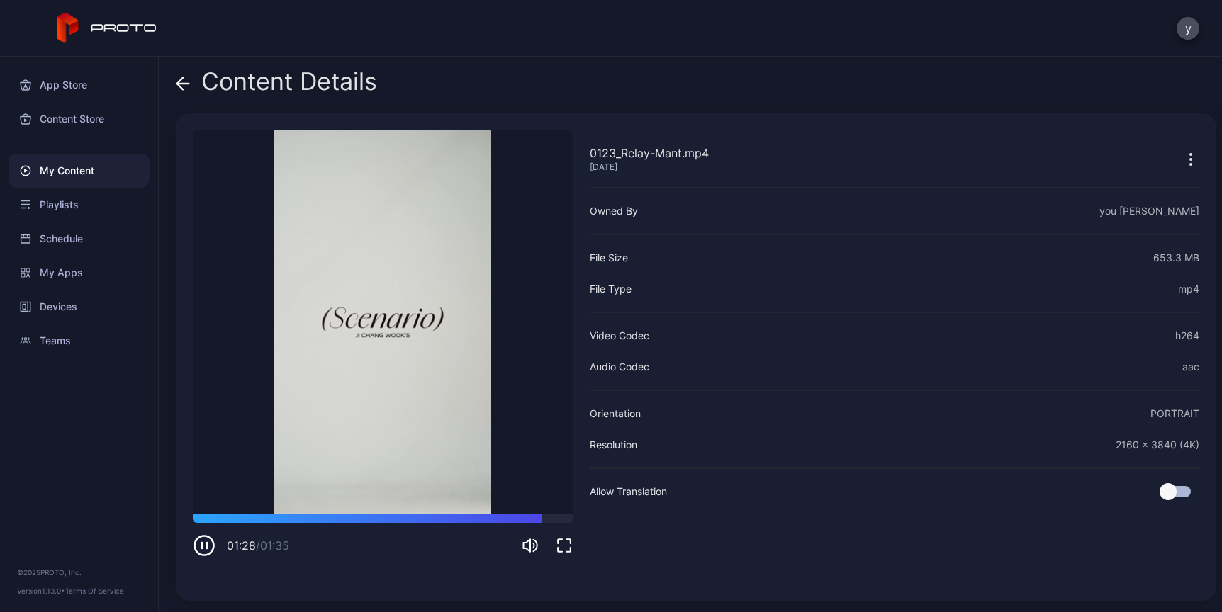
click at [187, 88] on icon at bounding box center [183, 84] width 14 height 14
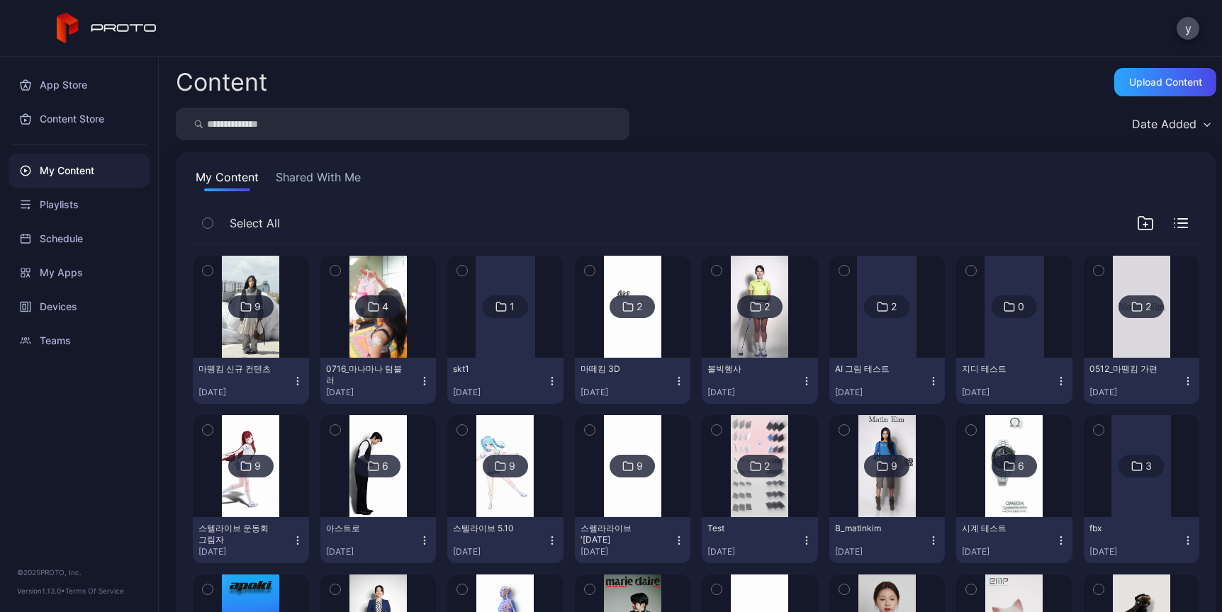
click at [288, 127] on input "search" at bounding box center [403, 124] width 454 height 33
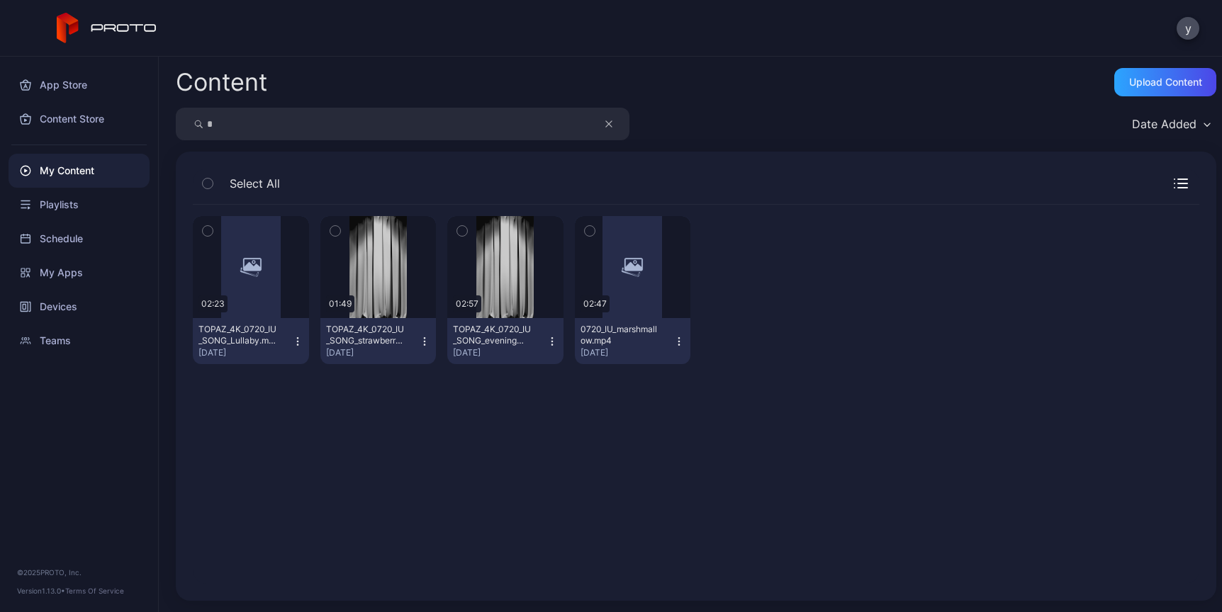
type input "*"
type input "***"
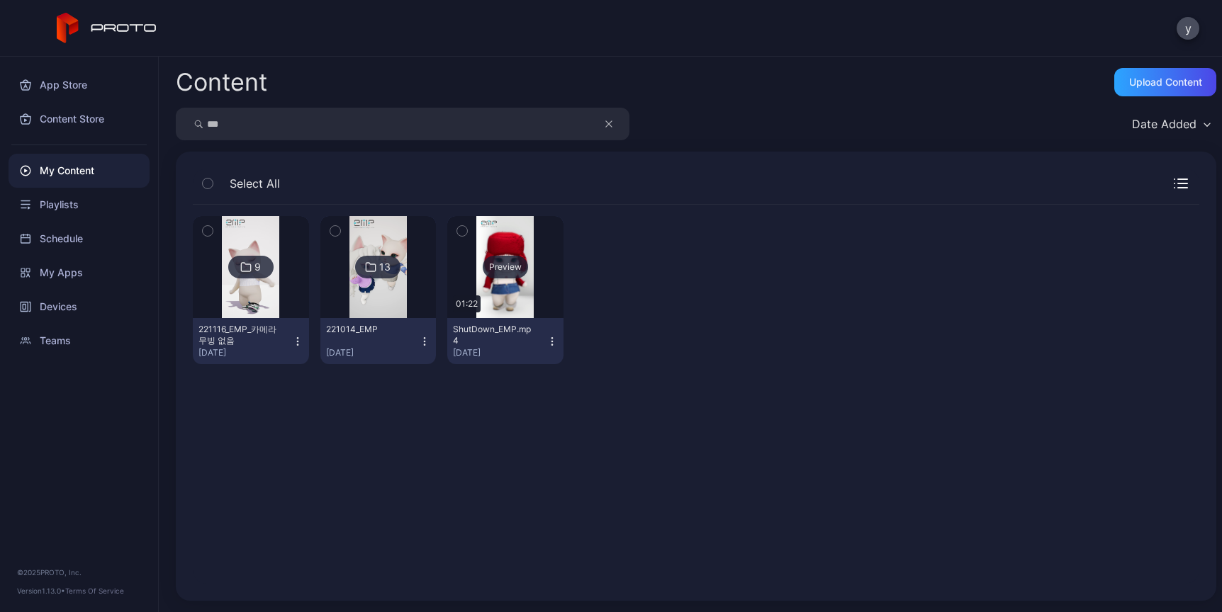
click at [483, 284] on div "Preview" at bounding box center [505, 267] width 116 height 102
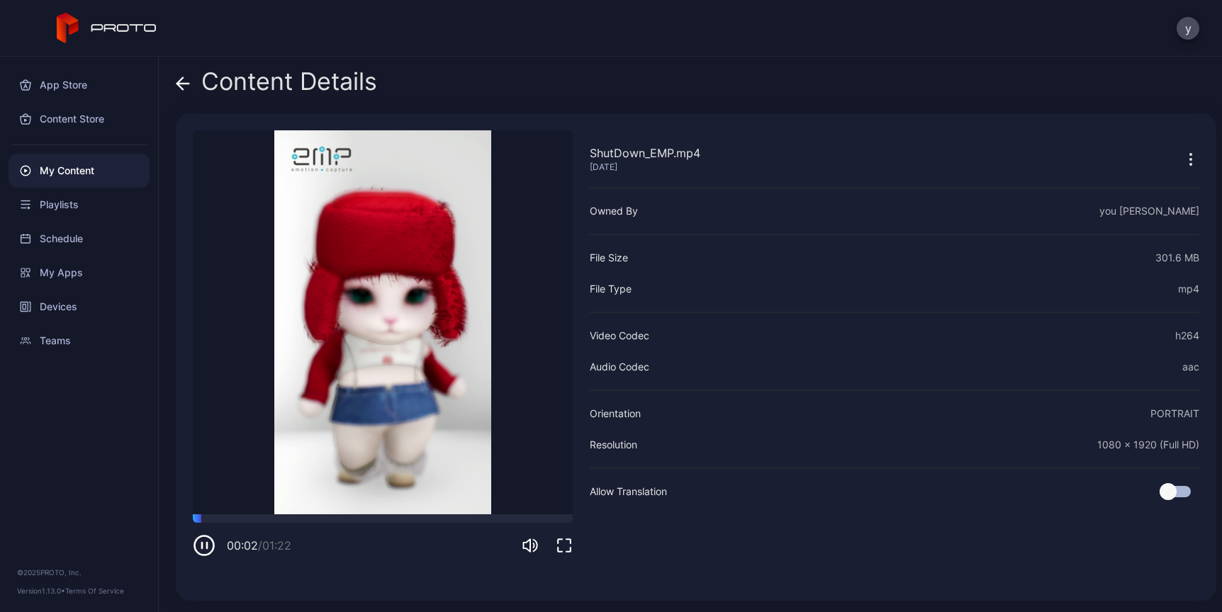
click at [1182, 158] on icon "button" at bounding box center [1190, 159] width 17 height 17
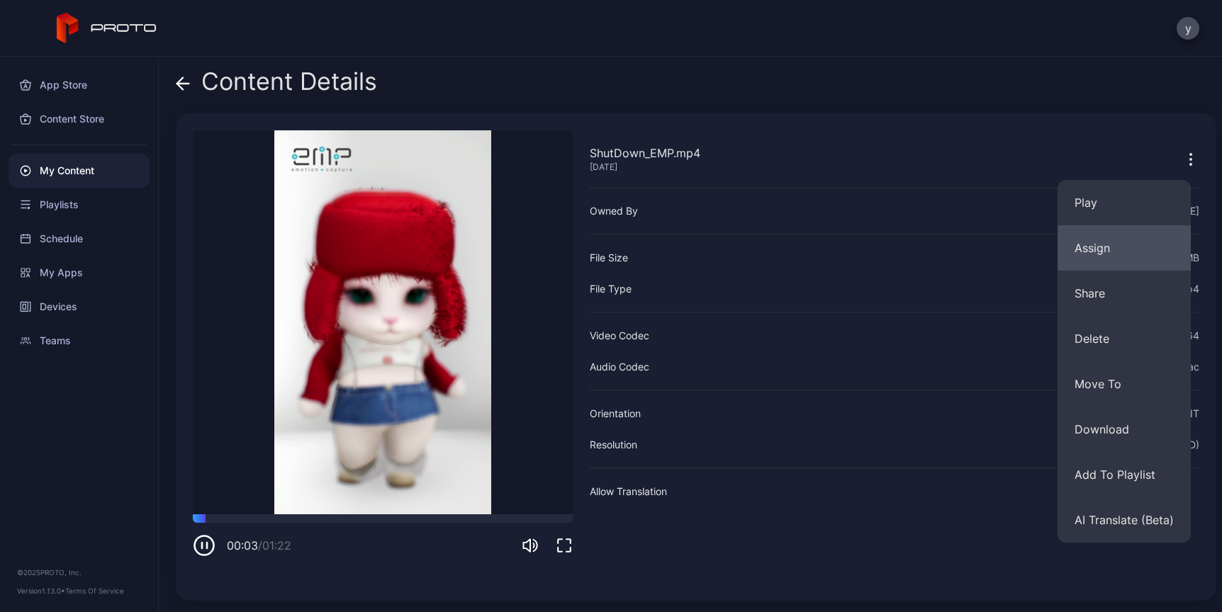
click at [1121, 254] on button "Assign" at bounding box center [1123, 247] width 133 height 45
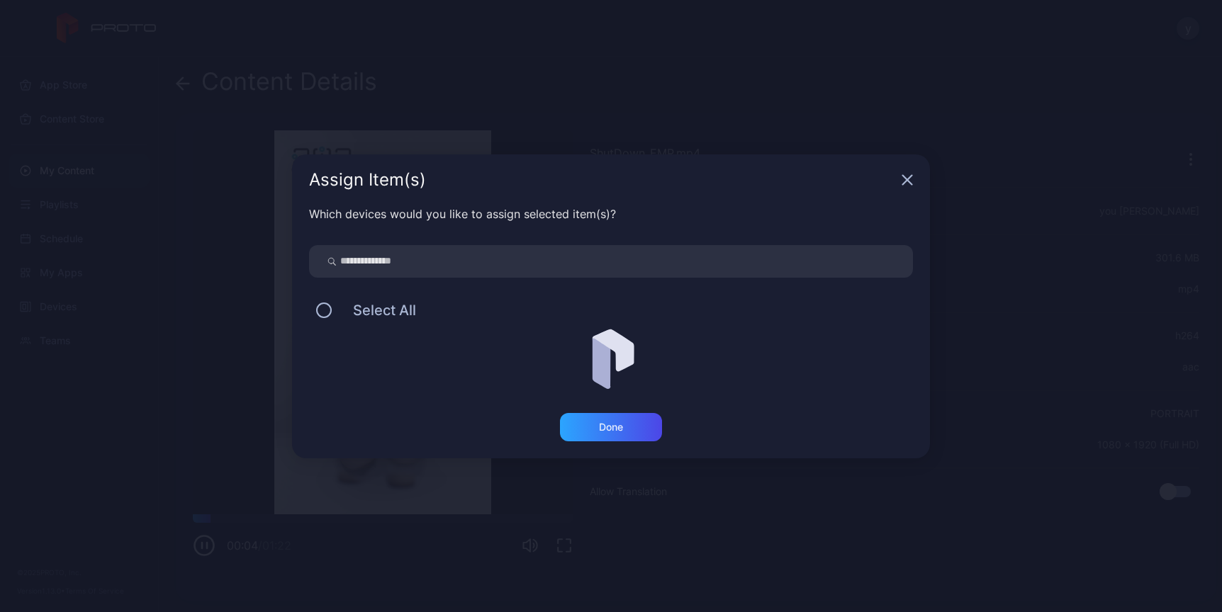
click at [448, 263] on input "search" at bounding box center [611, 261] width 604 height 33
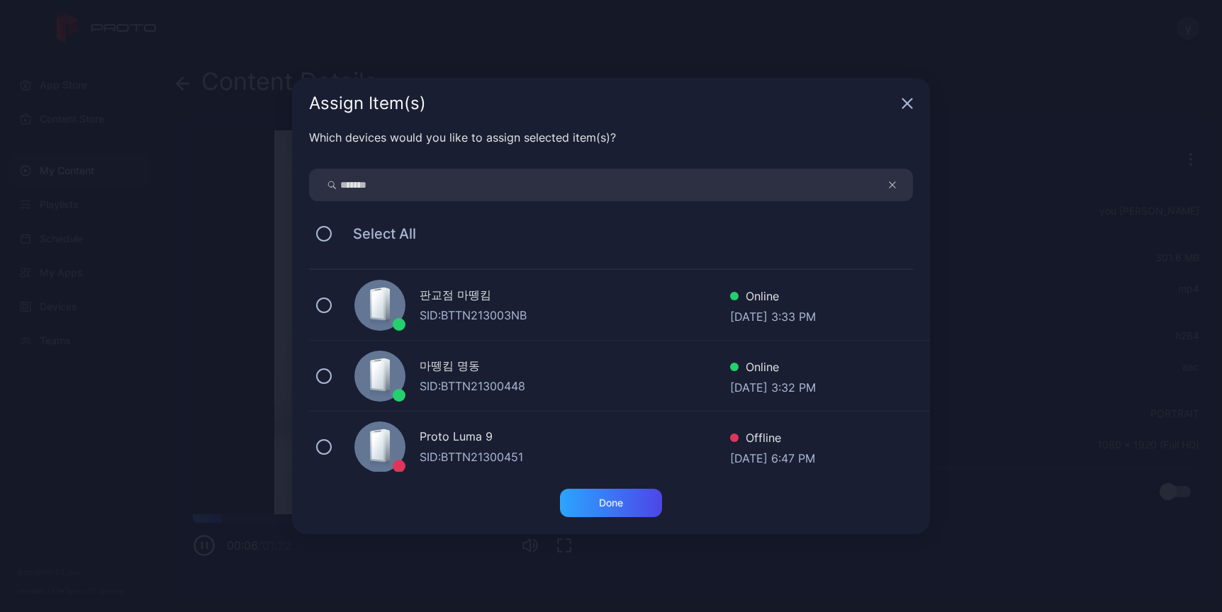
type input "*******"
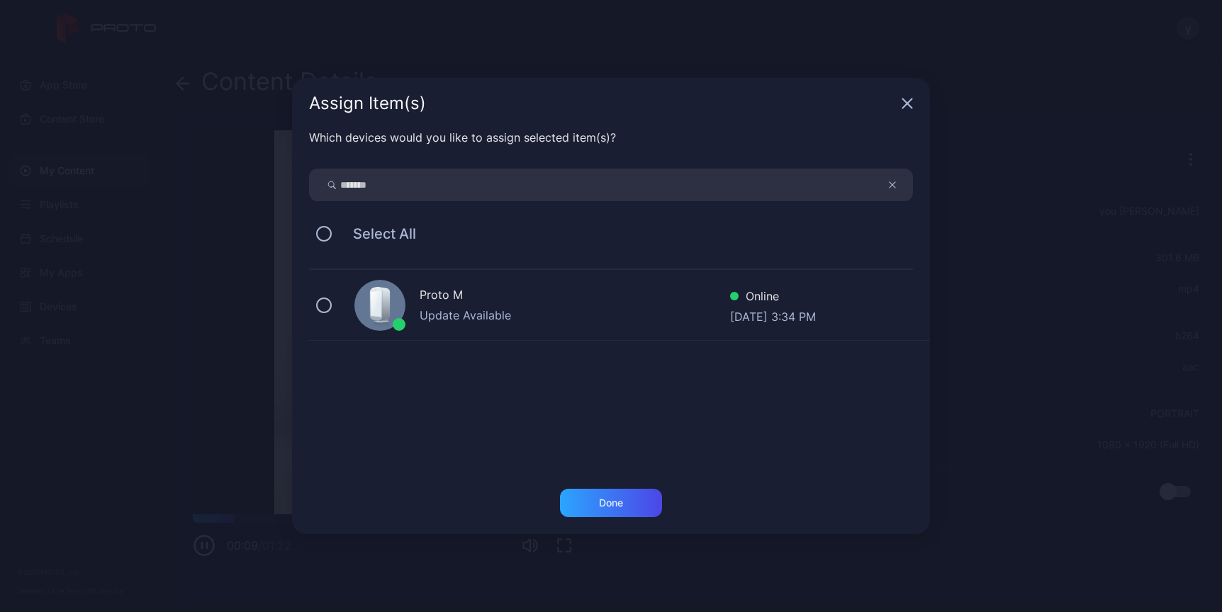
click at [401, 289] on div "Proto M Update Available Online [DATE] 3:34 PM" at bounding box center [619, 305] width 621 height 71
click at [619, 495] on div "Done" at bounding box center [611, 503] width 102 height 28
click at [616, 503] on button "Done" at bounding box center [611, 503] width 102 height 28
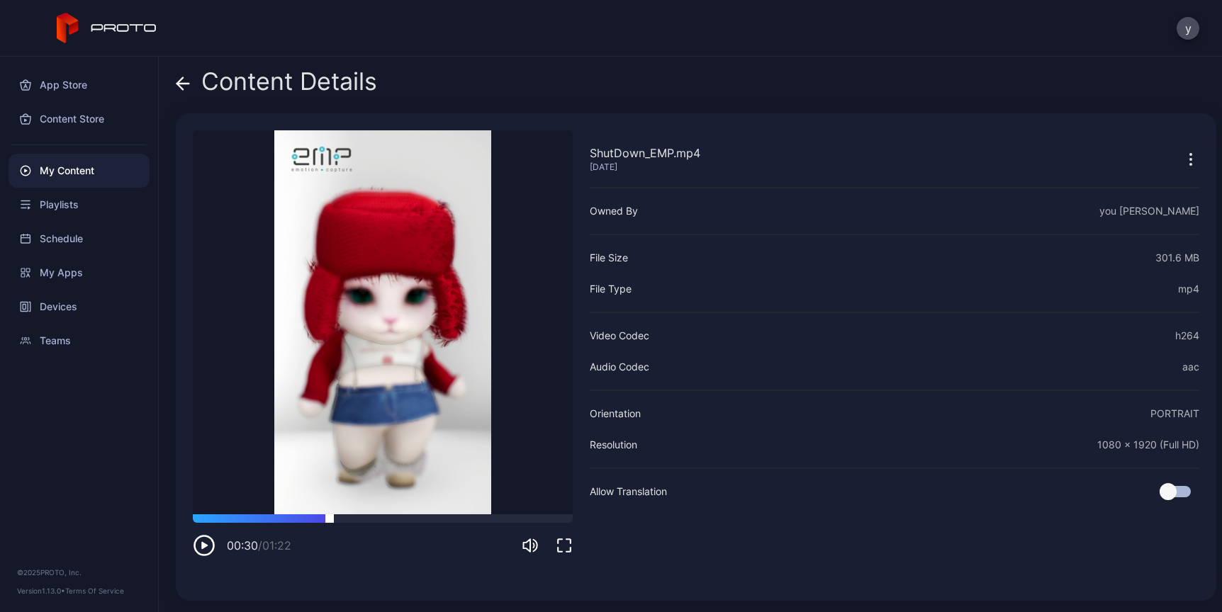
click at [332, 517] on div at bounding box center [383, 519] width 380 height 9
click at [416, 515] on div at bounding box center [383, 519] width 380 height 9
click at [206, 541] on icon "button" at bounding box center [204, 545] width 23 height 23
click at [184, 86] on icon at bounding box center [183, 84] width 14 height 14
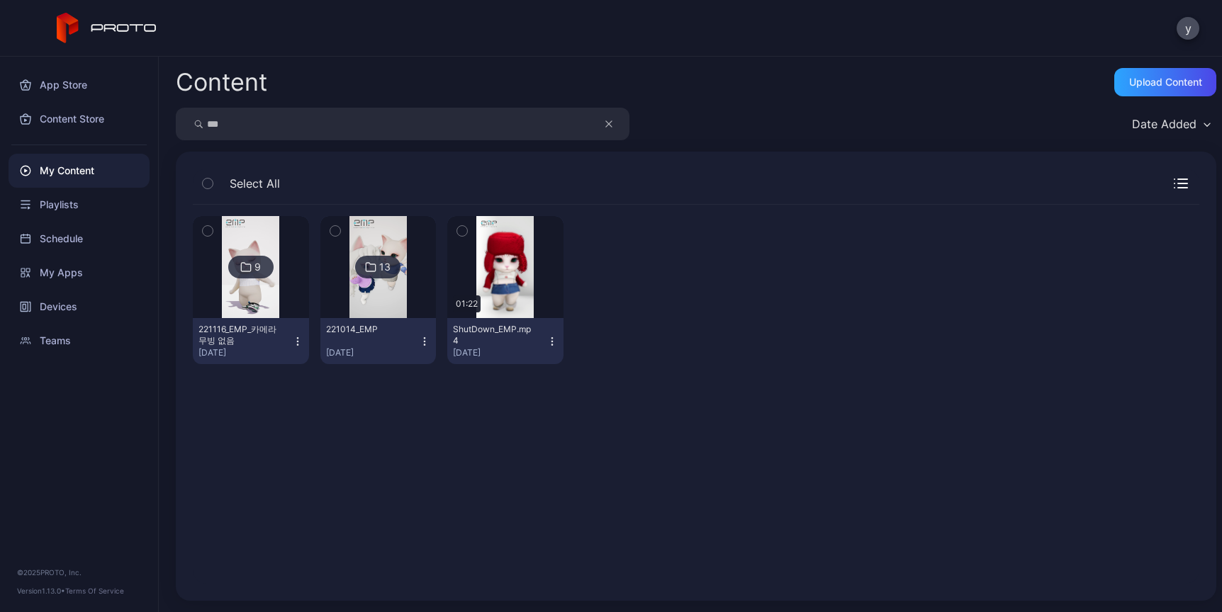
click at [395, 308] on img at bounding box center [377, 267] width 57 height 102
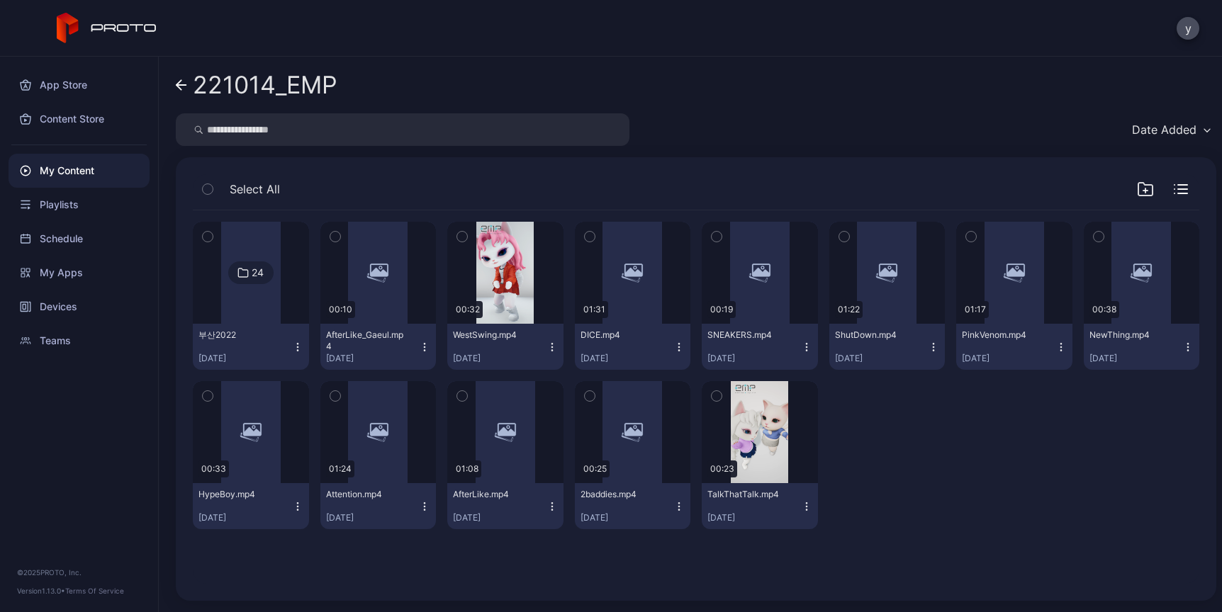
click at [848, 498] on div at bounding box center [887, 455] width 116 height 148
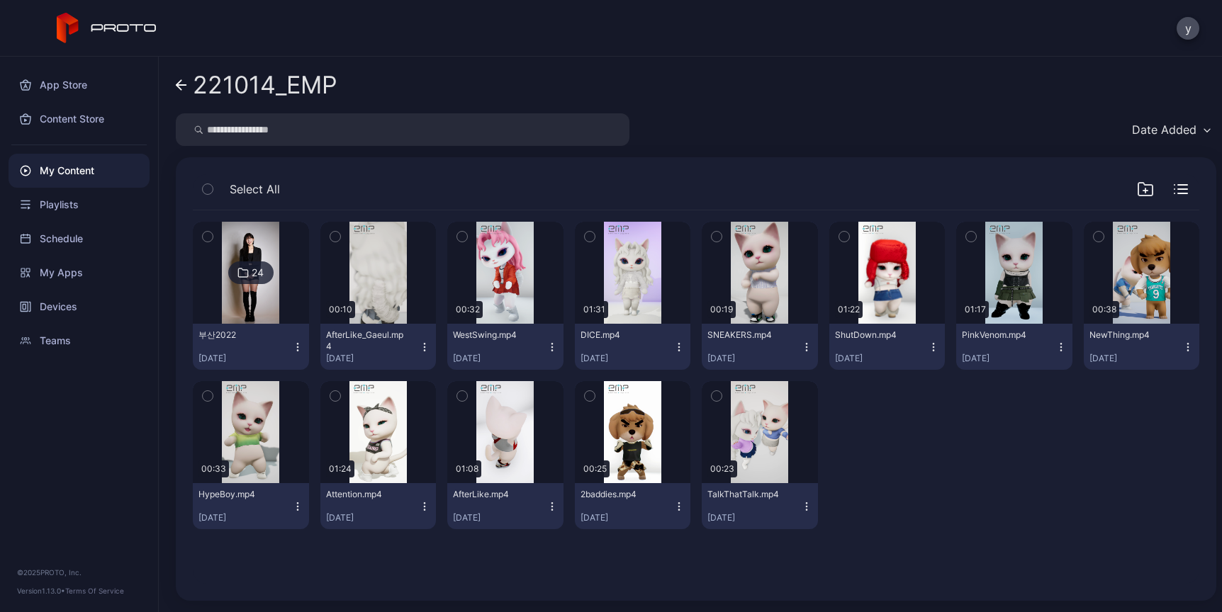
click at [966, 242] on icon "button" at bounding box center [971, 237] width 10 height 16
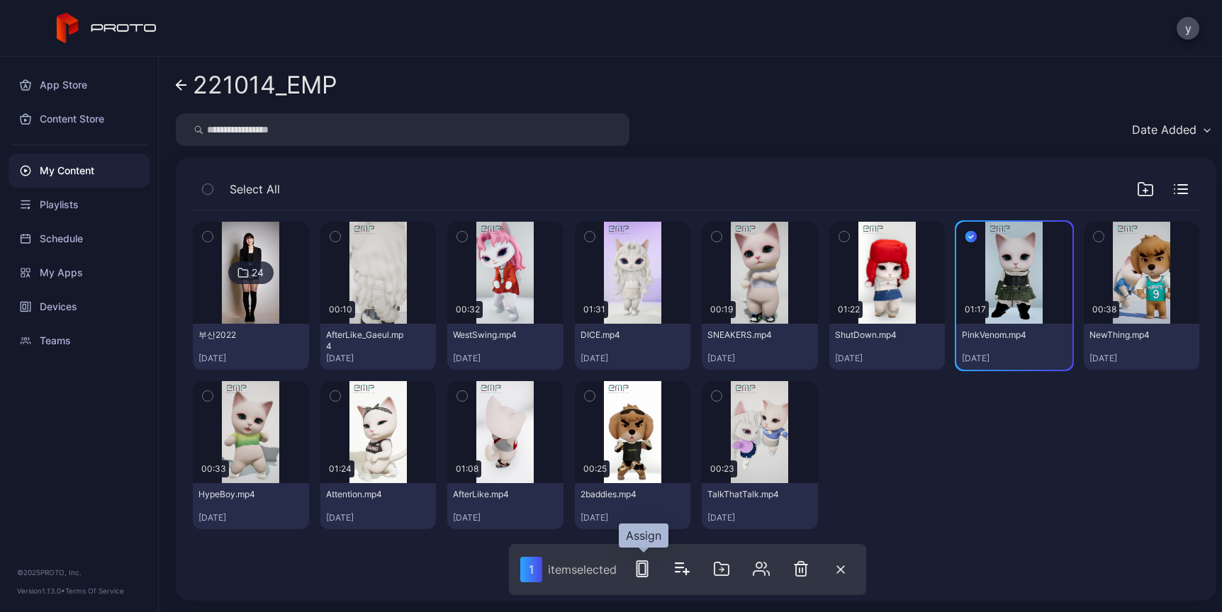
click at [639, 572] on icon "button" at bounding box center [642, 569] width 17 height 17
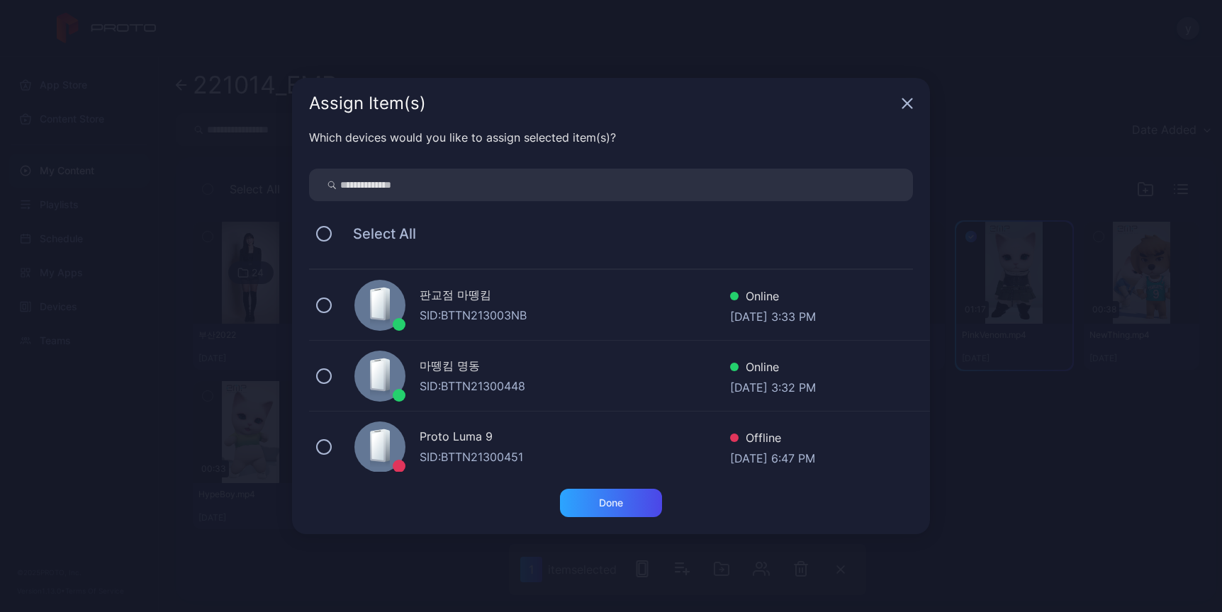
click at [533, 186] on input "search" at bounding box center [611, 185] width 604 height 33
type input "*******"
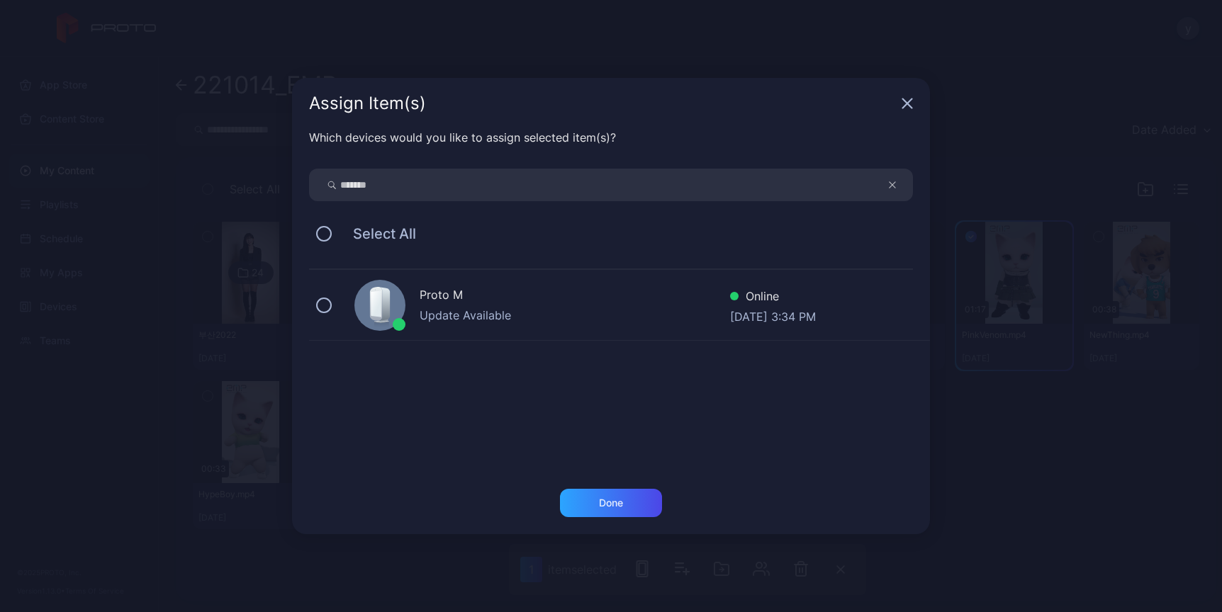
click at [383, 308] on icon at bounding box center [383, 304] width 11 height 34
click at [608, 517] on div "Done" at bounding box center [611, 511] width 638 height 45
click at [612, 514] on div "Done" at bounding box center [611, 503] width 102 height 28
click at [602, 502] on button "Done" at bounding box center [611, 503] width 102 height 28
click at [622, 502] on button "Done" at bounding box center [611, 503] width 102 height 28
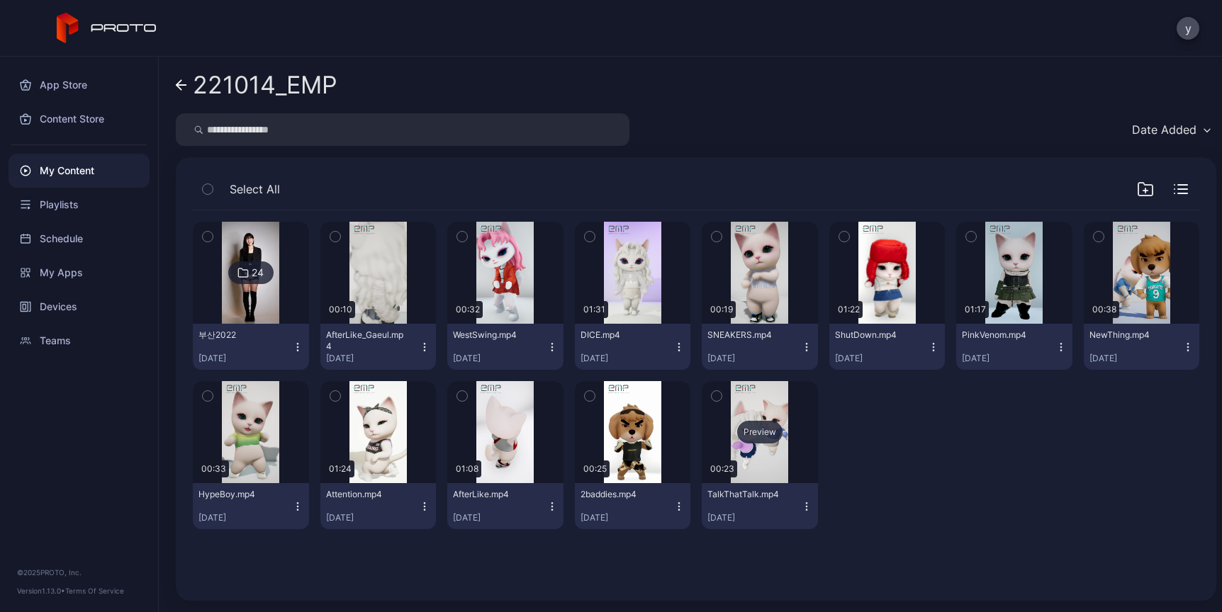
click at [743, 439] on div "Preview" at bounding box center [759, 432] width 45 height 23
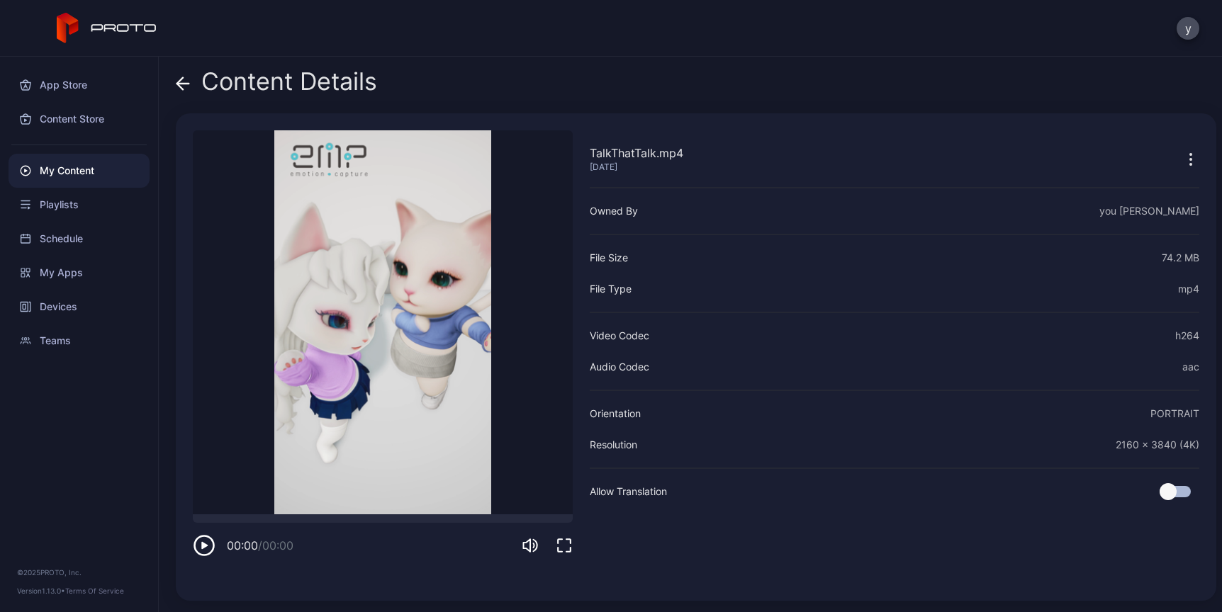
click at [320, 551] on div "00:00 / 00:00" at bounding box center [383, 545] width 380 height 23
click at [361, 405] on video "Sorry, your browser doesn‘t support embedded videos" at bounding box center [383, 322] width 380 height 384
drag, startPoint x: 393, startPoint y: 471, endPoint x: 356, endPoint y: 498, distance: 46.2
click at [376, 481] on video "Sorry, your browser doesn‘t support embedded videos" at bounding box center [383, 322] width 380 height 384
click at [329, 512] on video "Sorry, your browser doesn‘t support embedded videos" at bounding box center [383, 322] width 380 height 384
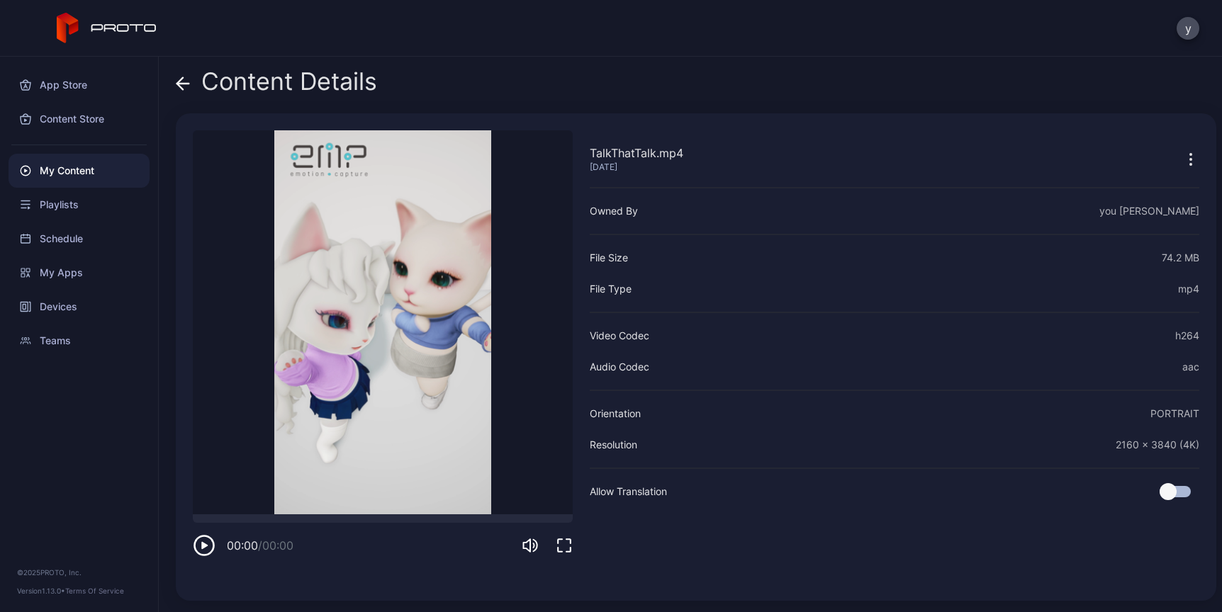
click at [281, 537] on div "00:00 / 00:00" at bounding box center [252, 545] width 118 height 23
click at [172, 86] on div "Content Details TalkThatTalk.mp4 [DATE] Sorry, your browser doesn‘t support emb…" at bounding box center [690, 335] width 1063 height 556
click at [189, 80] on icon at bounding box center [183, 84] width 14 height 14
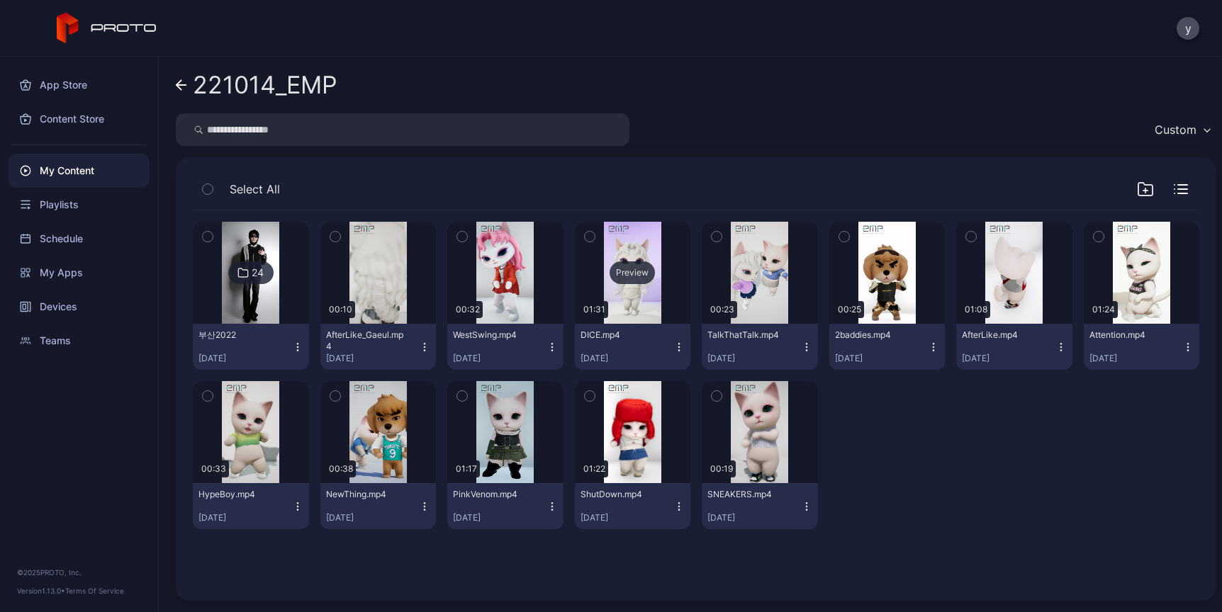
click at [617, 306] on div "Preview" at bounding box center [633, 273] width 116 height 102
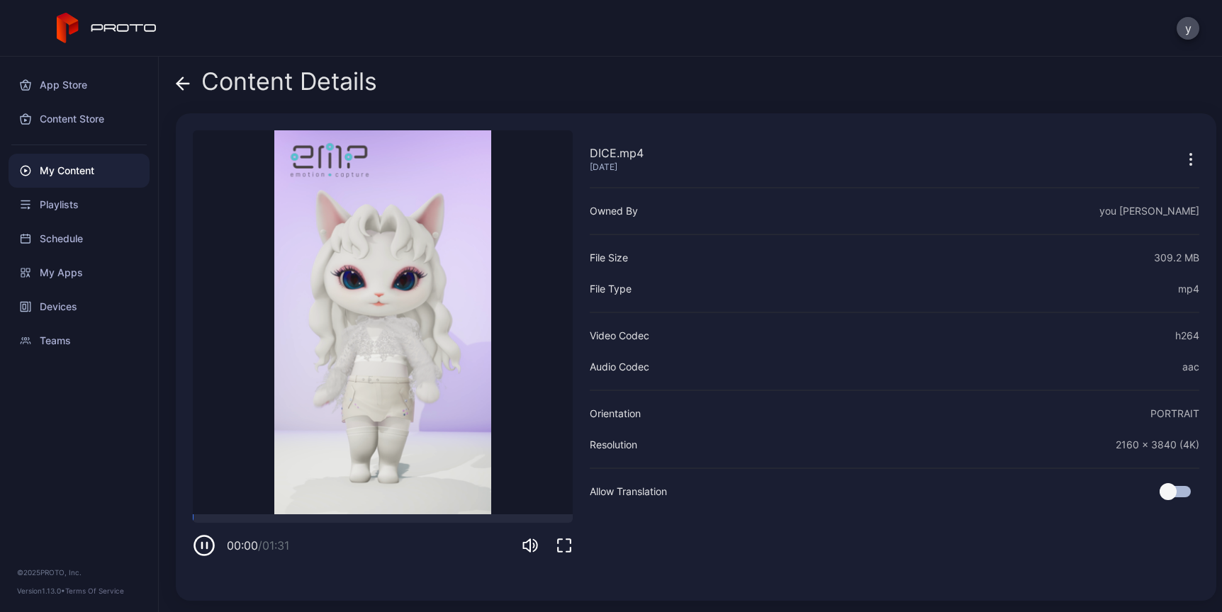
click at [210, 552] on icon "button" at bounding box center [204, 546] width 19 height 19
click at [259, 529] on div "00:01 / 01:31" at bounding box center [383, 536] width 380 height 43
click at [275, 524] on div "00:01 / 01:31" at bounding box center [383, 536] width 380 height 43
click at [292, 522] on div at bounding box center [383, 519] width 380 height 9
click at [343, 515] on div at bounding box center [383, 519] width 380 height 9
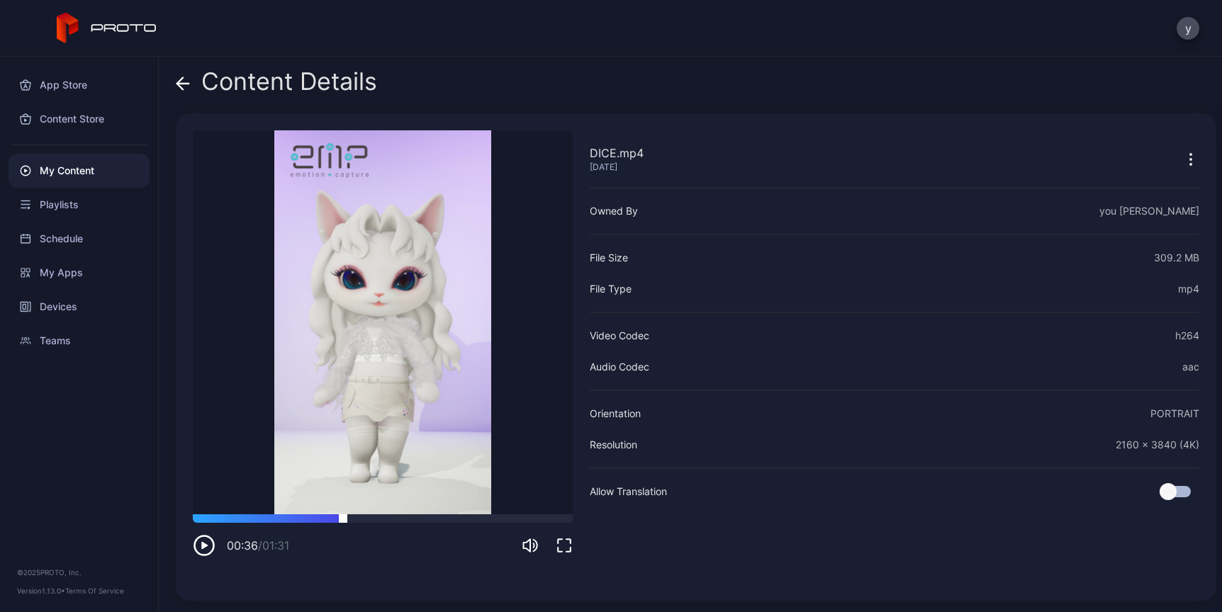
click at [417, 520] on div at bounding box center [383, 519] width 380 height 9
click at [437, 521] on div at bounding box center [383, 519] width 380 height 9
click at [458, 522] on div at bounding box center [383, 519] width 380 height 9
click at [482, 523] on div "01:04 / 01:31" at bounding box center [383, 536] width 380 height 43
click at [484, 521] on div at bounding box center [383, 519] width 380 height 9
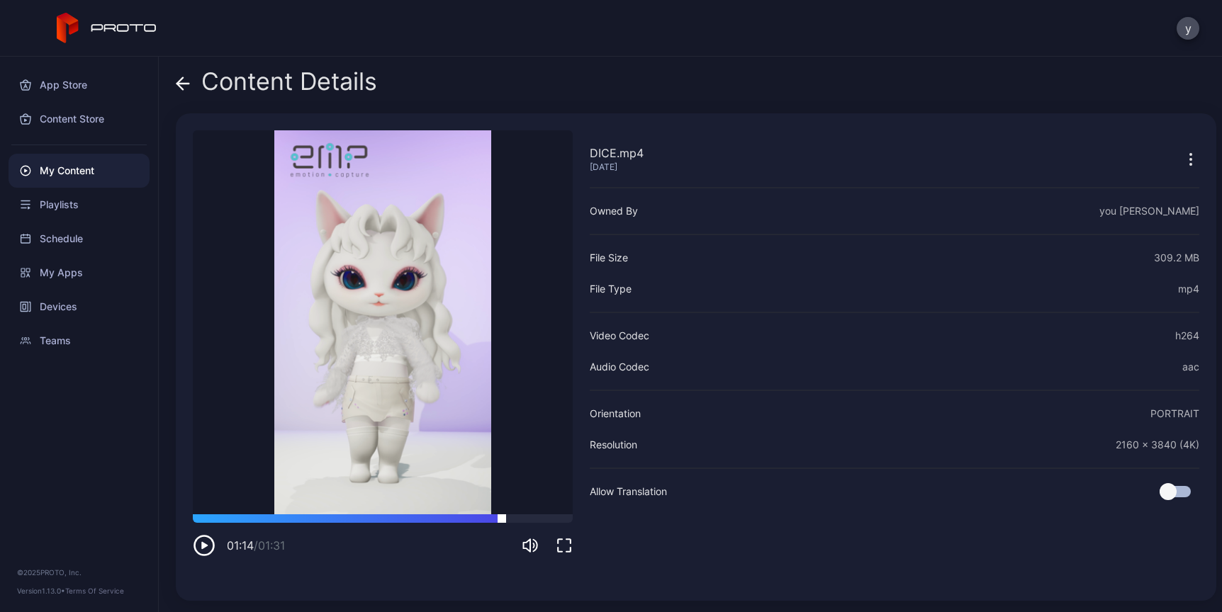
click at [502, 520] on div at bounding box center [383, 519] width 380 height 9
drag, startPoint x: 512, startPoint y: 517, endPoint x: 521, endPoint y: 517, distance: 8.5
click at [520, 517] on div at bounding box center [383, 519] width 380 height 9
drag, startPoint x: 524, startPoint y: 516, endPoint x: 54, endPoint y: 472, distance: 472.7
click at [412, 509] on div "DICE.mp4 Oct 12, 2022 Sorry, your browser doesn‘t support embedded videos 00:53…" at bounding box center [383, 357] width 380 height 454
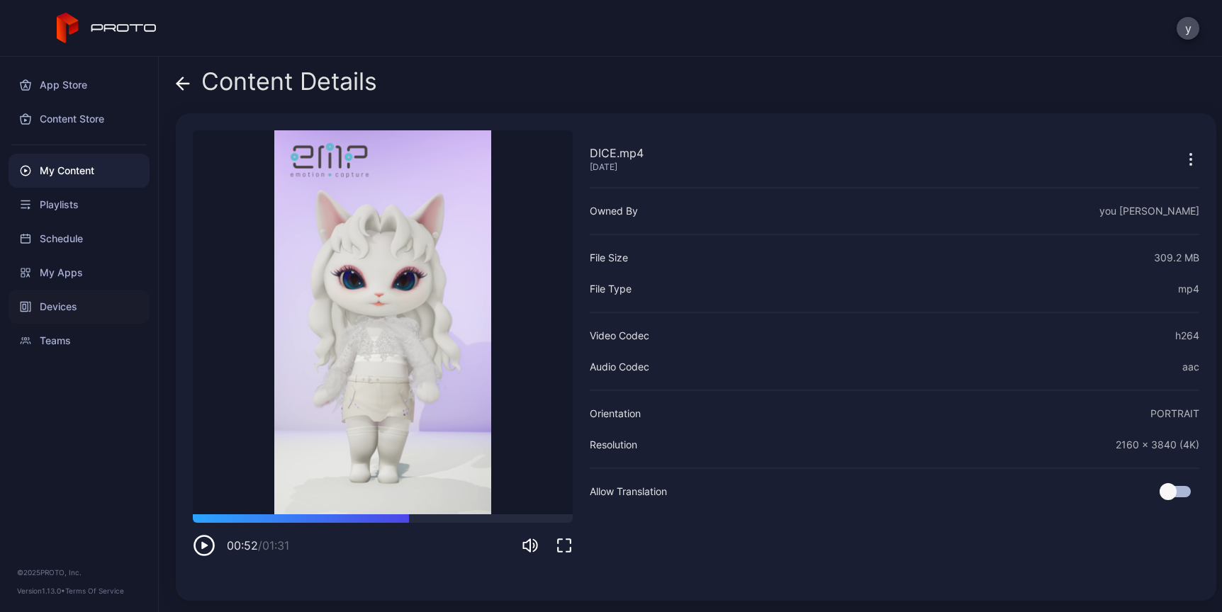
click at [82, 306] on div "Devices" at bounding box center [79, 307] width 141 height 34
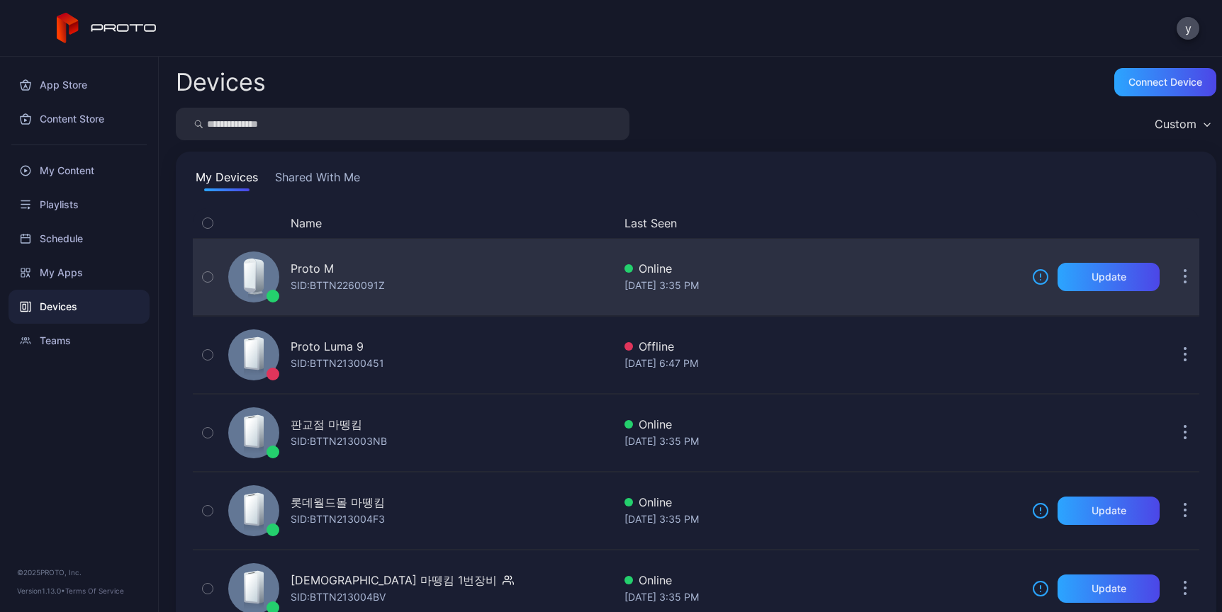
click at [252, 291] on icon at bounding box center [250, 276] width 13 height 34
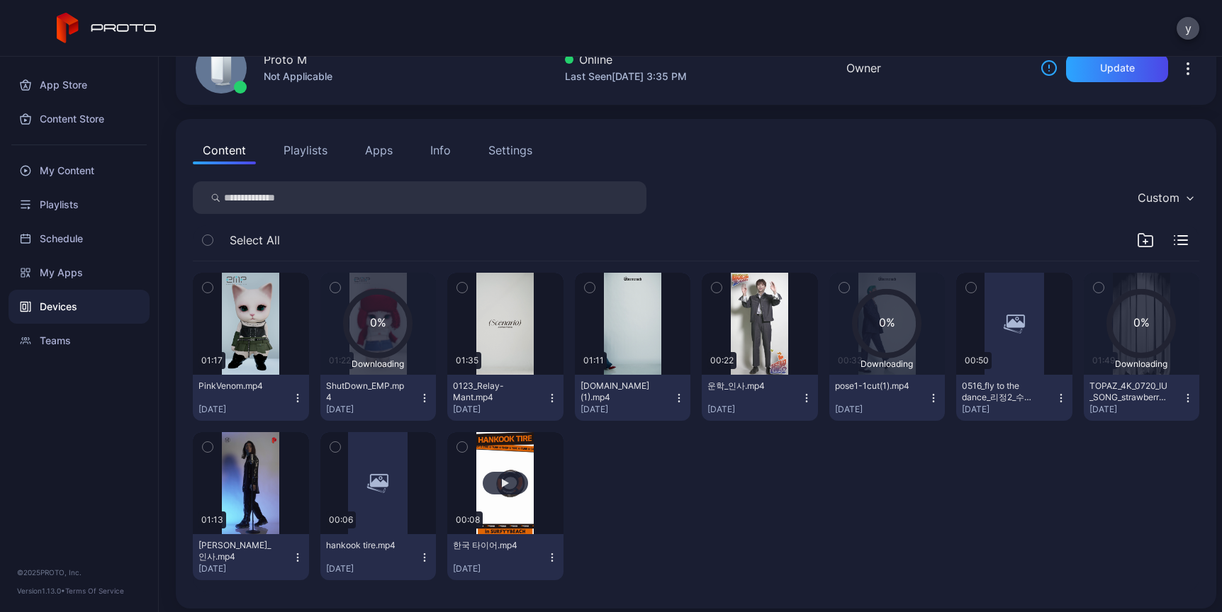
scroll to position [90, 0]
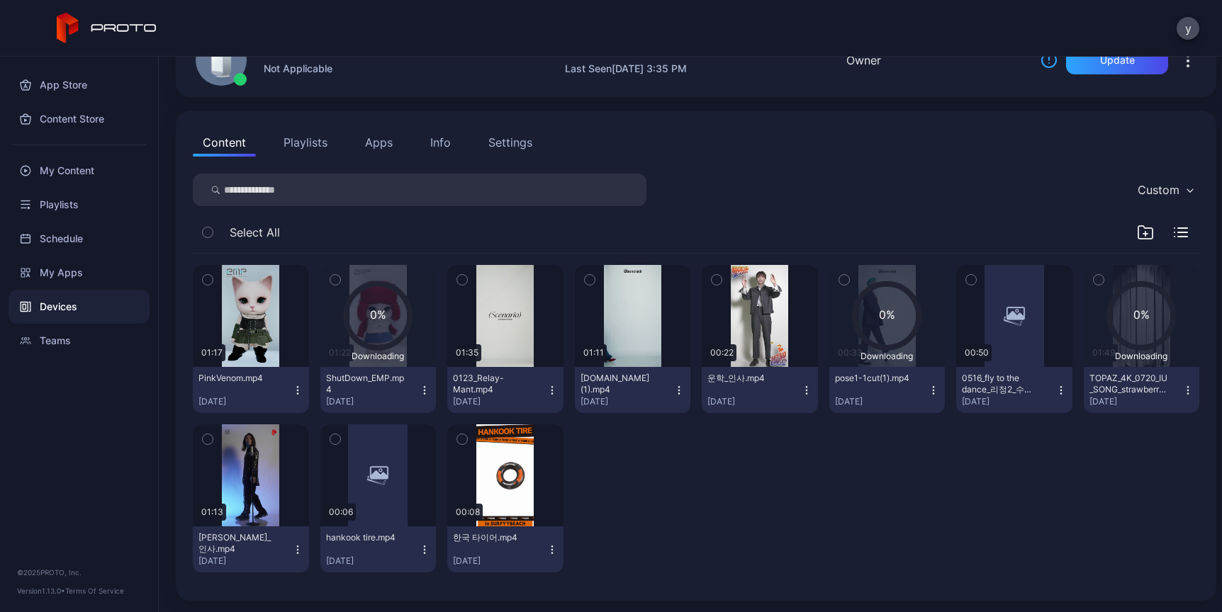
click at [728, 498] on div "01:17 PinkVenom.mp4 Oct 4, 2022 0% Downloading 01:22 ShutDown_EMP.mp4 Oct 4, 20…" at bounding box center [696, 419] width 1006 height 330
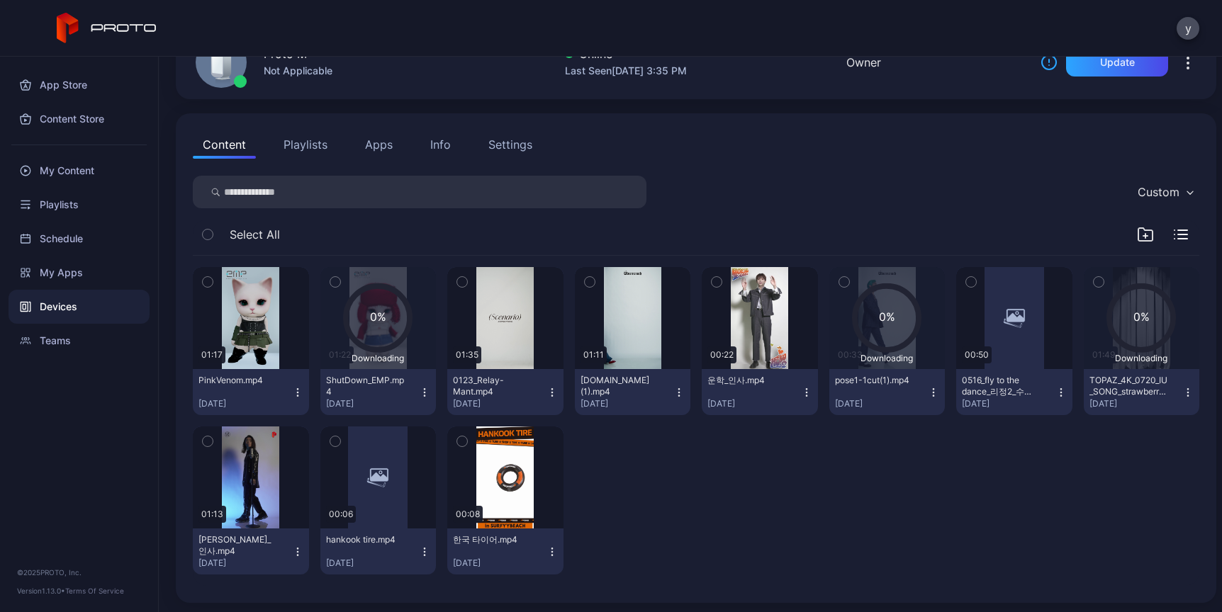
scroll to position [89, 0]
click at [86, 179] on div "My Content" at bounding box center [79, 171] width 141 height 34
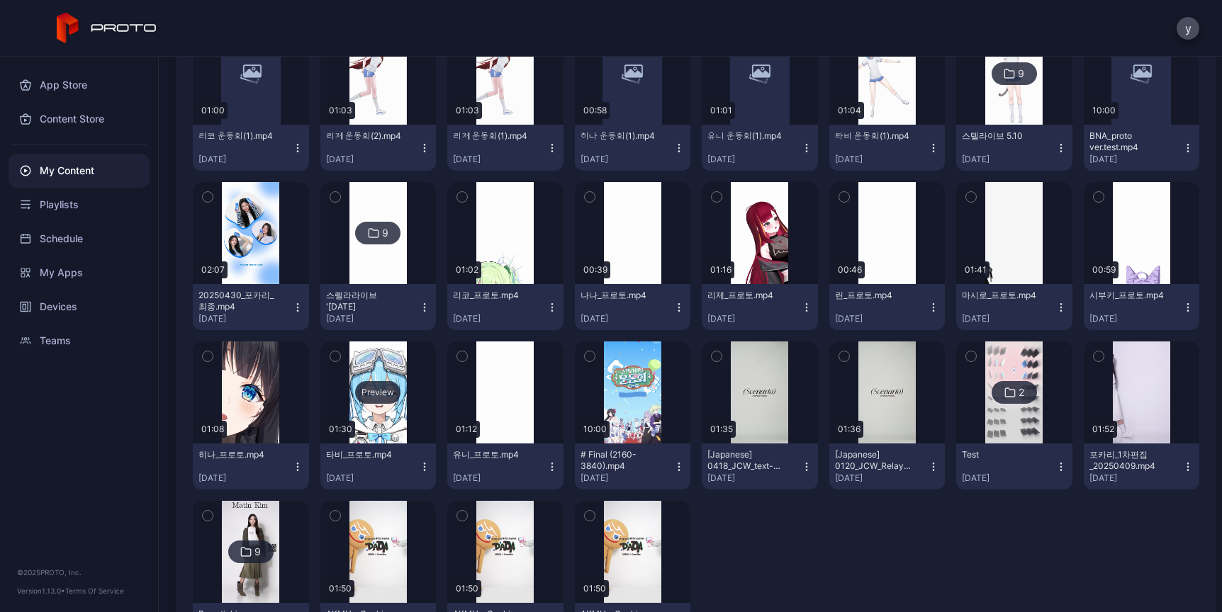
scroll to position [2465, 0]
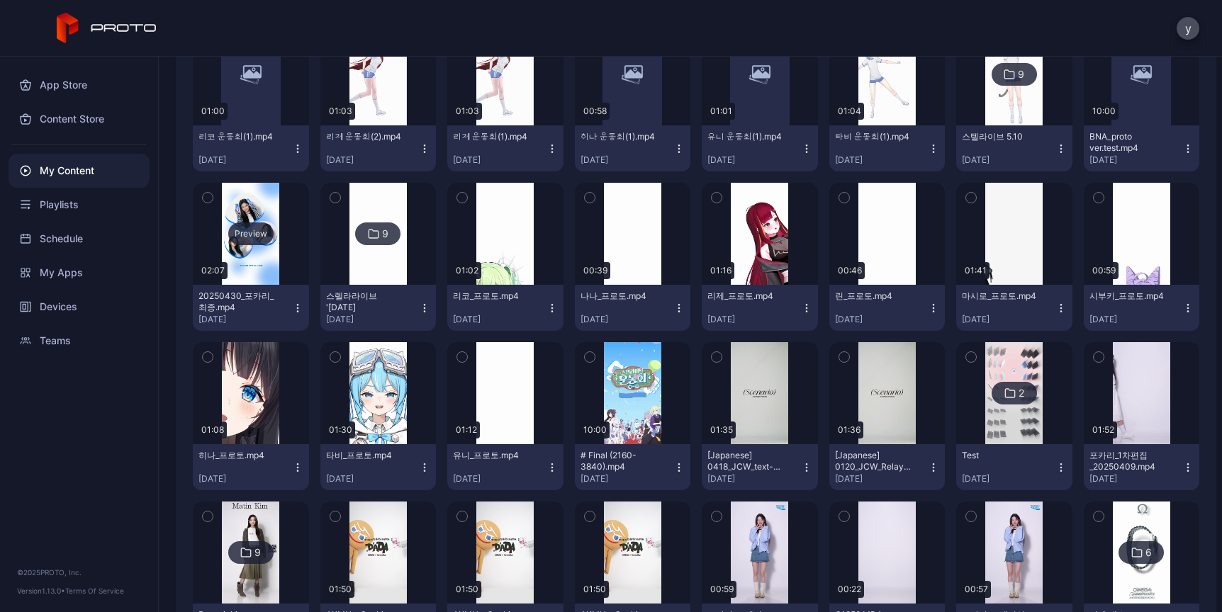
click at [243, 253] on div "Preview" at bounding box center [251, 234] width 116 height 102
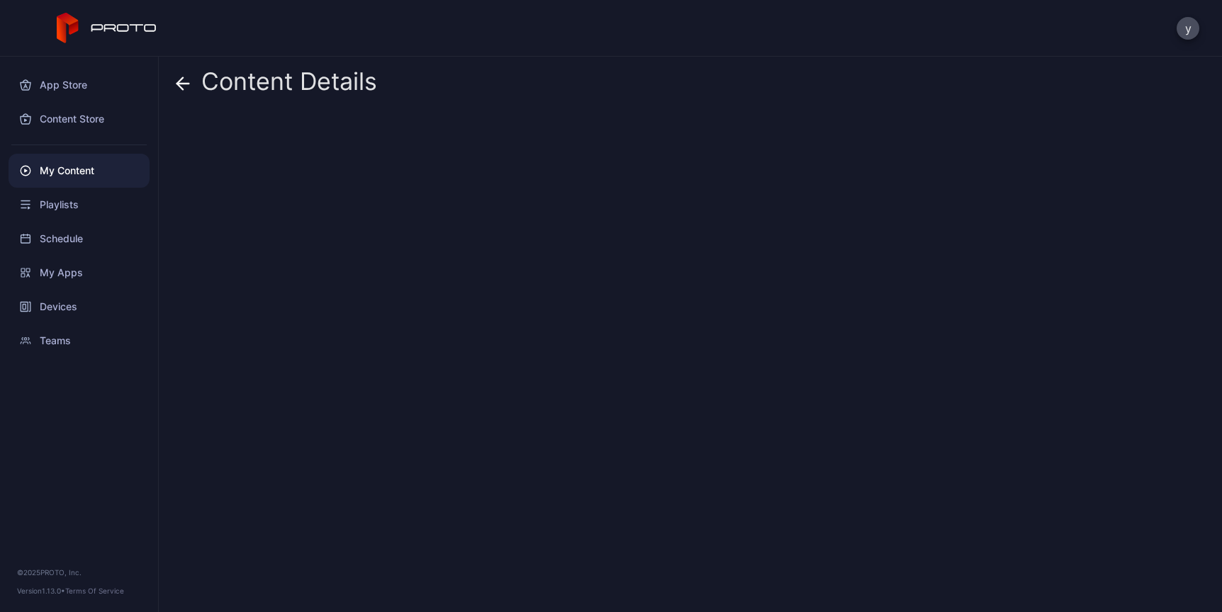
click at [243, 253] on div "Content Details" at bounding box center [690, 335] width 1063 height 556
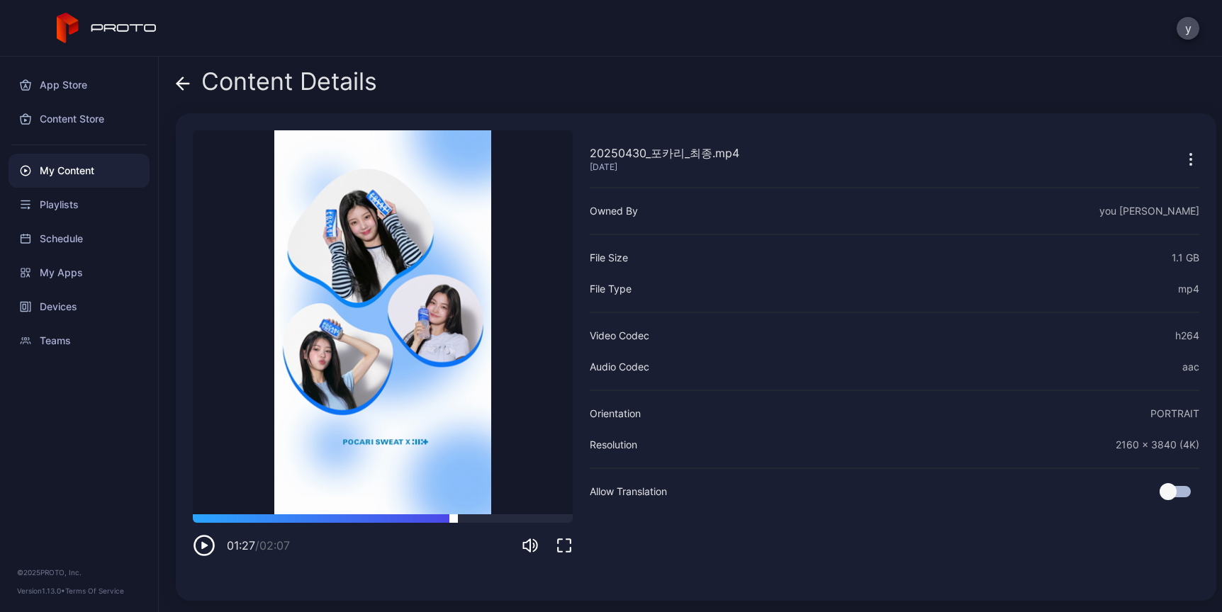
drag, startPoint x: 269, startPoint y: 519, endPoint x: 447, endPoint y: 520, distance: 177.9
click at [454, 521] on div at bounding box center [383, 519] width 380 height 9
click at [181, 81] on icon at bounding box center [183, 84] width 14 height 14
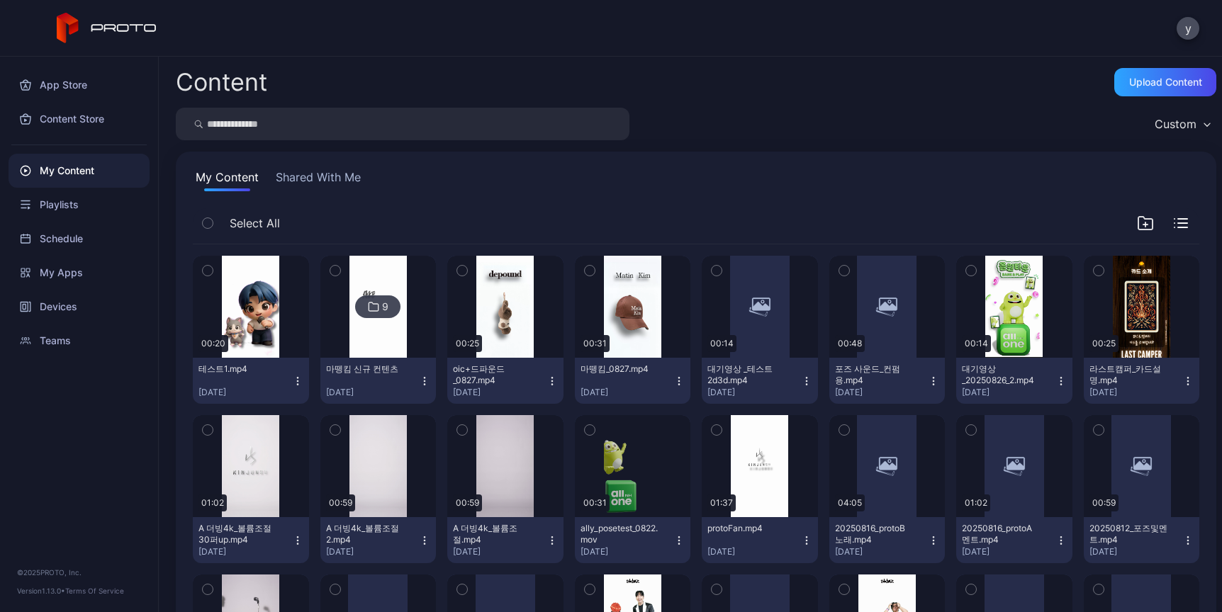
scroll to position [2465, 0]
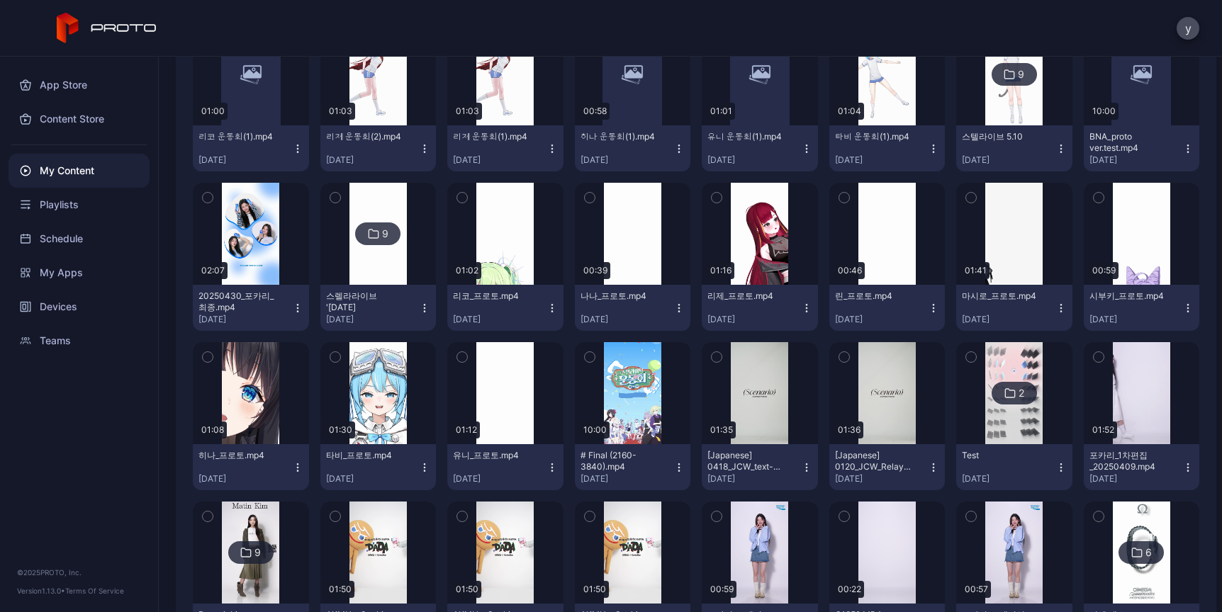
click at [206, 199] on icon "button" at bounding box center [208, 198] width 10 height 16
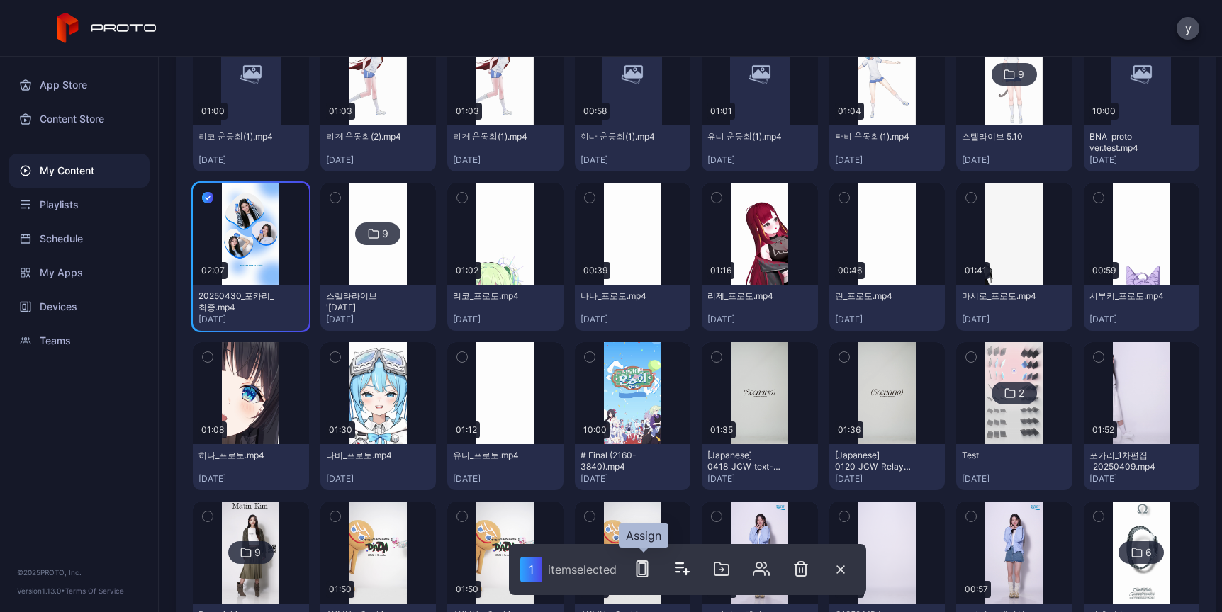
click at [645, 579] on button "button" at bounding box center [642, 569] width 28 height 28
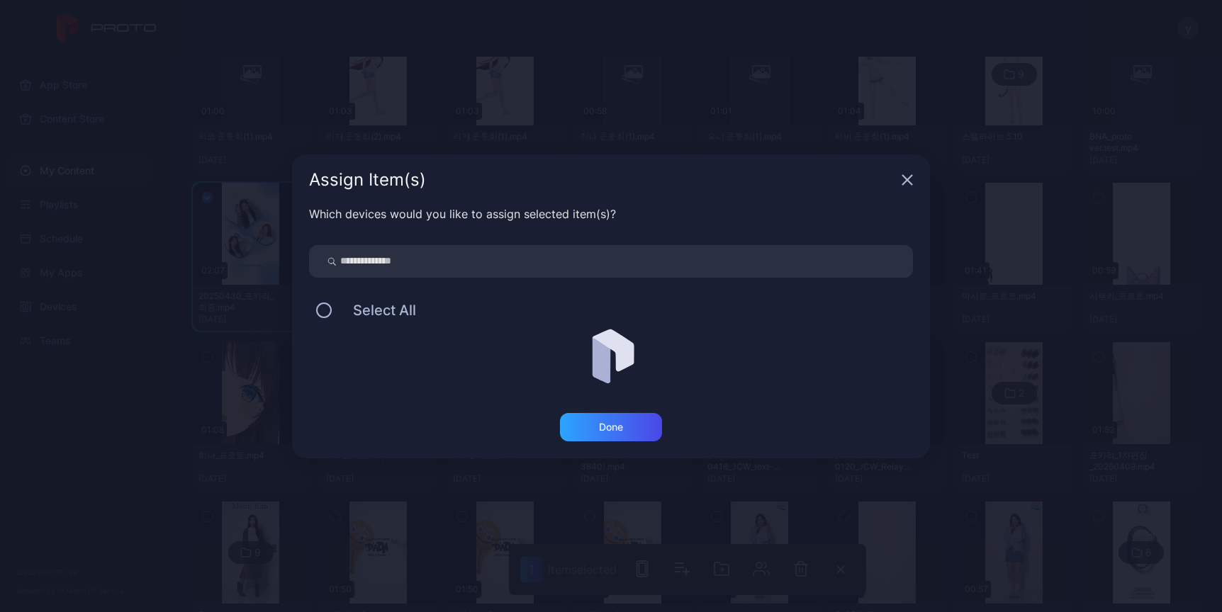
click at [386, 264] on input "search" at bounding box center [611, 261] width 604 height 33
type input "*******"
click at [579, 410] on div "Which devices would you like to assign selected item(s)? ******* Select All" at bounding box center [611, 310] width 638 height 208
click at [590, 431] on div "Done" at bounding box center [611, 427] width 102 height 28
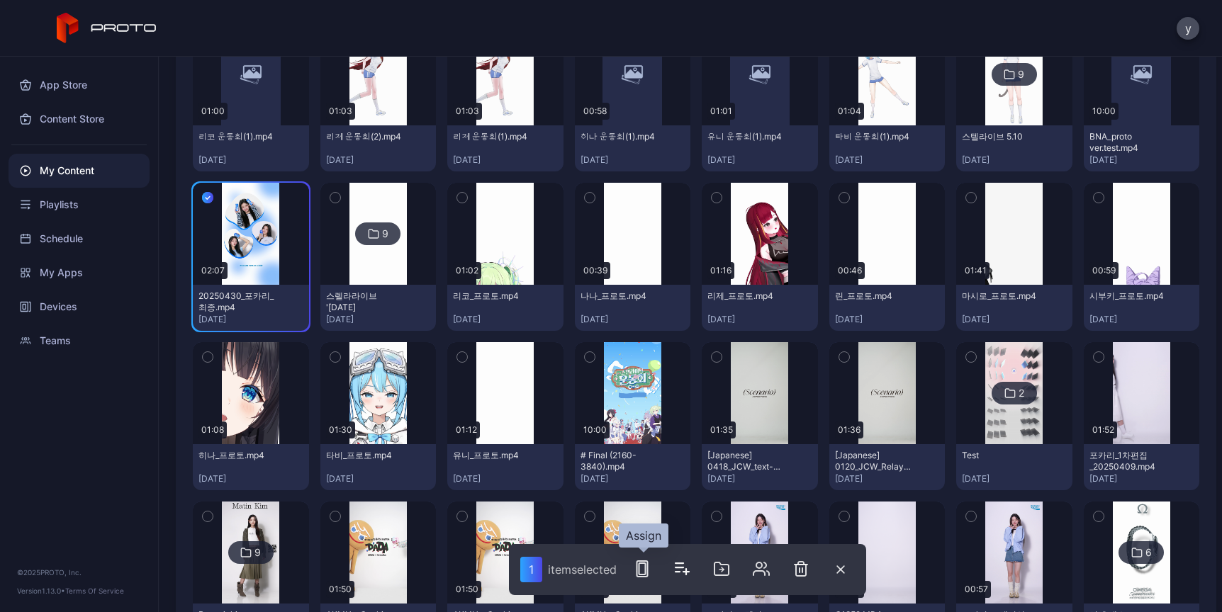
click at [656, 576] on button "button" at bounding box center [642, 569] width 28 height 28
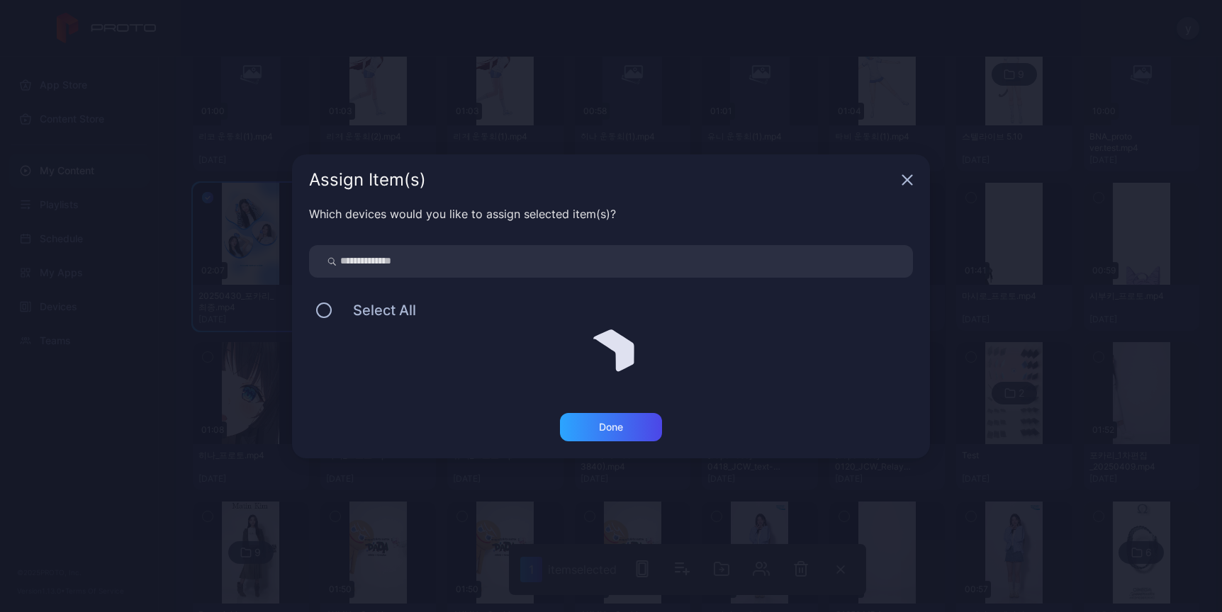
drag, startPoint x: 502, startPoint y: 377, endPoint x: 410, endPoint y: 366, distance: 92.0
click at [501, 377] on div at bounding box center [611, 360] width 604 height 71
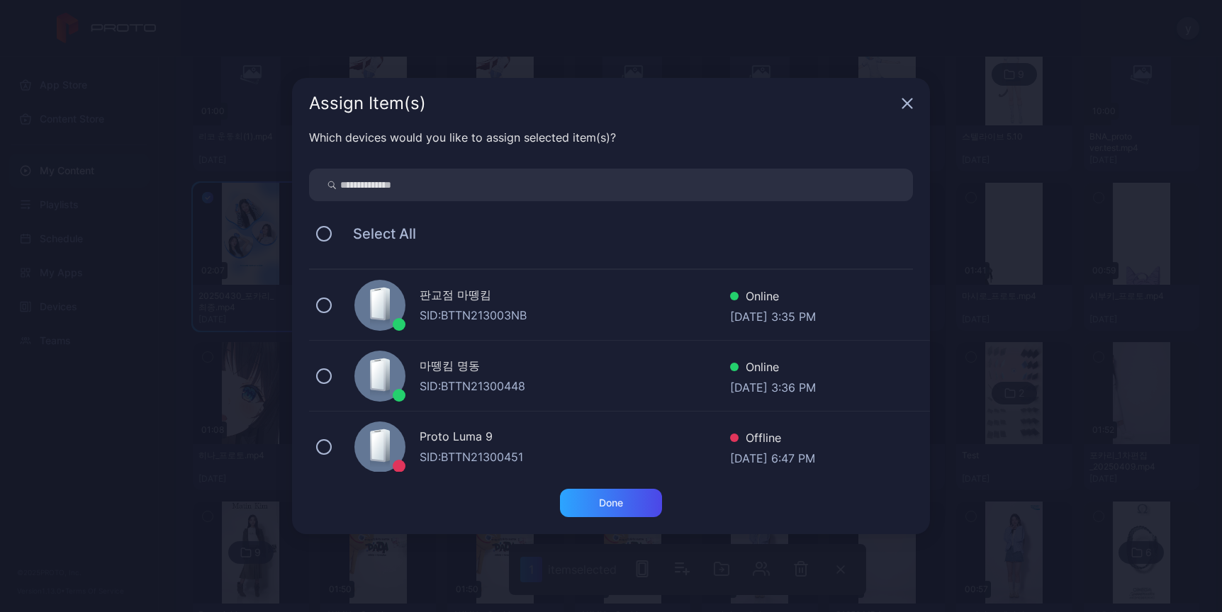
drag, startPoint x: 447, startPoint y: 189, endPoint x: 428, endPoint y: 203, distance: 23.4
click at [447, 189] on input "search" at bounding box center [611, 185] width 604 height 33
type input "*******"
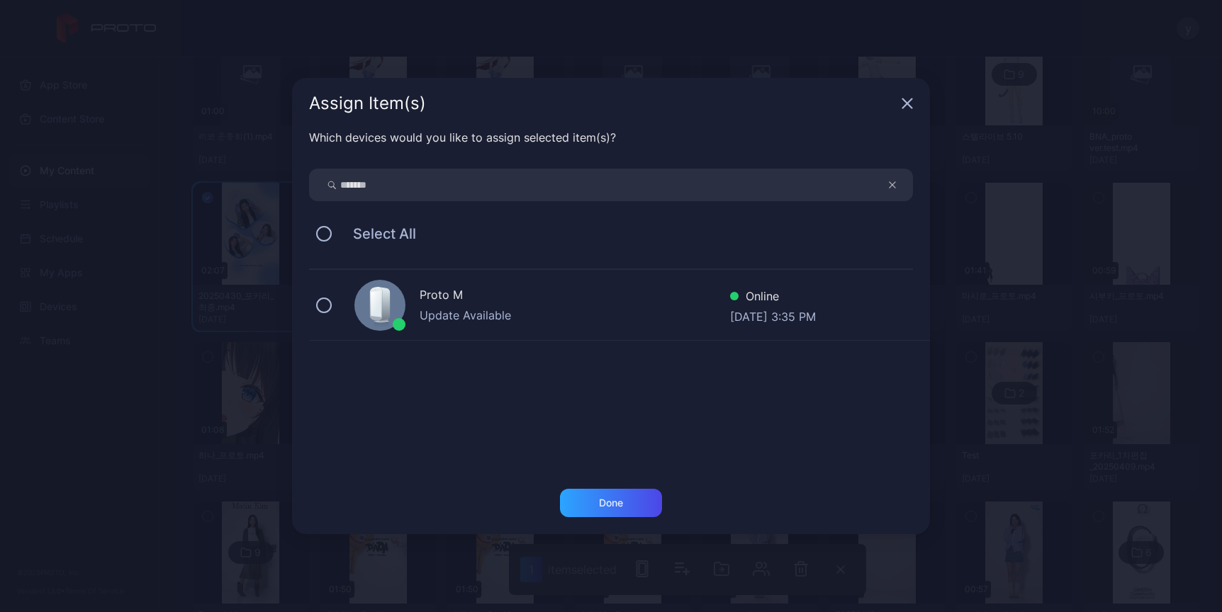
click at [368, 320] on icon at bounding box center [380, 307] width 24 height 40
click at [609, 521] on div "Done" at bounding box center [611, 511] width 638 height 45
click at [616, 512] on div "Done" at bounding box center [611, 503] width 102 height 28
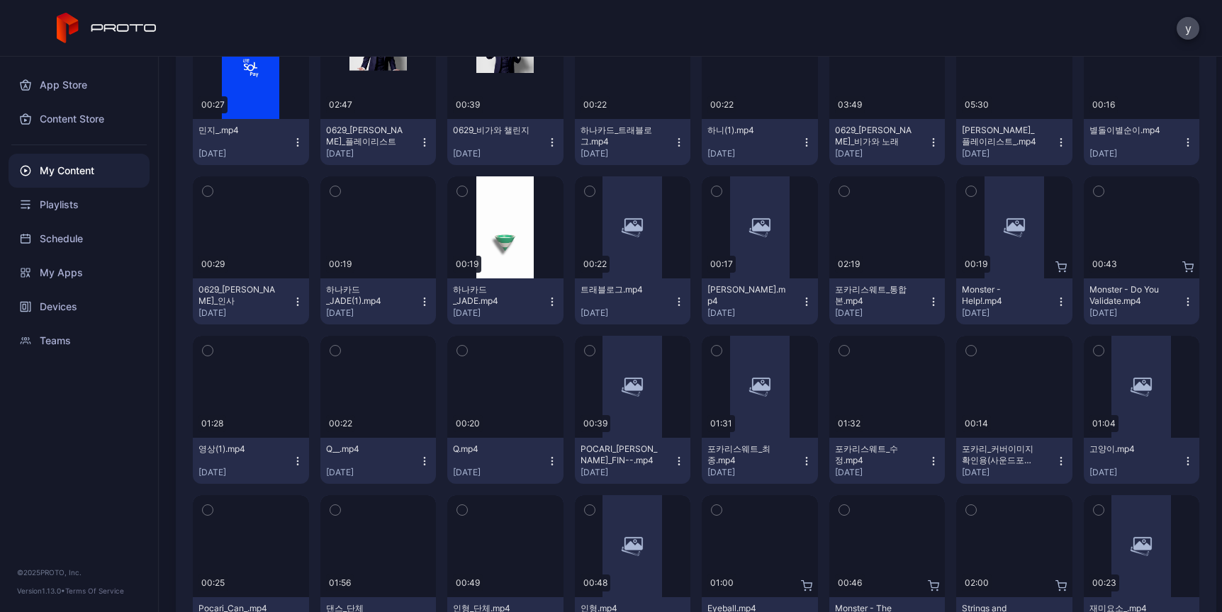
scroll to position [5661, 0]
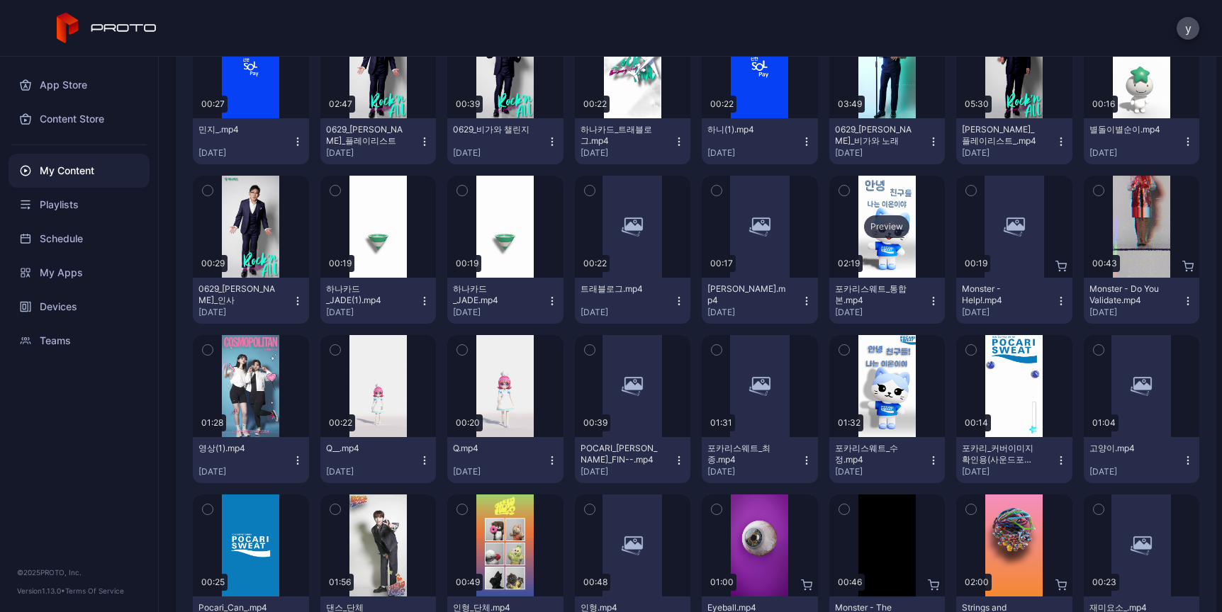
click at [878, 245] on div "Preview" at bounding box center [887, 227] width 116 height 102
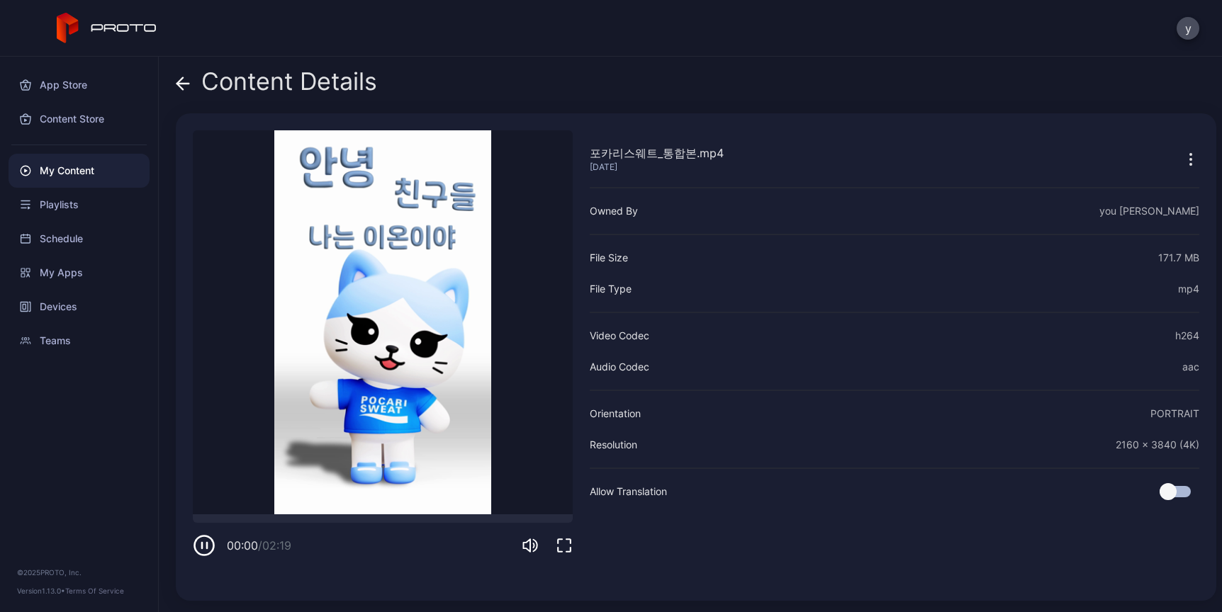
click at [210, 548] on icon "button" at bounding box center [204, 545] width 23 height 23
click at [210, 550] on icon "button" at bounding box center [204, 545] width 23 height 23
drag, startPoint x: 330, startPoint y: 519, endPoint x: 354, endPoint y: 517, distance: 24.1
click at [345, 517] on div at bounding box center [383, 519] width 380 height 9
click at [382, 515] on div at bounding box center [383, 519] width 380 height 9
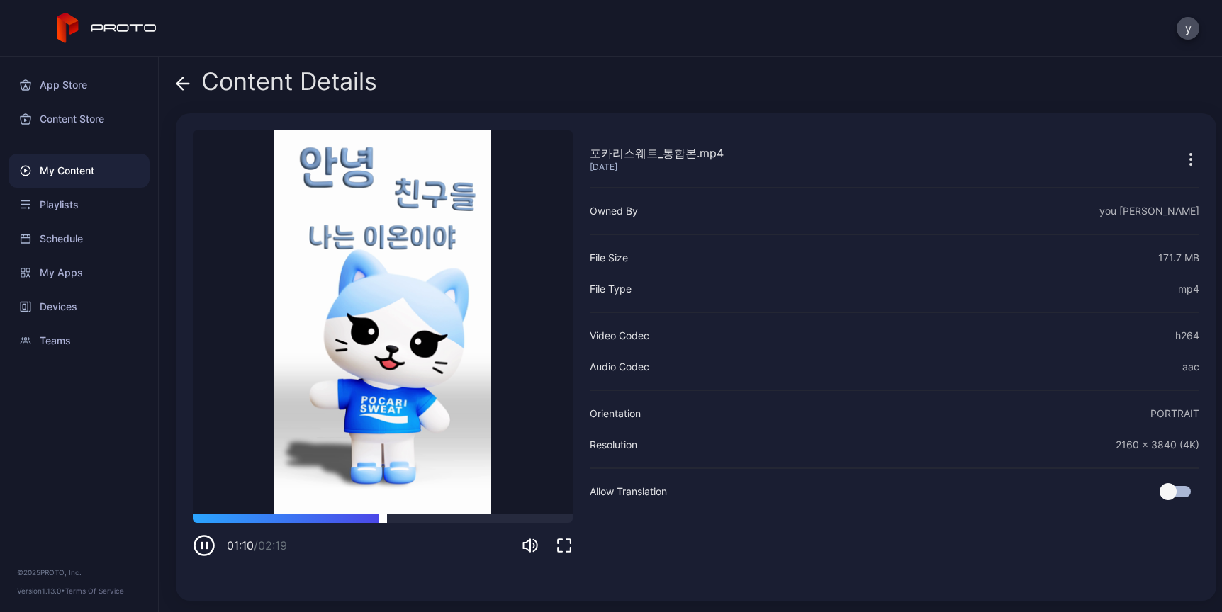
click at [447, 515] on div at bounding box center [383, 519] width 380 height 9
click at [500, 510] on video "Sorry, your browser doesn‘t support embedded videos" at bounding box center [383, 322] width 380 height 384
click at [186, 84] on icon at bounding box center [183, 84] width 14 height 14
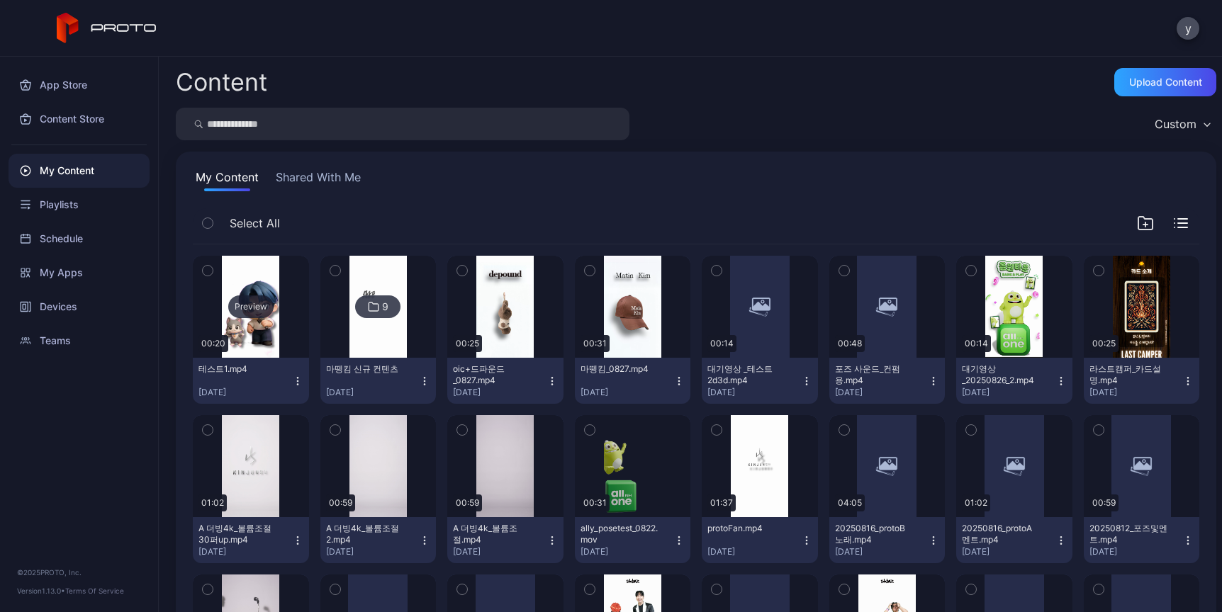
click at [255, 324] on div "Preview" at bounding box center [251, 307] width 116 height 102
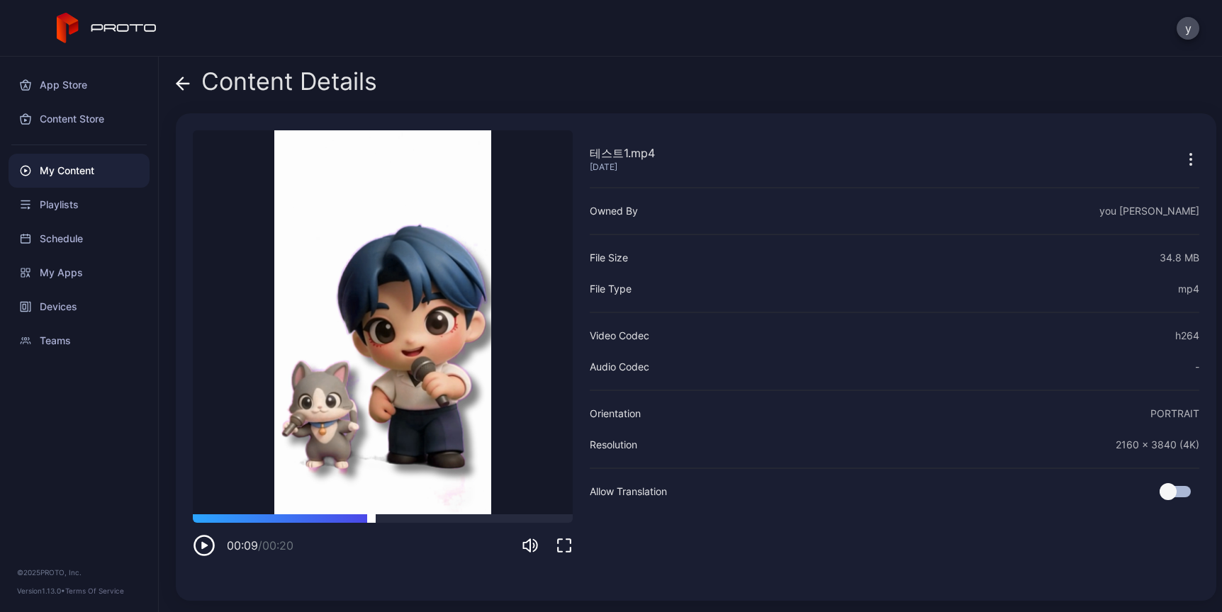
click at [371, 515] on div at bounding box center [383, 519] width 380 height 9
click at [406, 517] on div at bounding box center [383, 519] width 380 height 9
click at [476, 518] on div at bounding box center [383, 519] width 380 height 9
click at [529, 531] on div at bounding box center [533, 494] width 23 height 85
click at [532, 532] on div "00:16 / 00:20" at bounding box center [383, 536] width 380 height 43
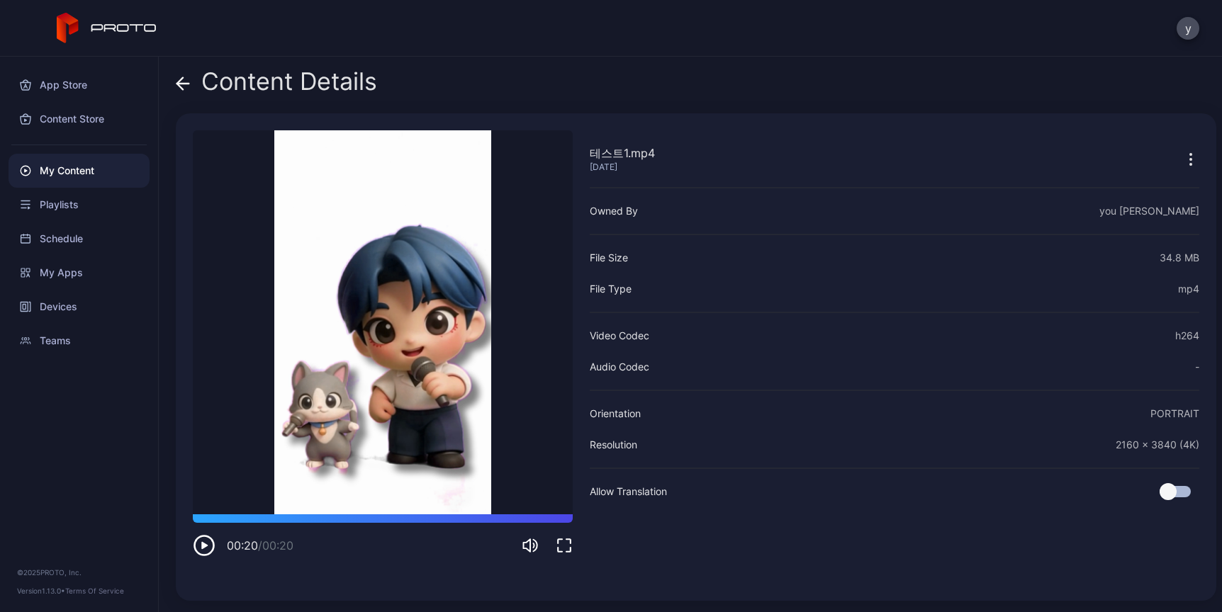
click at [362, 524] on div "00:20 / 00:20" at bounding box center [383, 536] width 380 height 43
click at [186, 84] on icon at bounding box center [183, 84] width 12 height 0
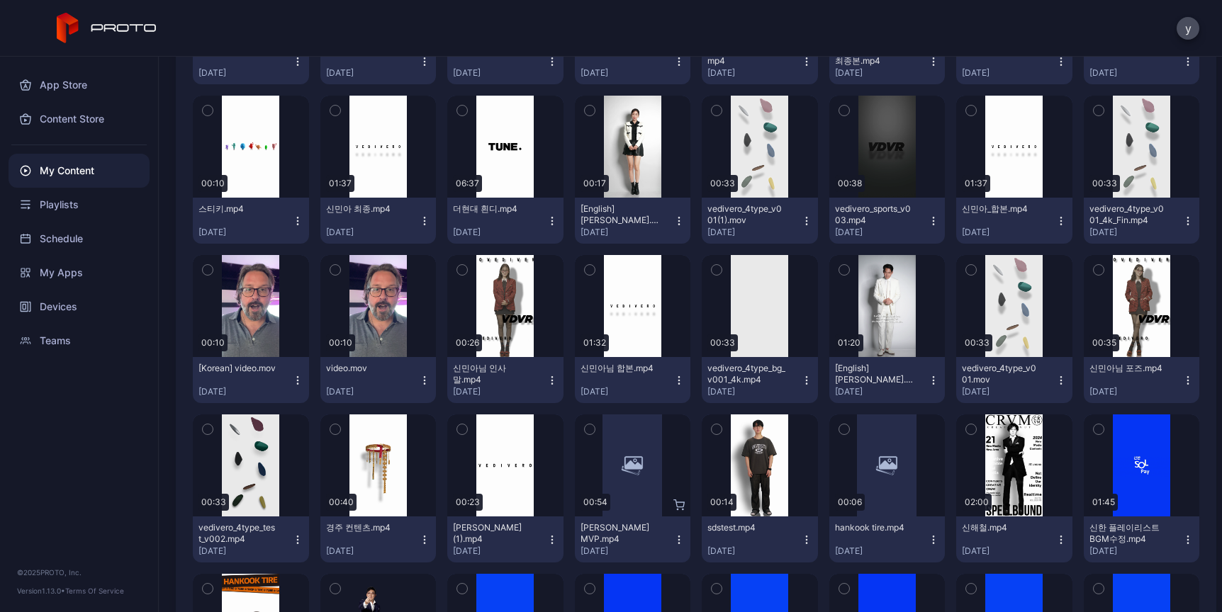
scroll to position [5128, 0]
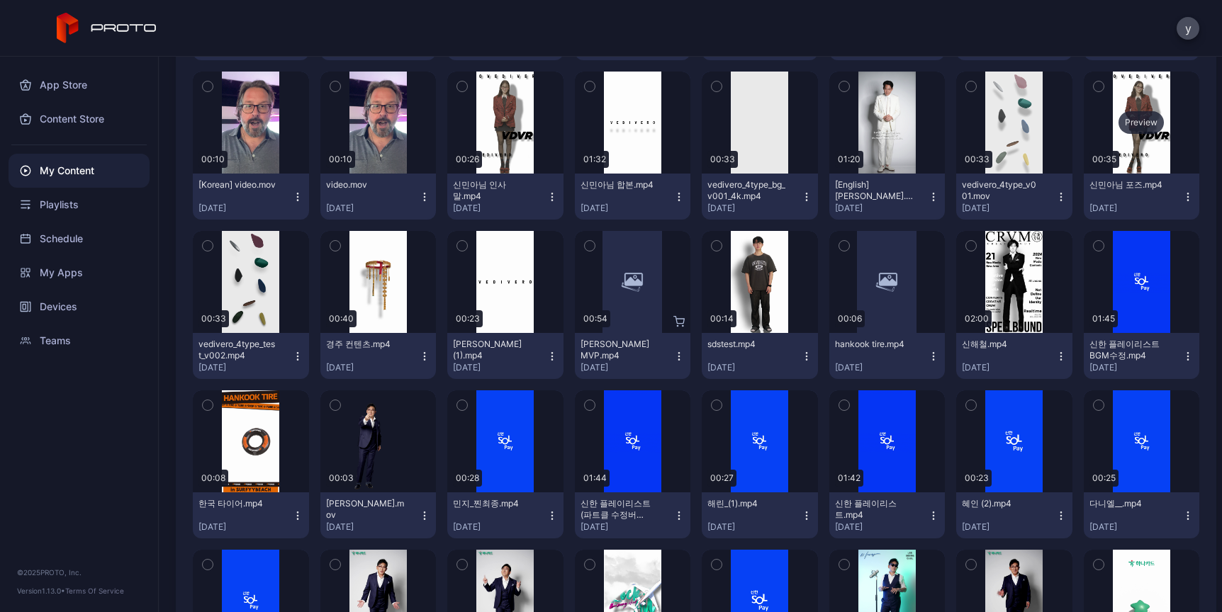
click at [1118, 127] on div "Preview" at bounding box center [1140, 122] width 45 height 23
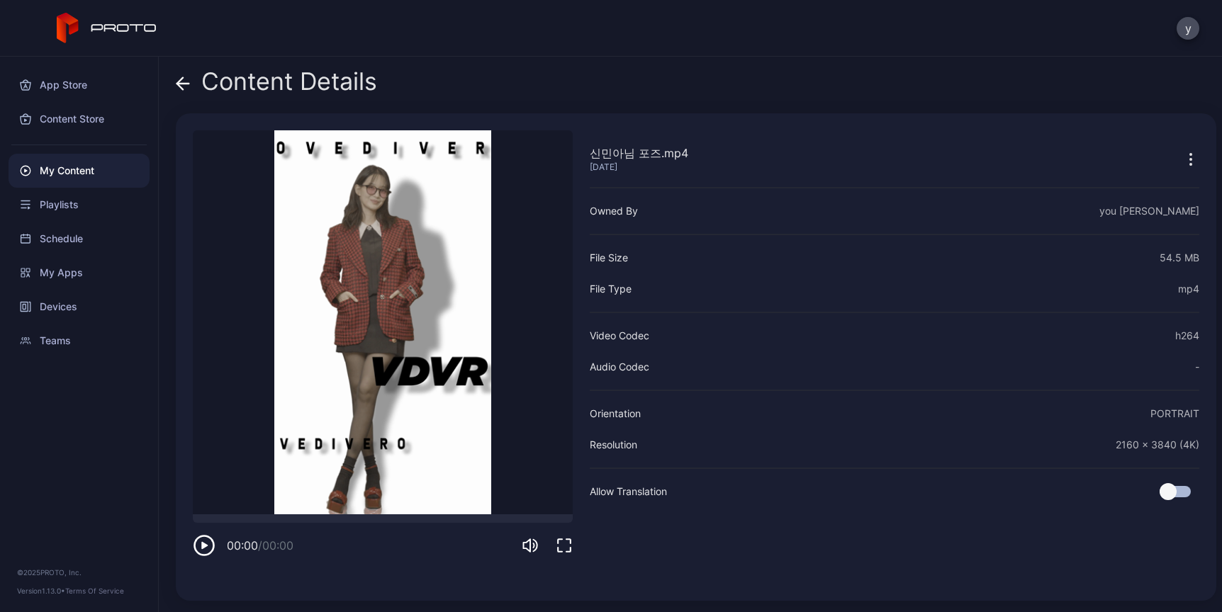
click at [381, 353] on video "Sorry, your browser doesn‘t support embedded videos" at bounding box center [383, 322] width 380 height 384
click at [301, 515] on div at bounding box center [383, 519] width 380 height 9
click at [376, 515] on div at bounding box center [383, 519] width 380 height 9
click at [436, 510] on video "Sorry, your browser doesn‘t support embedded videos" at bounding box center [383, 322] width 380 height 384
click at [477, 508] on video "Sorry, your browser doesn‘t support embedded videos" at bounding box center [383, 322] width 380 height 384
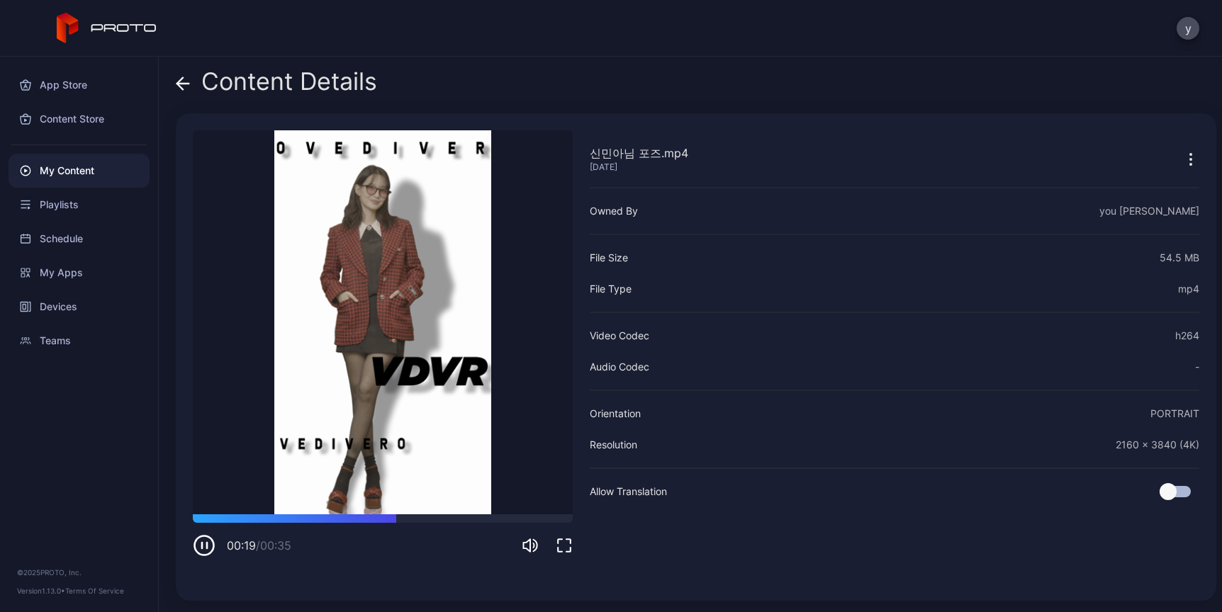
click at [187, 84] on icon at bounding box center [183, 84] width 12 height 0
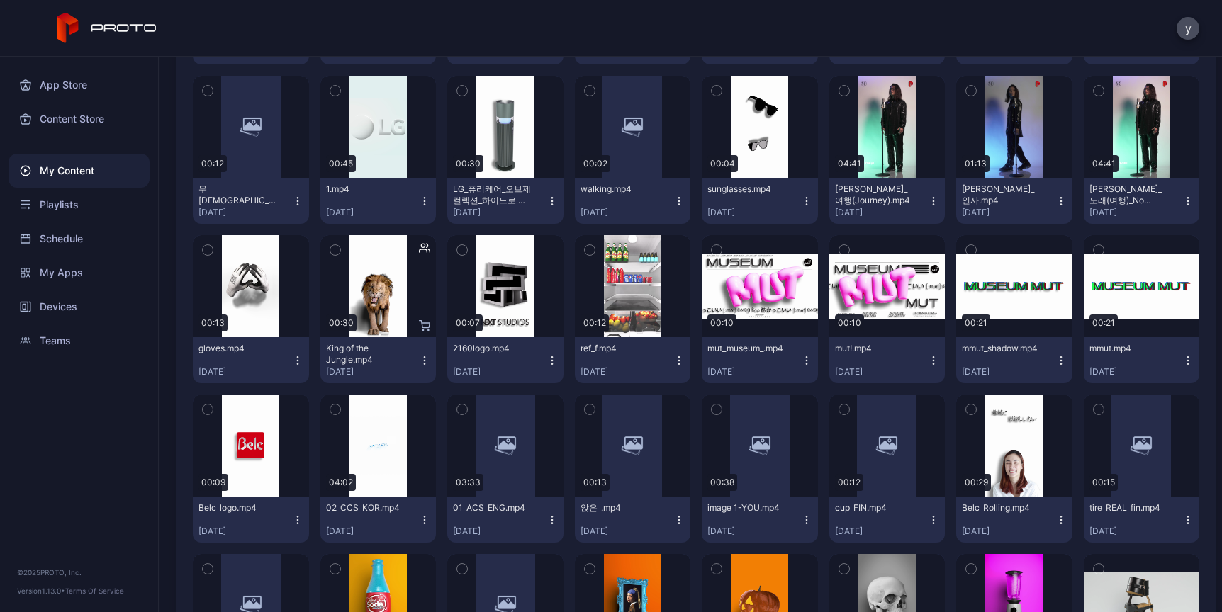
scroll to position [7292, 0]
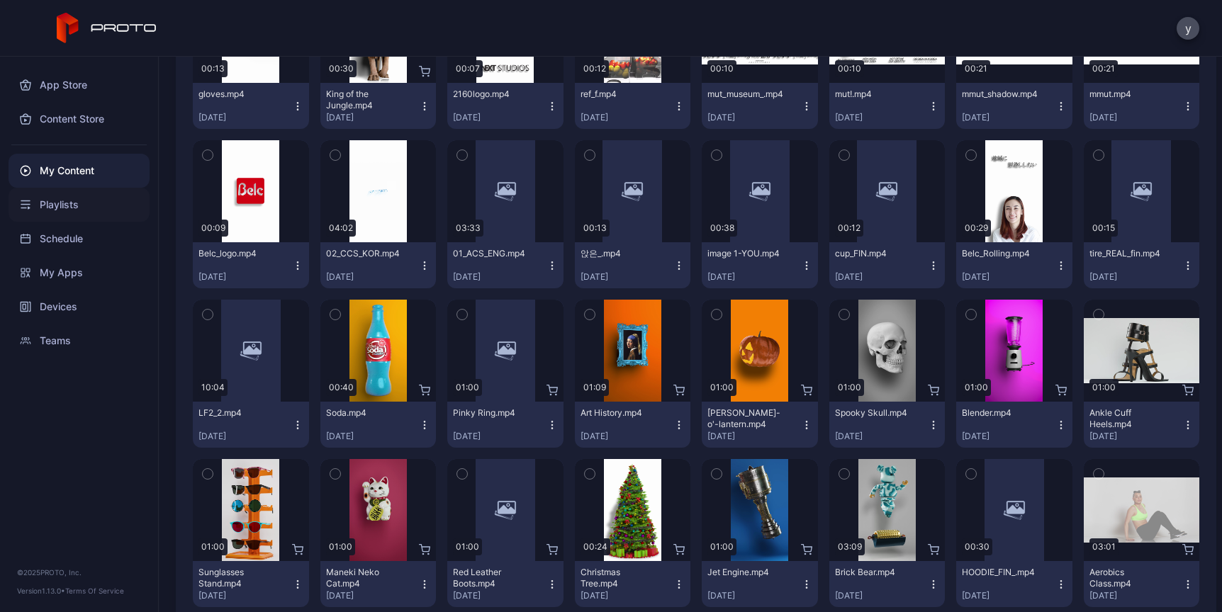
click at [59, 217] on div "Playlists" at bounding box center [79, 205] width 141 height 34
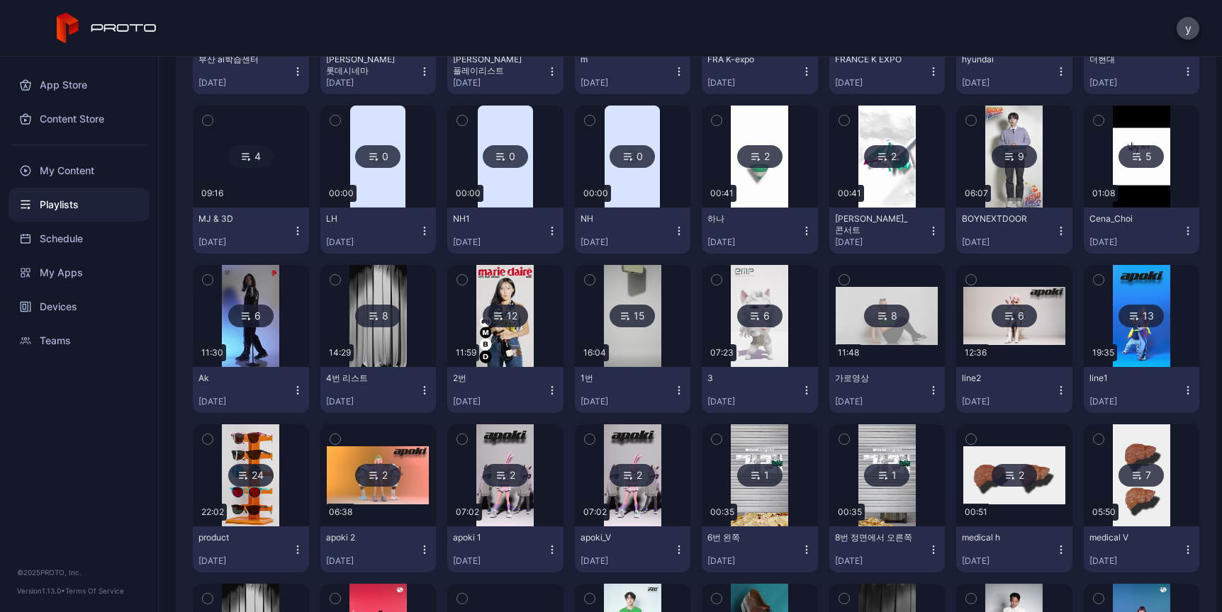
scroll to position [1243, 0]
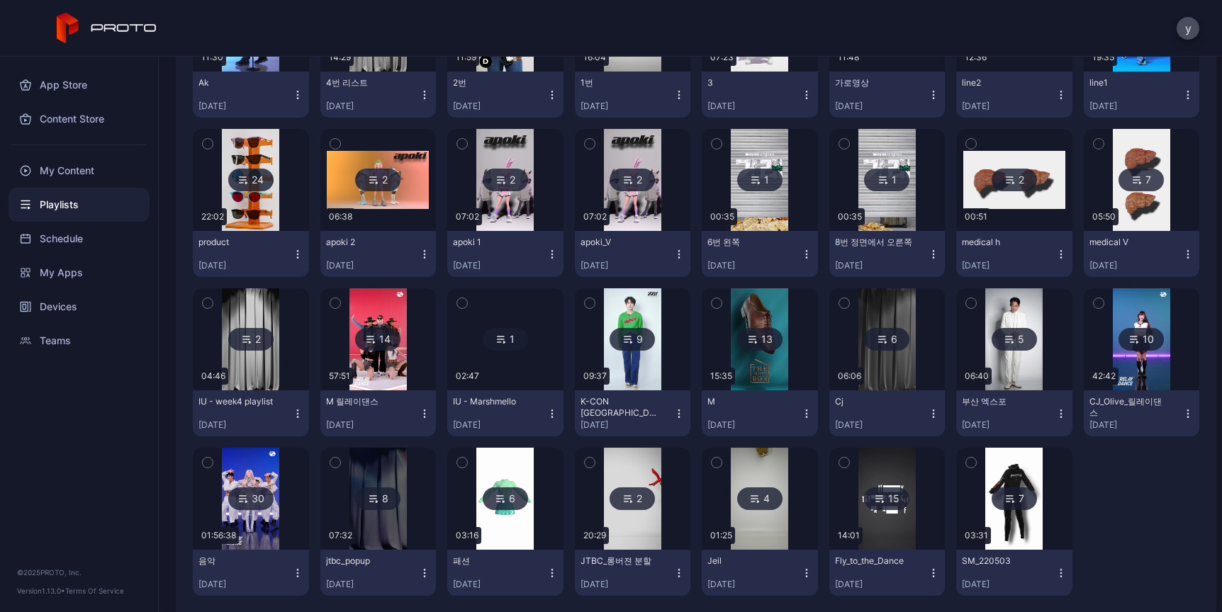
click at [490, 221] on img at bounding box center [504, 180] width 57 height 102
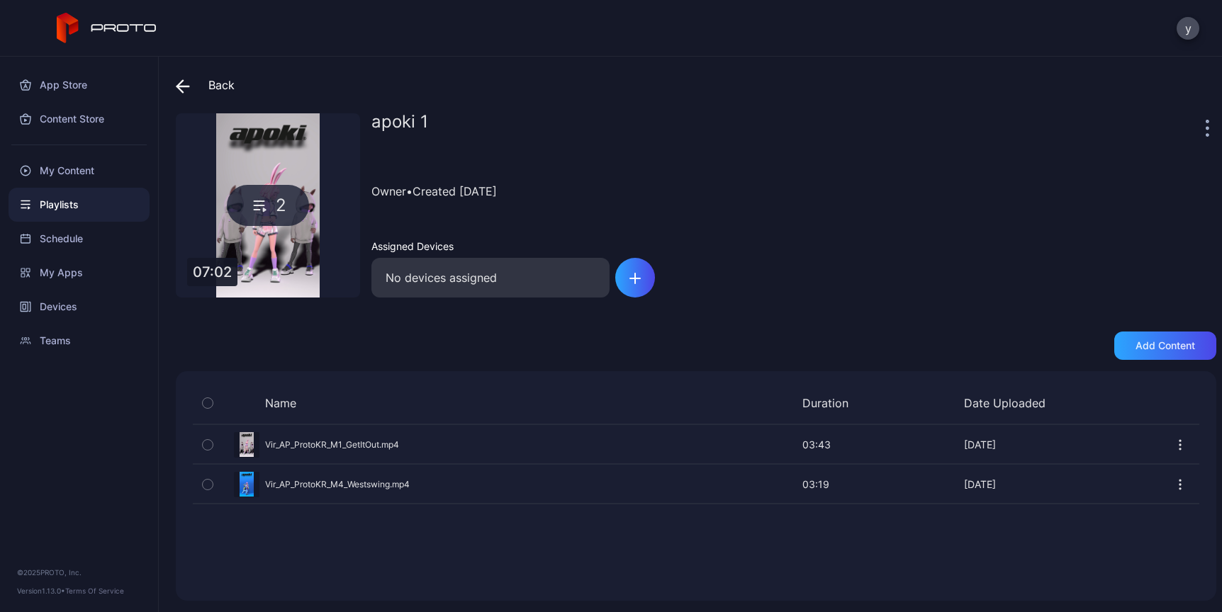
click at [310, 442] on div "Preview" at bounding box center [696, 445] width 1006 height 38
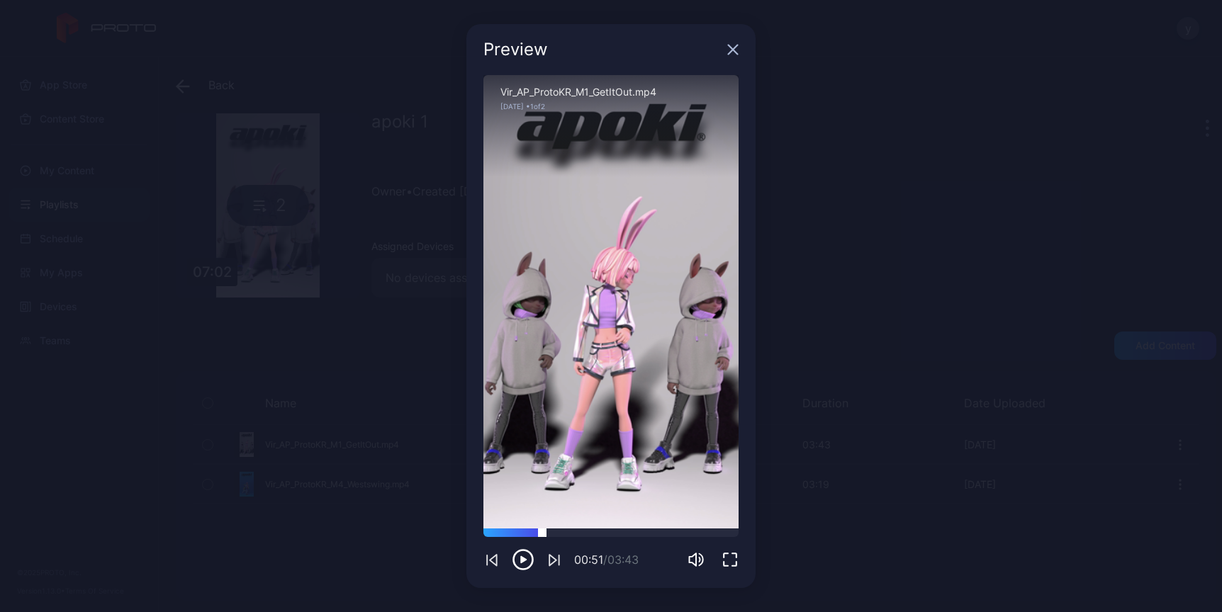
click at [542, 532] on div at bounding box center [610, 533] width 255 height 9
click at [614, 537] on div at bounding box center [610, 533] width 255 height 9
click at [675, 540] on div "01:56 / 03:43" at bounding box center [610, 550] width 255 height 43
click at [689, 539] on div "01:57 / 03:43" at bounding box center [610, 550] width 255 height 43
click at [733, 50] on icon "button" at bounding box center [733, 49] width 9 height 9
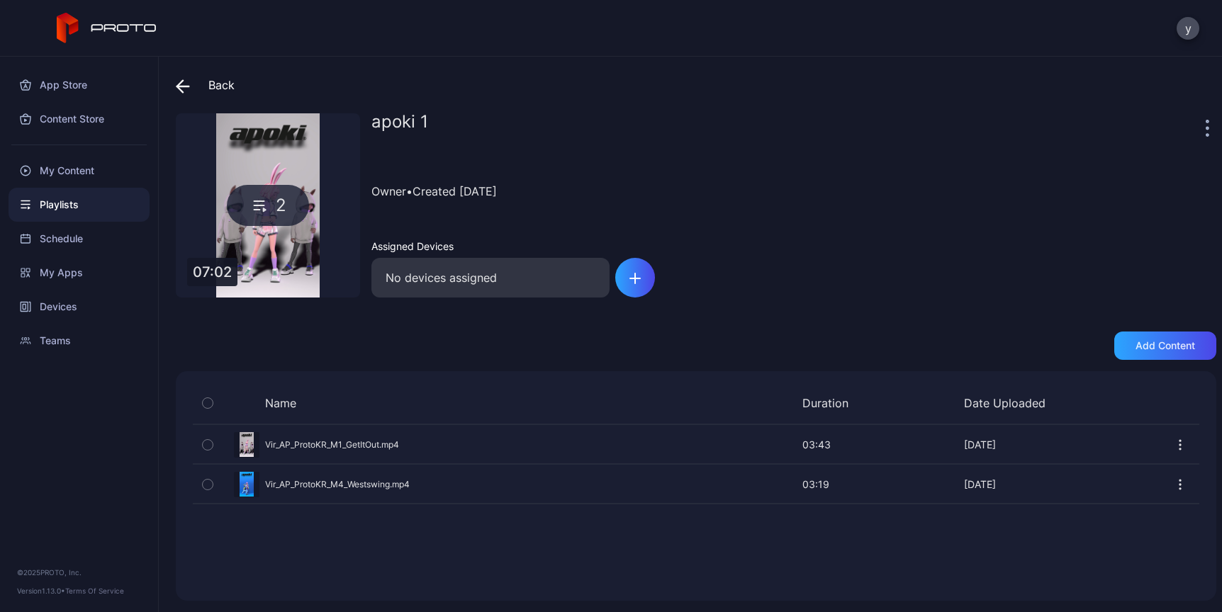
click at [252, 479] on div "Preview" at bounding box center [696, 485] width 1006 height 38
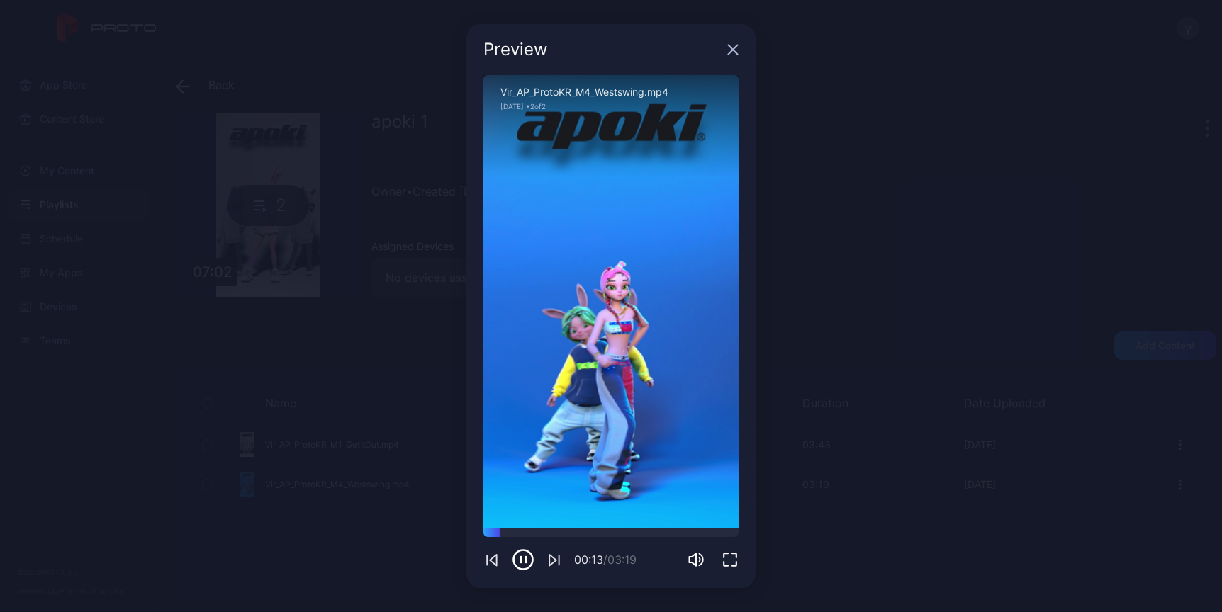
click at [738, 50] on icon "button" at bounding box center [732, 49] width 11 height 11
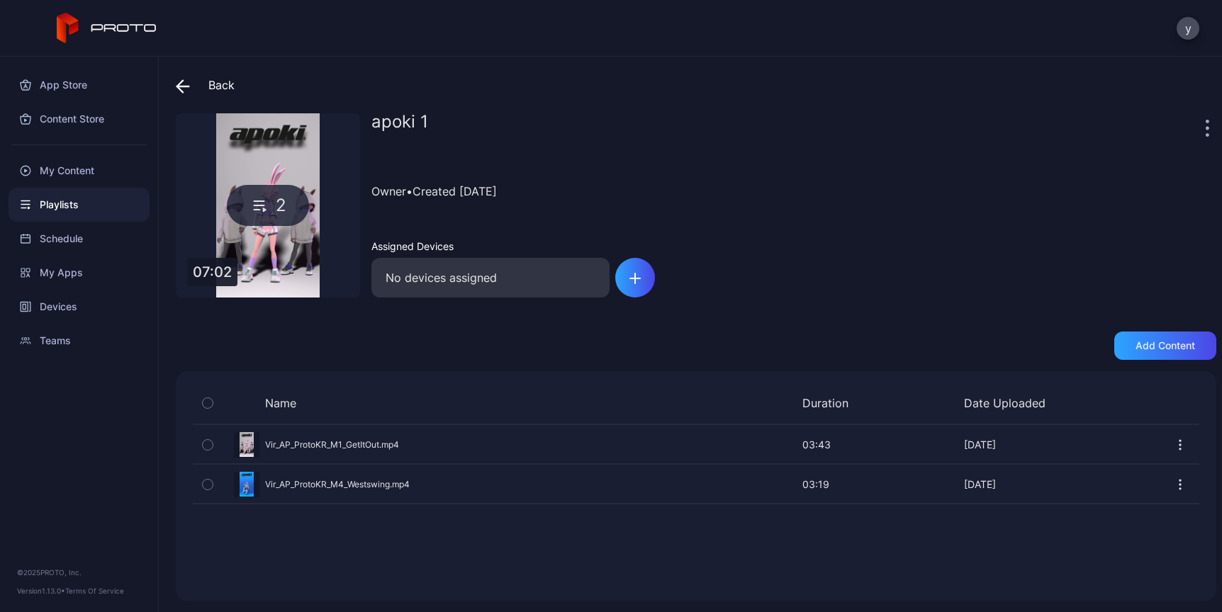
click at [206, 403] on icon "button" at bounding box center [208, 403] width 10 height 16
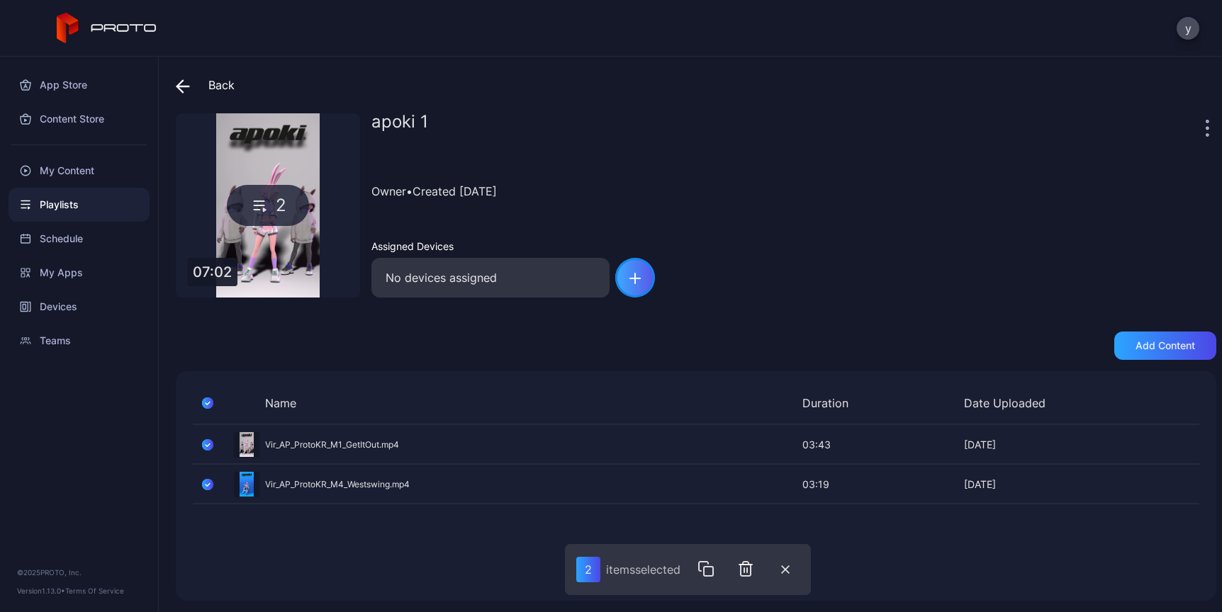
click at [640, 276] on div "button" at bounding box center [635, 278] width 40 height 40
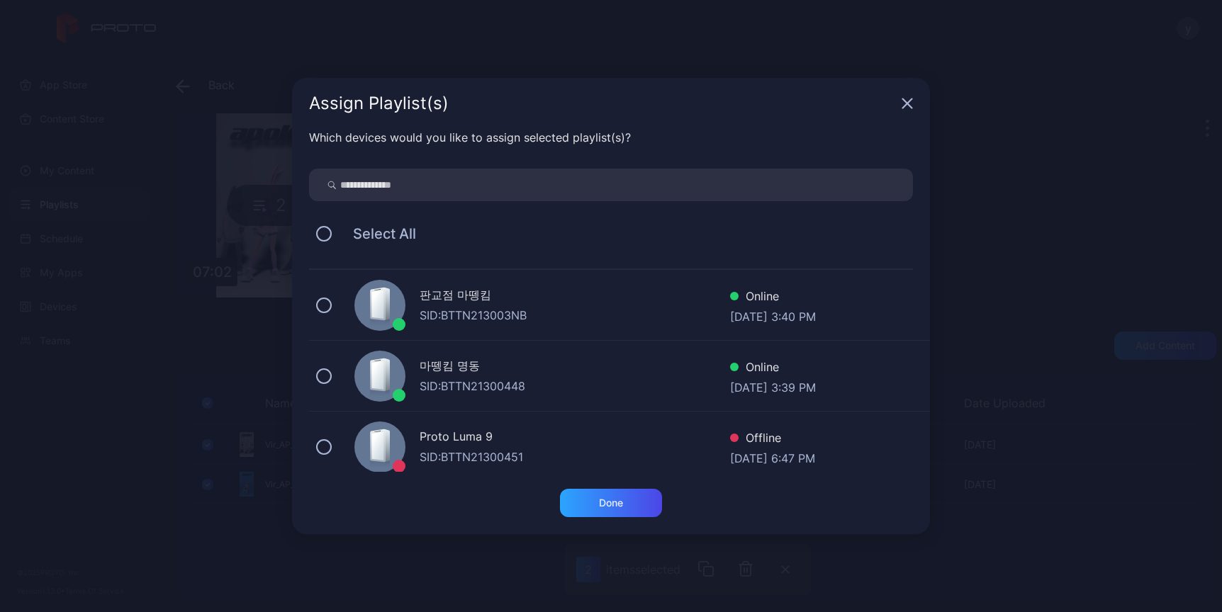
click at [444, 195] on input "search" at bounding box center [611, 185] width 604 height 33
type input "*"
type input "*******"
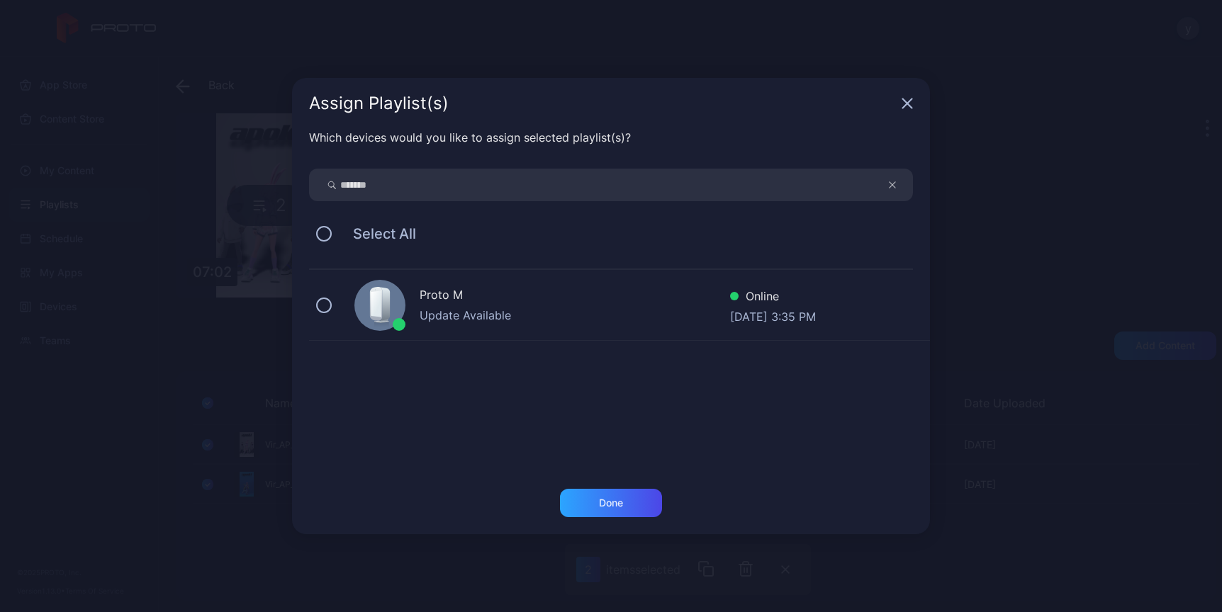
click at [375, 313] on div at bounding box center [379, 305] width 51 height 51
click at [615, 545] on div "Assign Playlist(s) Which devices would you like to assign selected playlist(s)?…" at bounding box center [611, 306] width 1222 height 612
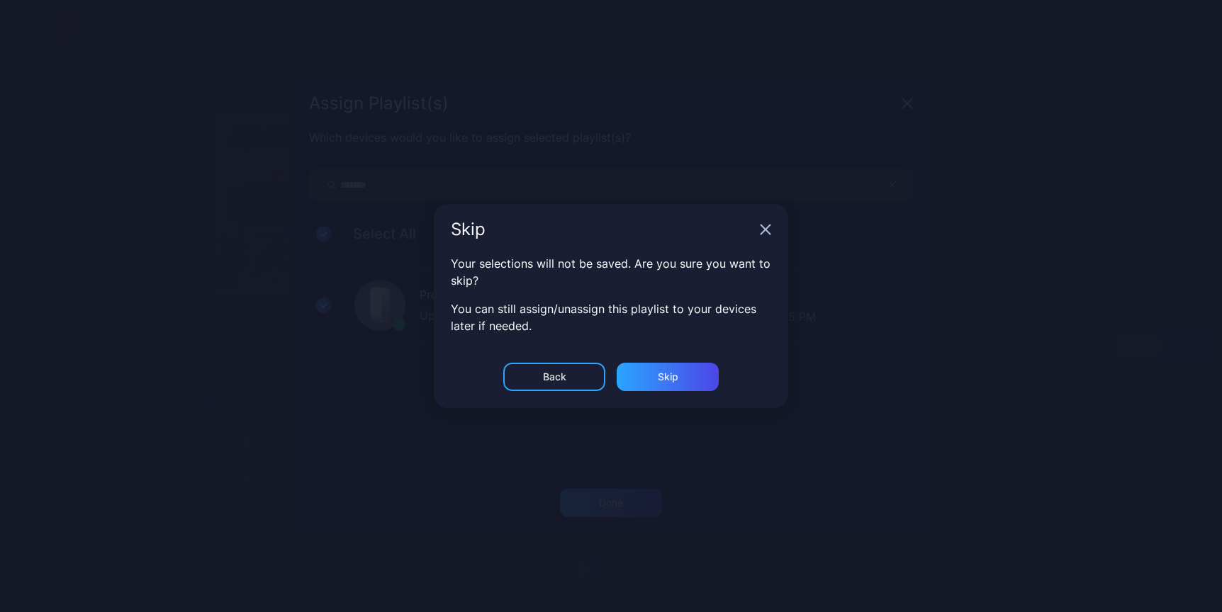
click at [619, 520] on div "Skip Your selections will not be saved. Are you sure you want to skip? You can …" at bounding box center [611, 306] width 1222 height 612
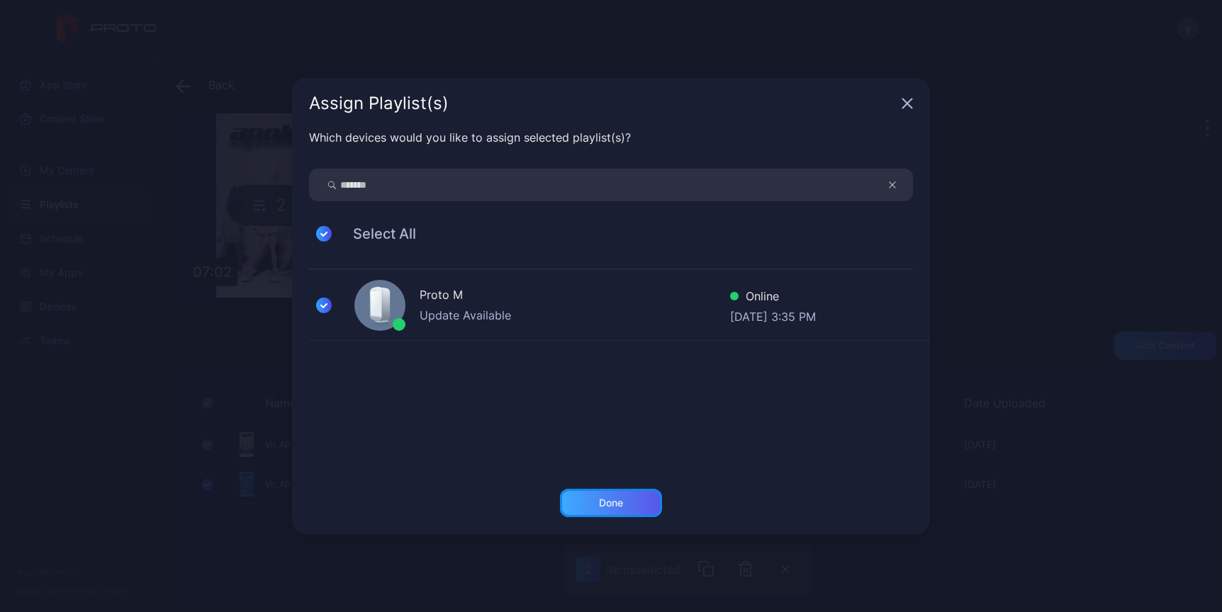
click at [595, 513] on div "Done" at bounding box center [611, 503] width 102 height 28
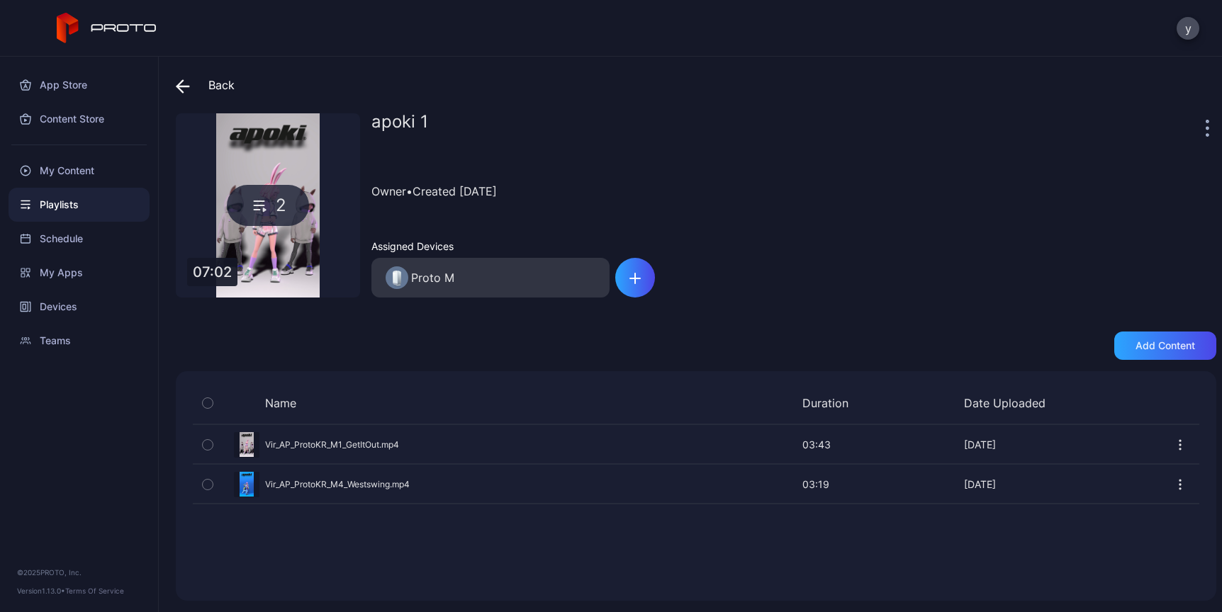
click at [180, 87] on icon at bounding box center [183, 86] width 14 height 14
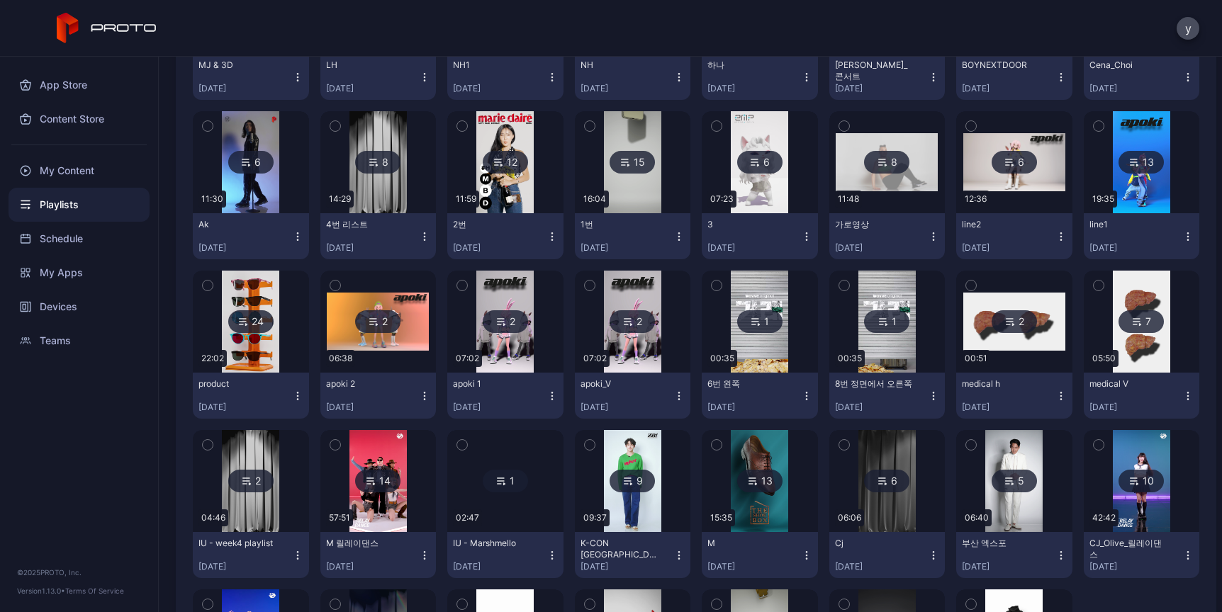
scroll to position [1067, 0]
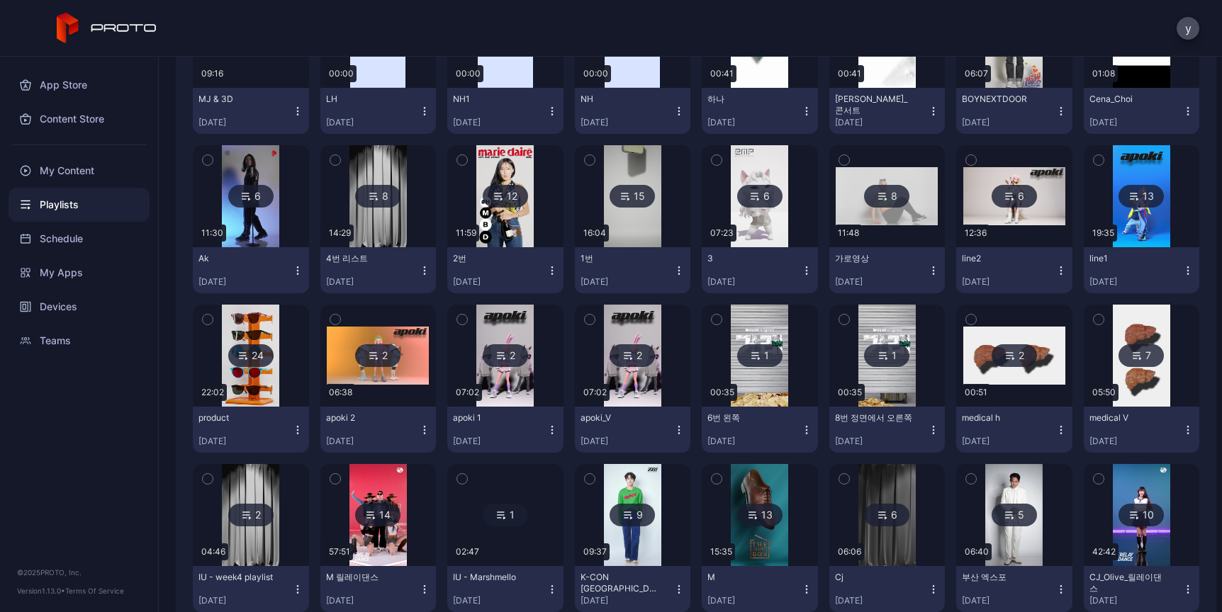
click at [759, 225] on img at bounding box center [759, 196] width 57 height 102
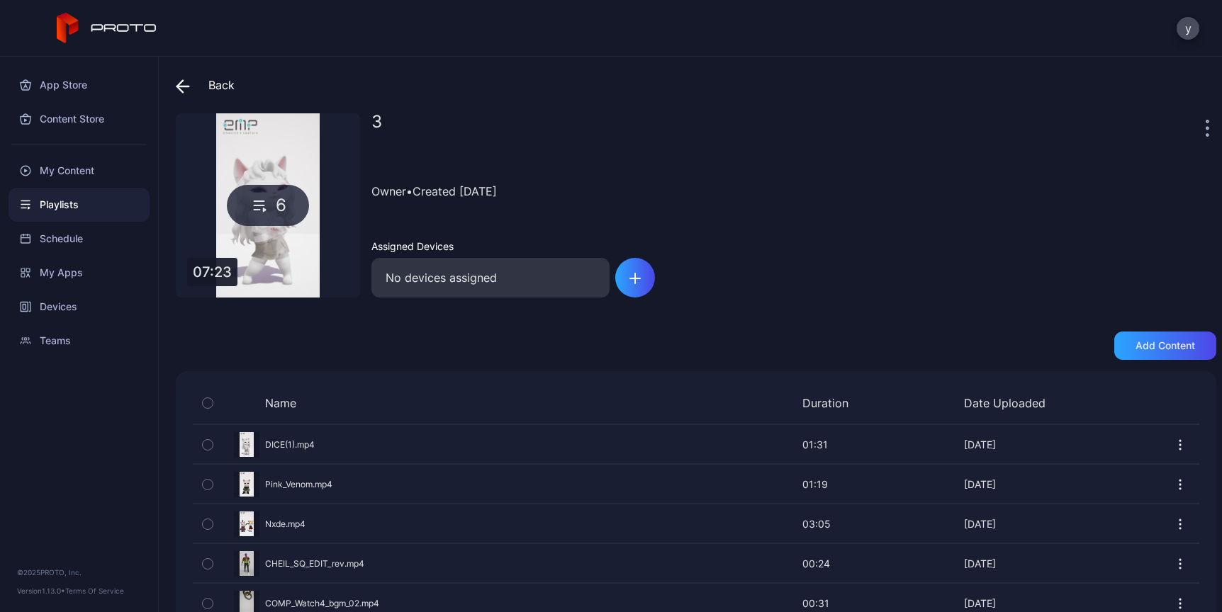
click at [250, 450] on div "Preview" at bounding box center [696, 445] width 1006 height 38
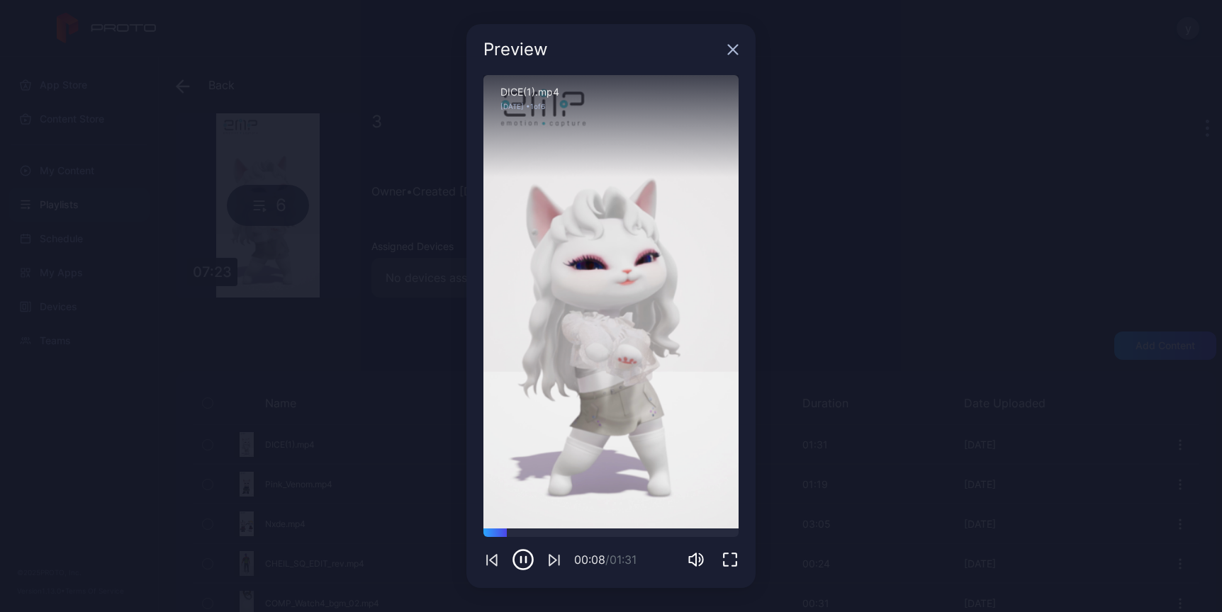
click at [734, 52] on icon "button" at bounding box center [732, 49] width 11 height 11
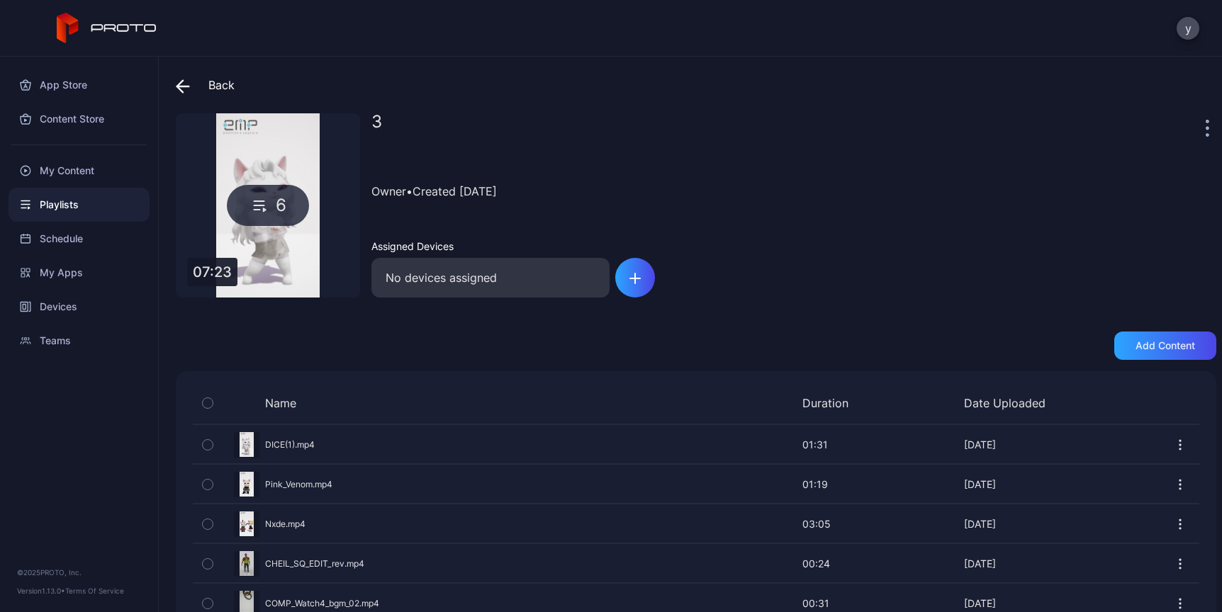
click at [206, 449] on icon "button" at bounding box center [208, 445] width 10 height 16
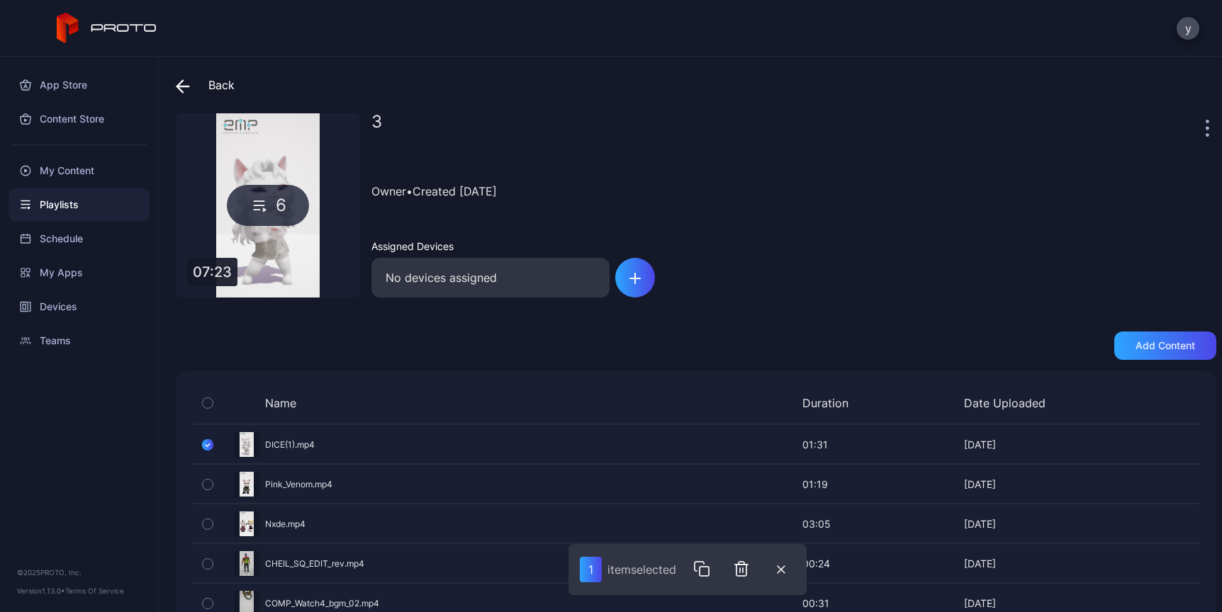
click at [1176, 436] on div at bounding box center [1181, 445] width 38 height 38
click at [209, 446] on icon "button" at bounding box center [207, 445] width 11 height 16
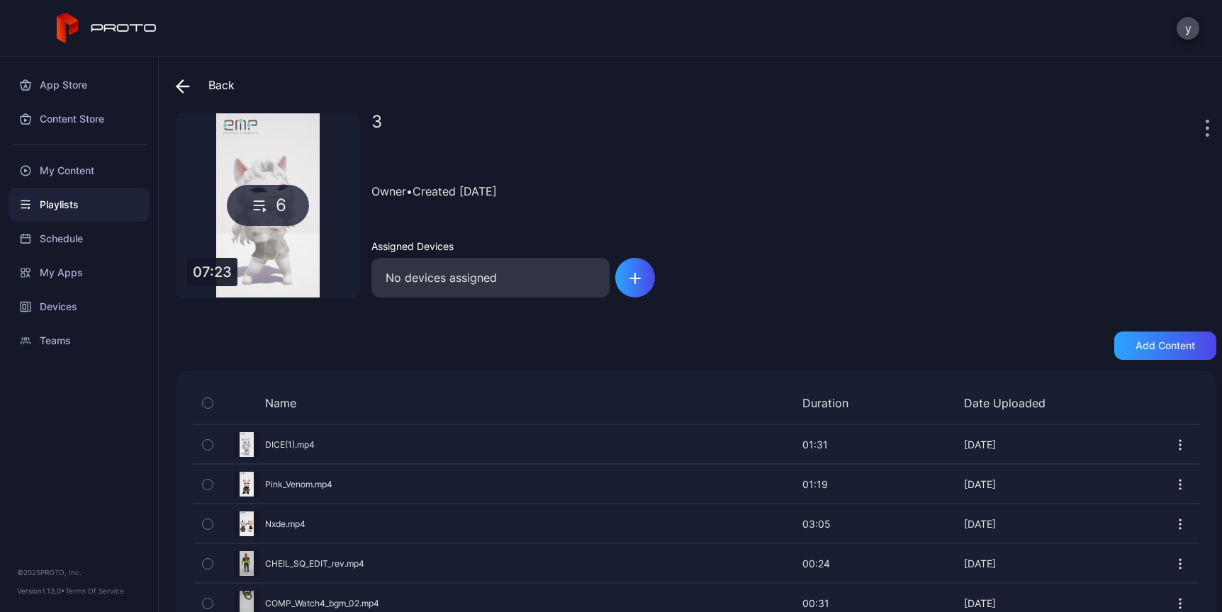
click at [1173, 444] on icon "button" at bounding box center [1180, 445] width 14 height 14
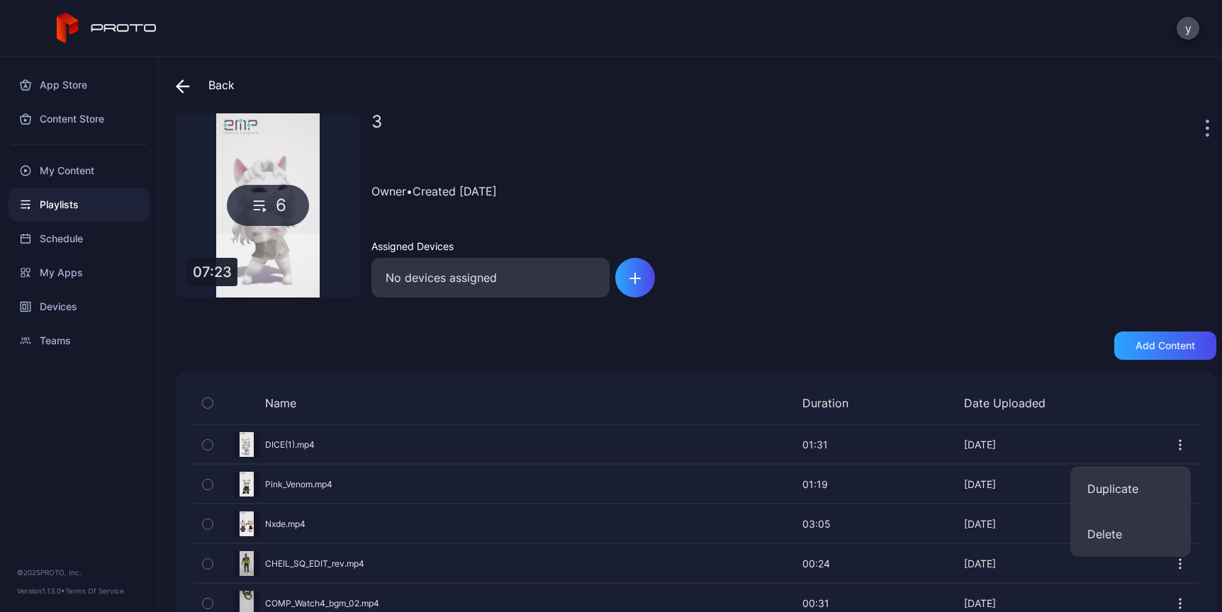
drag, startPoint x: 346, startPoint y: 349, endPoint x: 269, endPoint y: 322, distance: 80.9
click at [346, 348] on div "Add content" at bounding box center [696, 346] width 1040 height 28
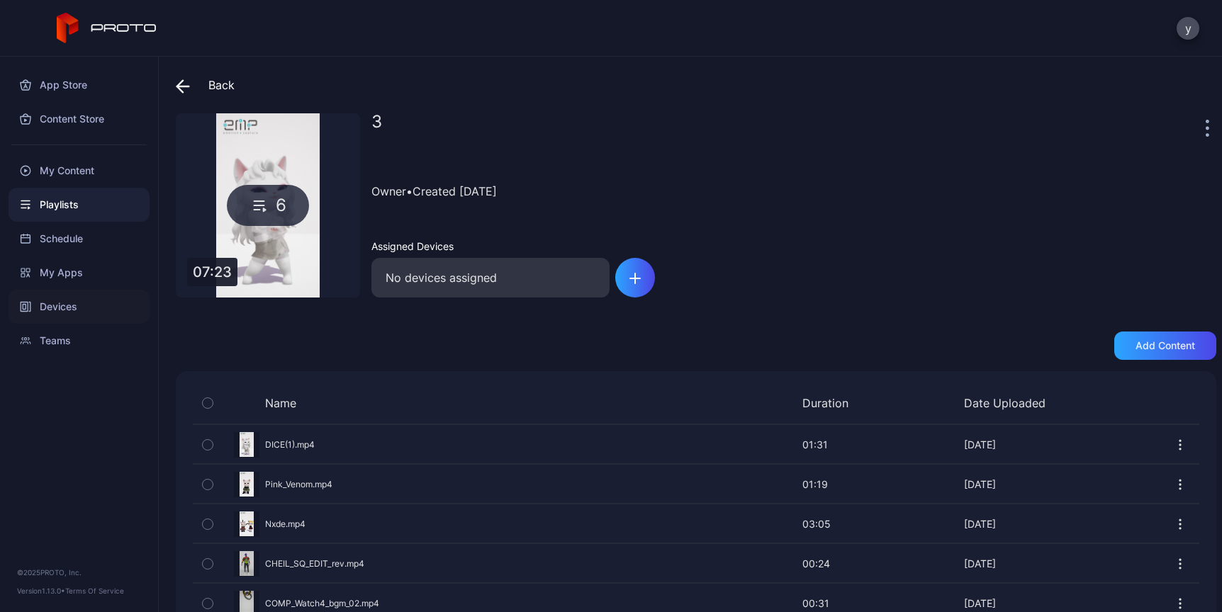
click at [87, 317] on div "Devices" at bounding box center [79, 307] width 141 height 34
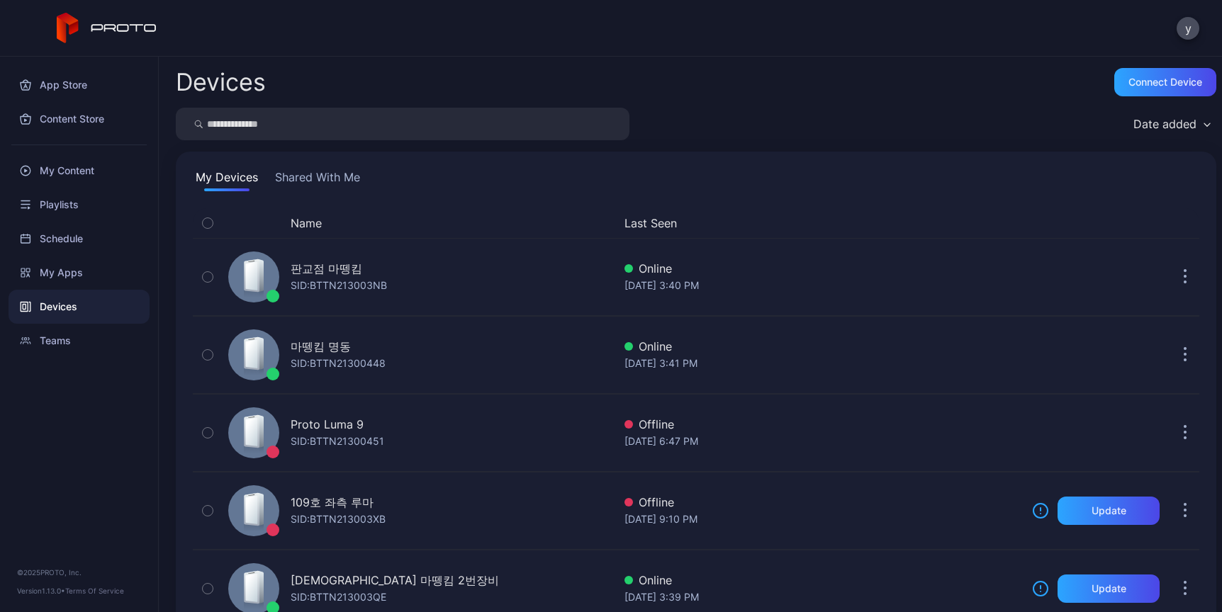
click at [347, 123] on input "search" at bounding box center [403, 124] width 454 height 33
type input "*******"
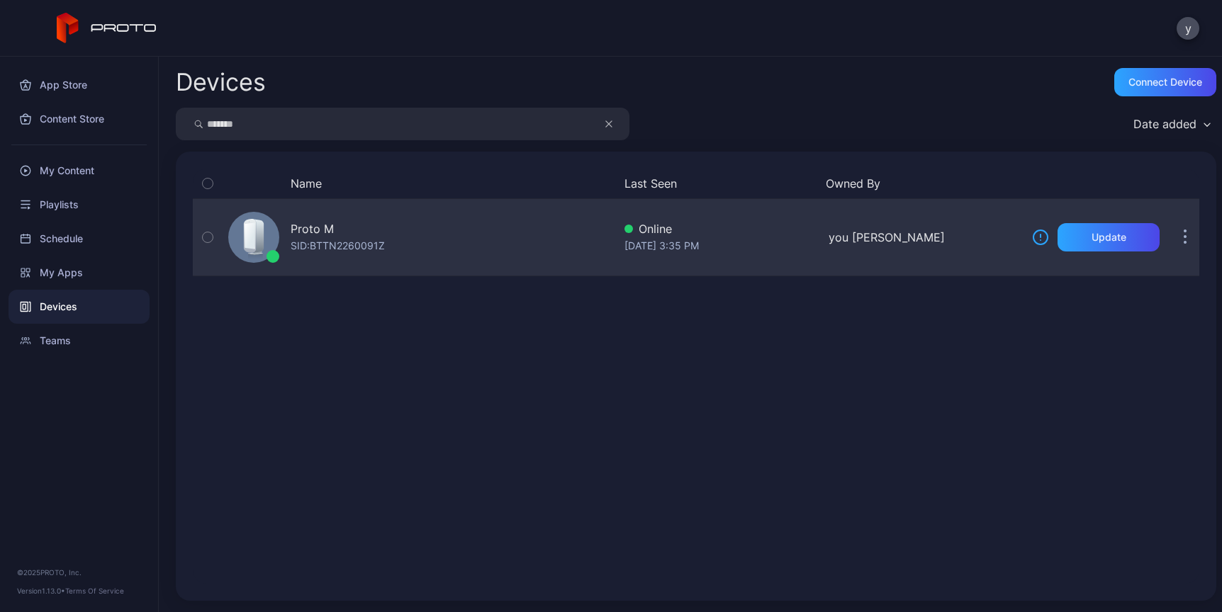
click at [276, 259] on div at bounding box center [272, 256] width 13 height 13
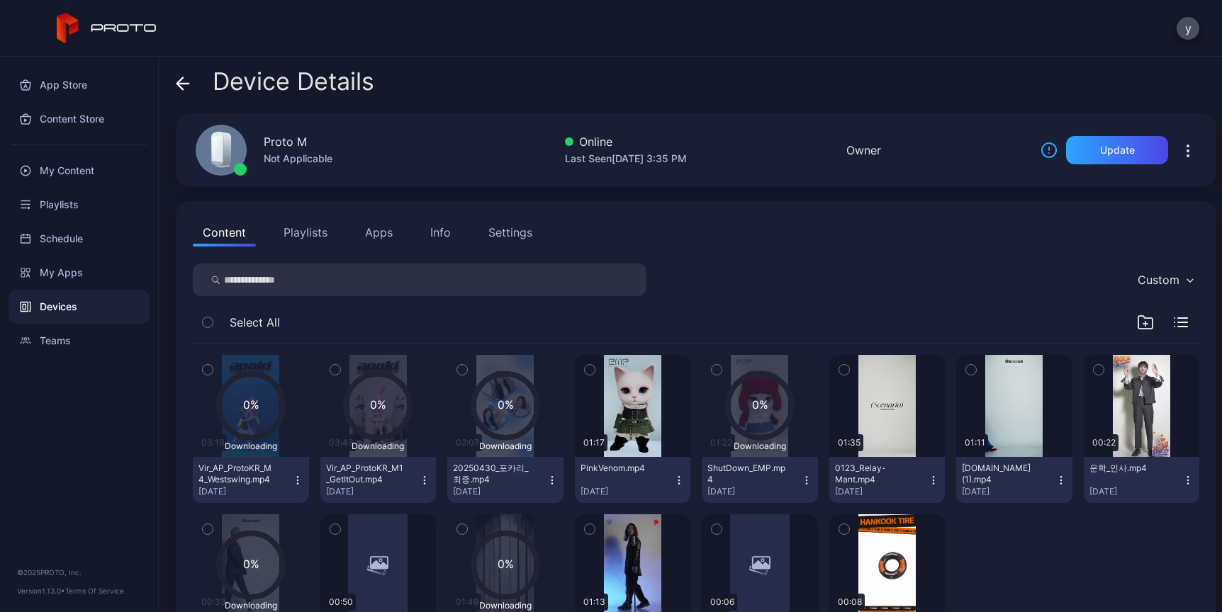
click at [1004, 261] on div "Content Playlists Apps Info Settings Custom Select All 0% Downloading 03:19 Vir…" at bounding box center [696, 446] width 1040 height 490
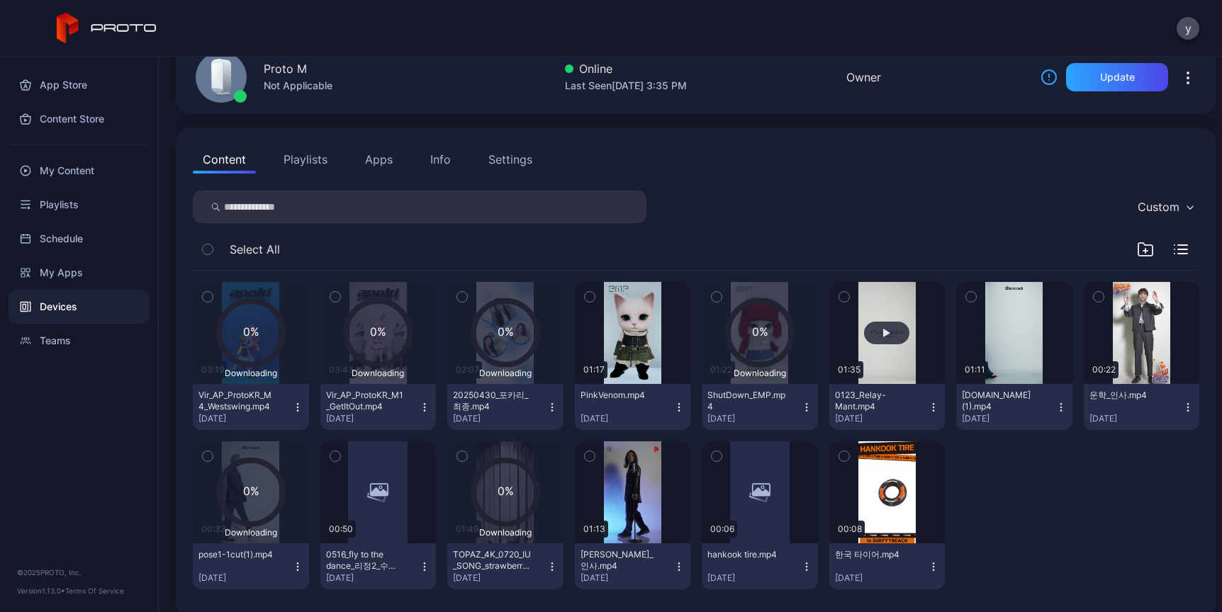
scroll to position [90, 0]
